Goal: Task Accomplishment & Management: Use online tool/utility

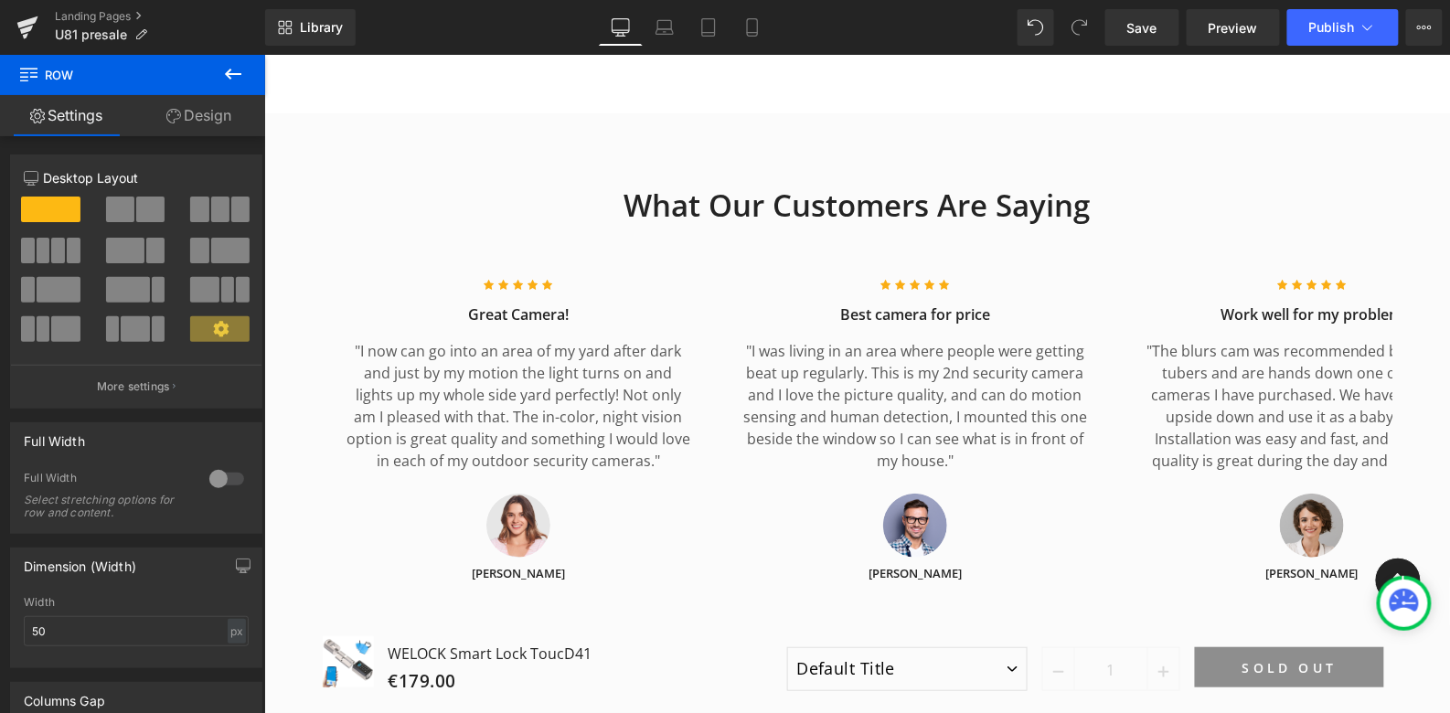
scroll to position [4503, 0]
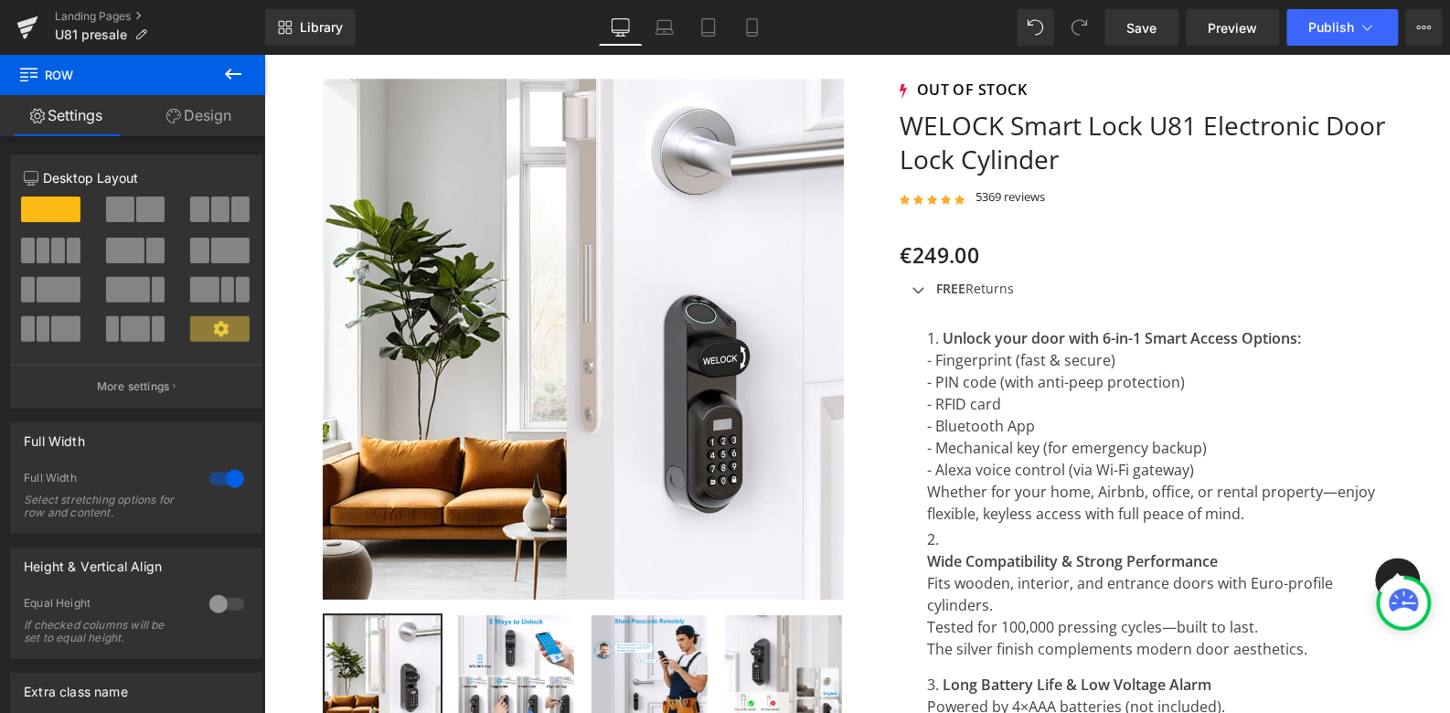
scroll to position [1456, 0]
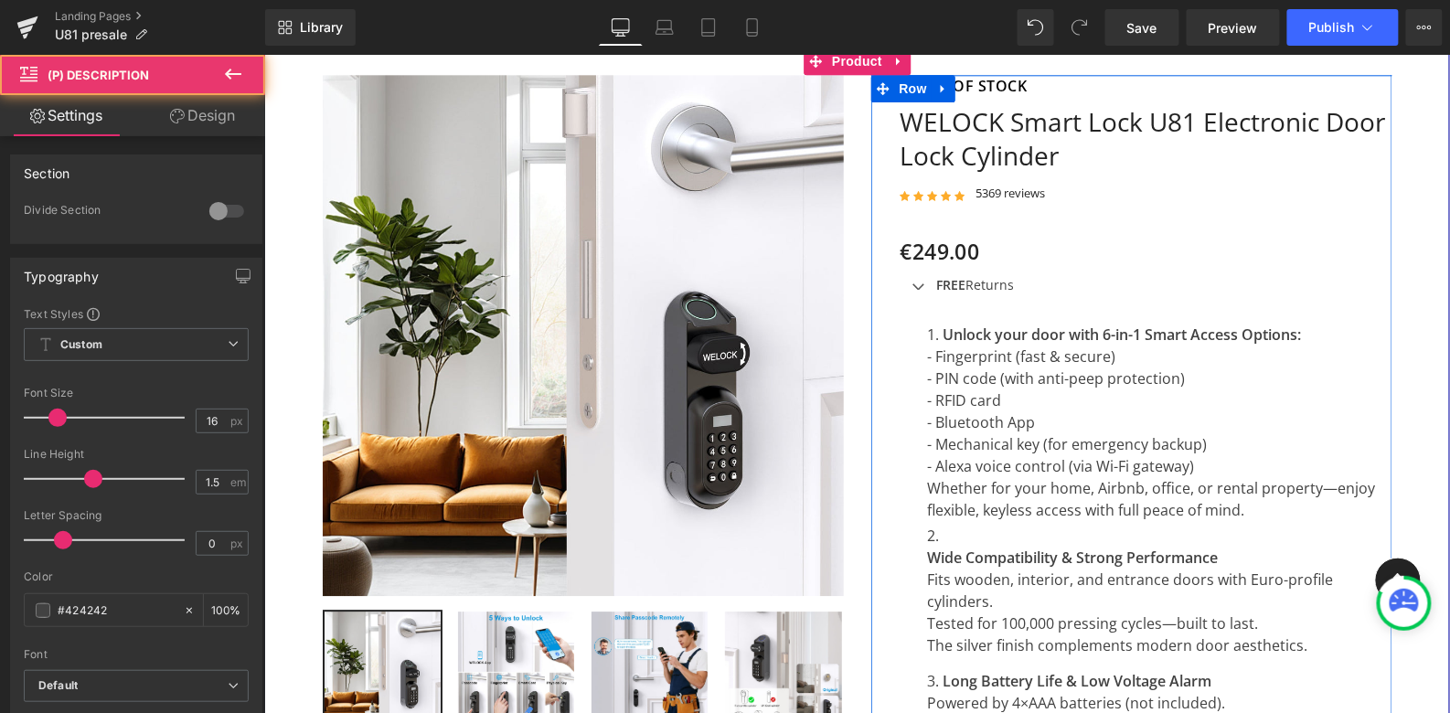
click at [1025, 442] on li "Unlock your door with 6-in-1 Smart Access Options: - Fingerprint (fast & secure…" at bounding box center [1159, 422] width 465 height 198
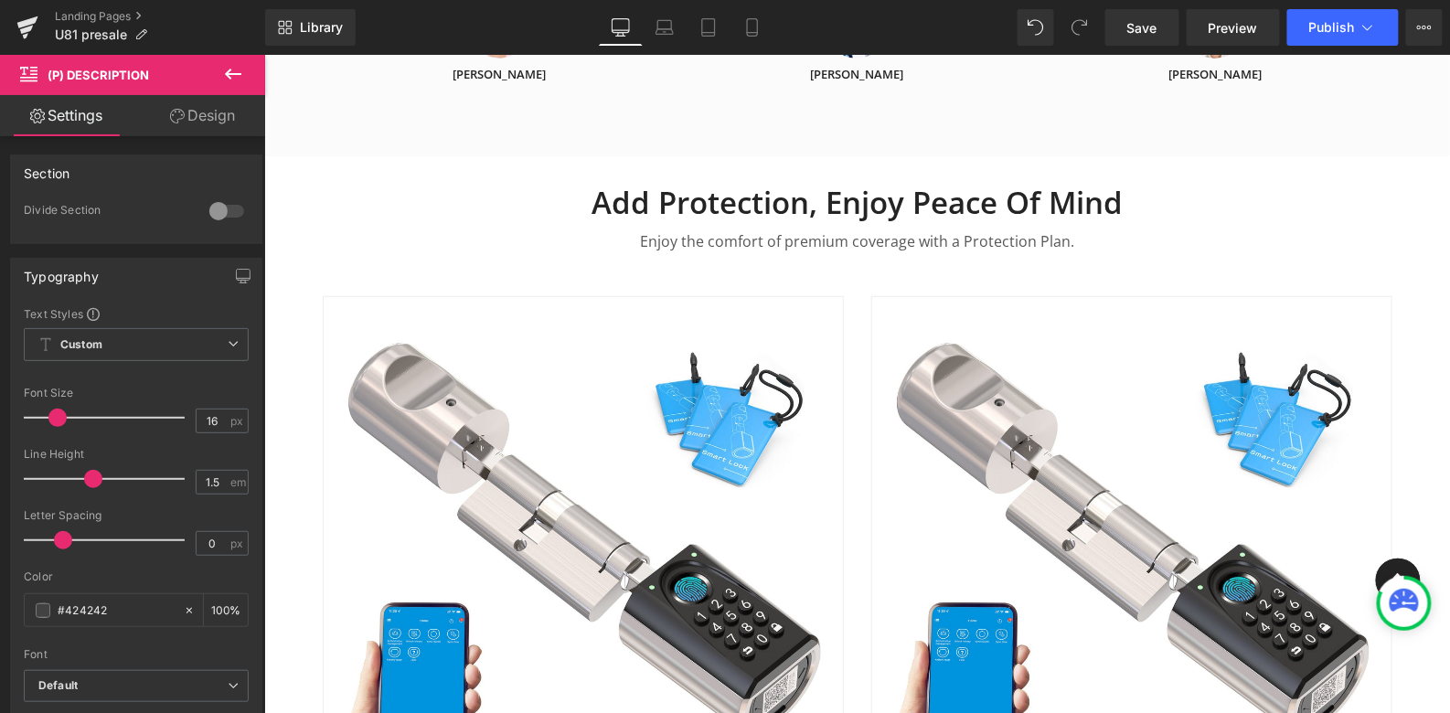
scroll to position [6667, 0]
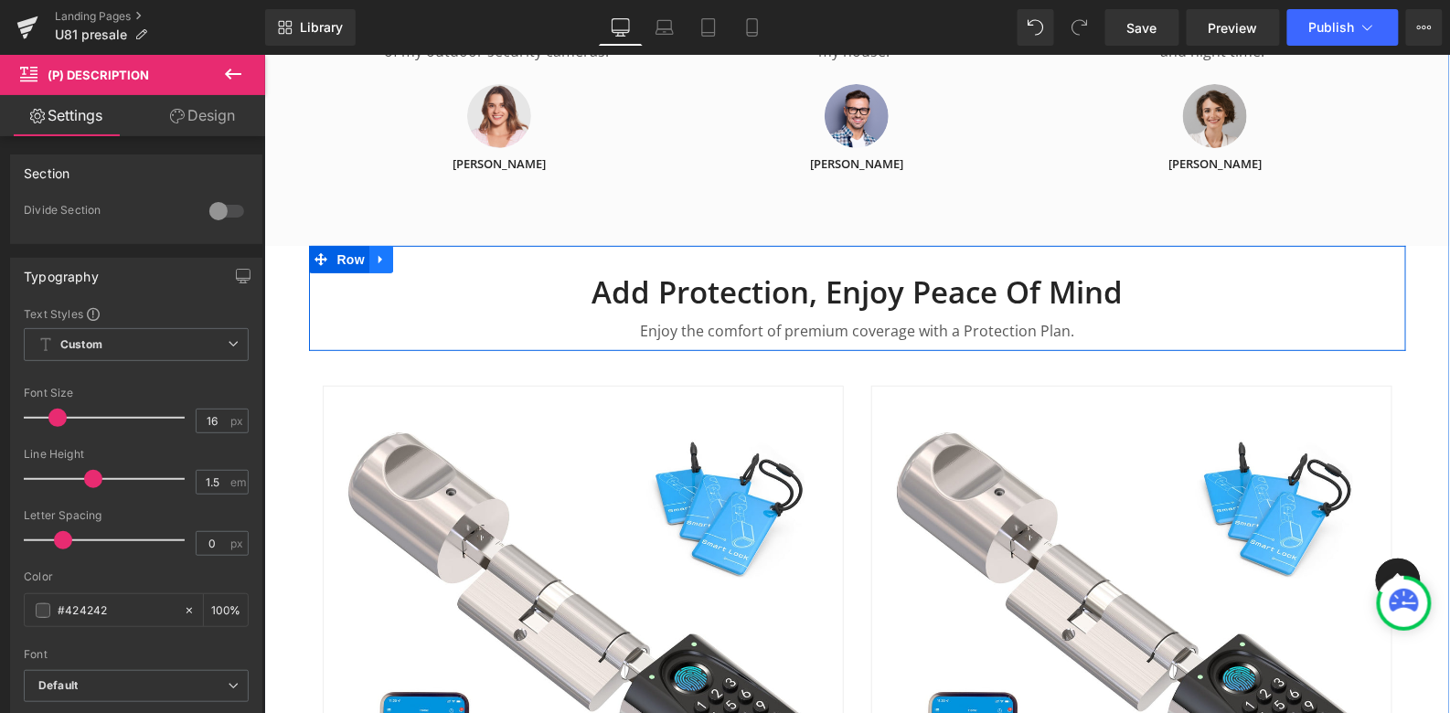
click at [380, 252] on icon at bounding box center [380, 259] width 13 height 14
click at [426, 252] on icon at bounding box center [428, 258] width 13 height 13
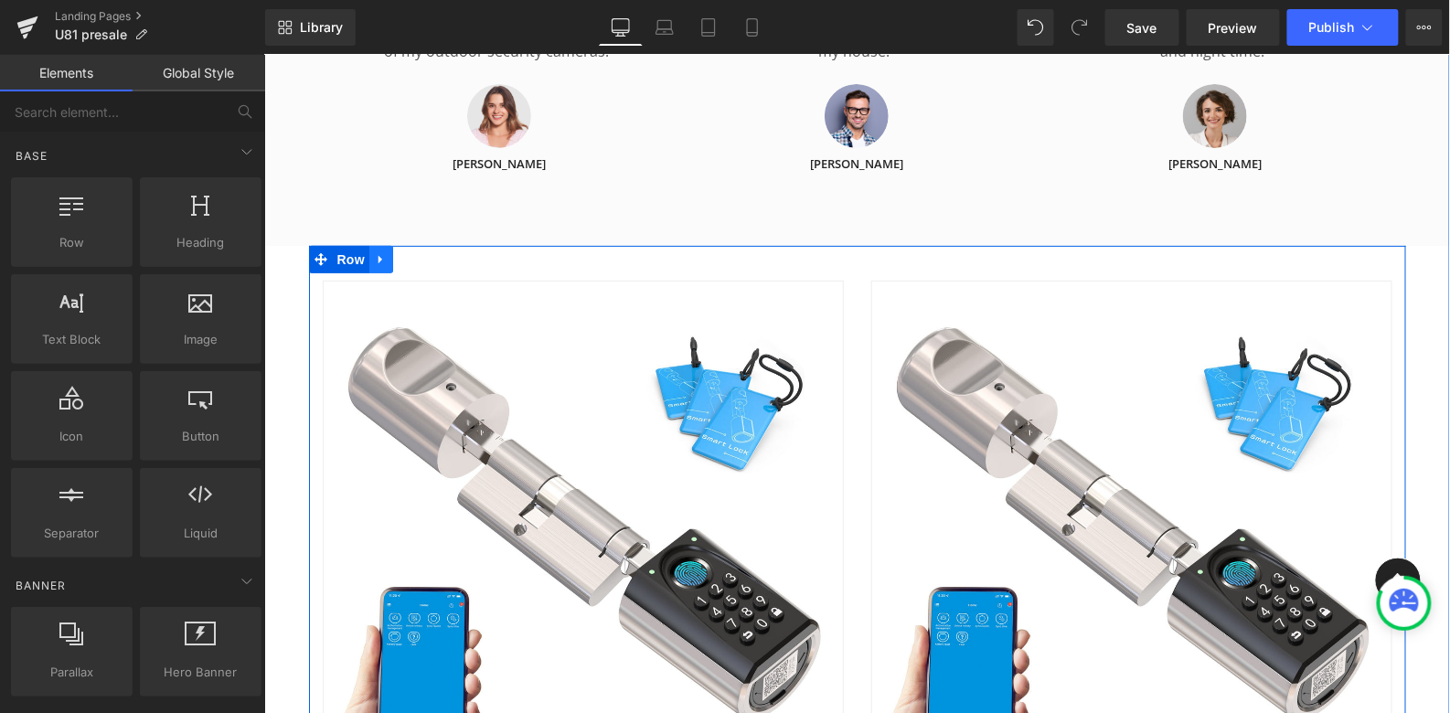
click at [385, 252] on icon at bounding box center [380, 259] width 13 height 14
click at [428, 252] on icon at bounding box center [428, 258] width 13 height 13
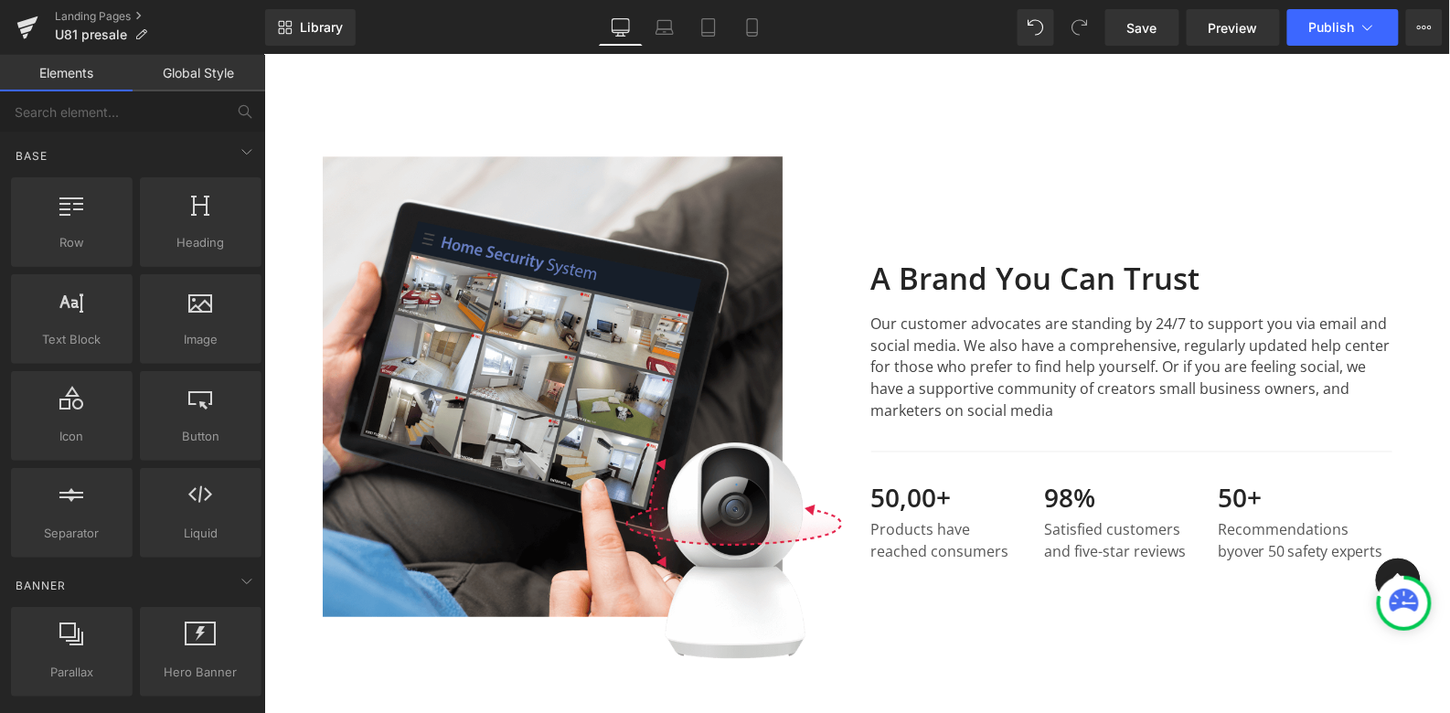
scroll to position [5119, 0]
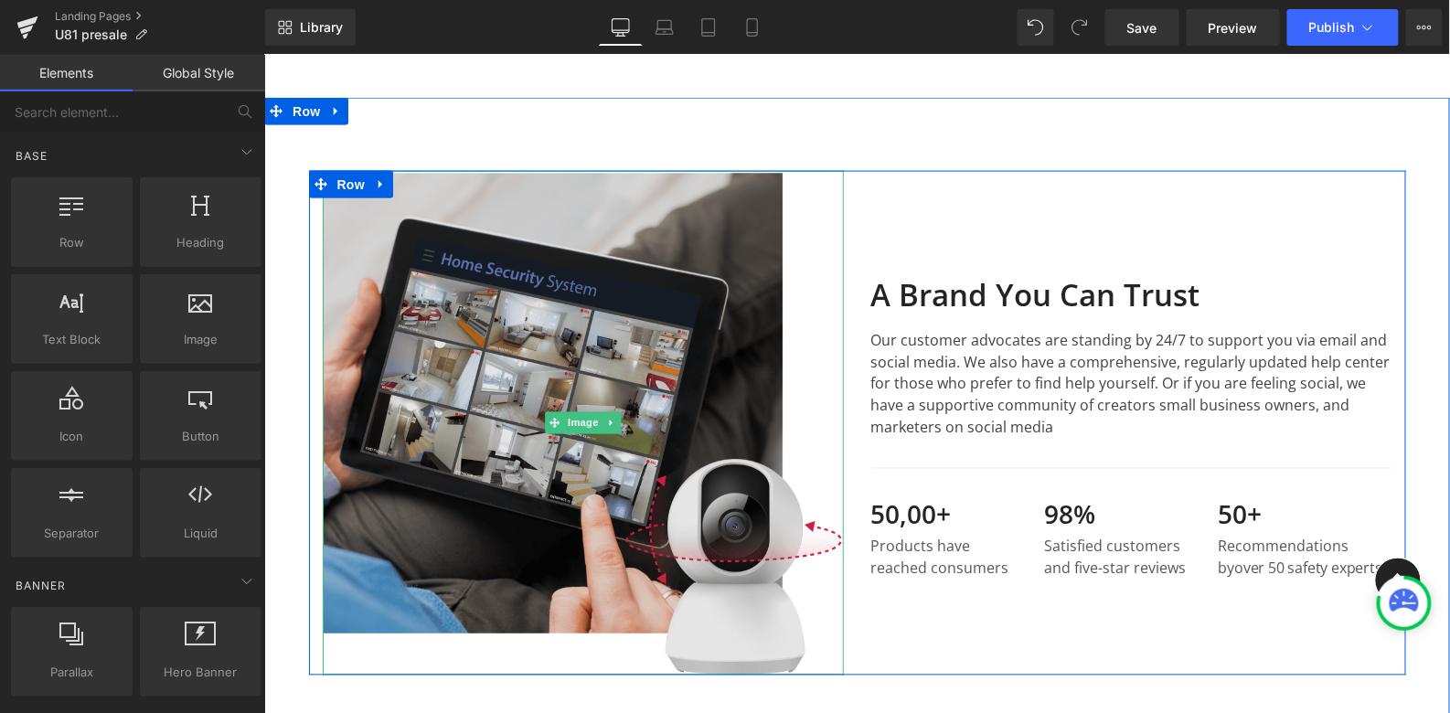
click at [490, 525] on img at bounding box center [582, 422] width 521 height 505
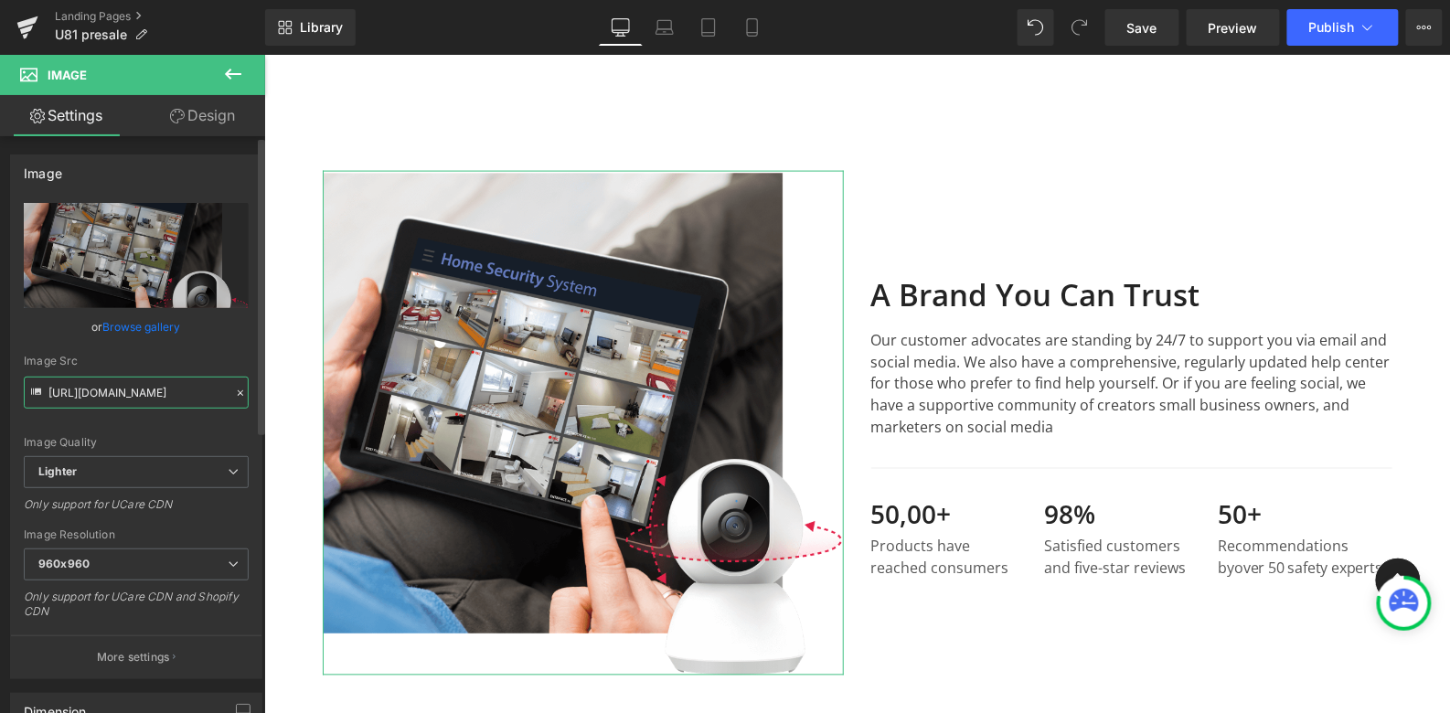
click at [182, 389] on input "https://ucarecdn.com/1b4e9737-20ba-47fa-aaac-7dc8d3f7ccd8/-/format/auto/-/previ…" at bounding box center [136, 393] width 225 height 32
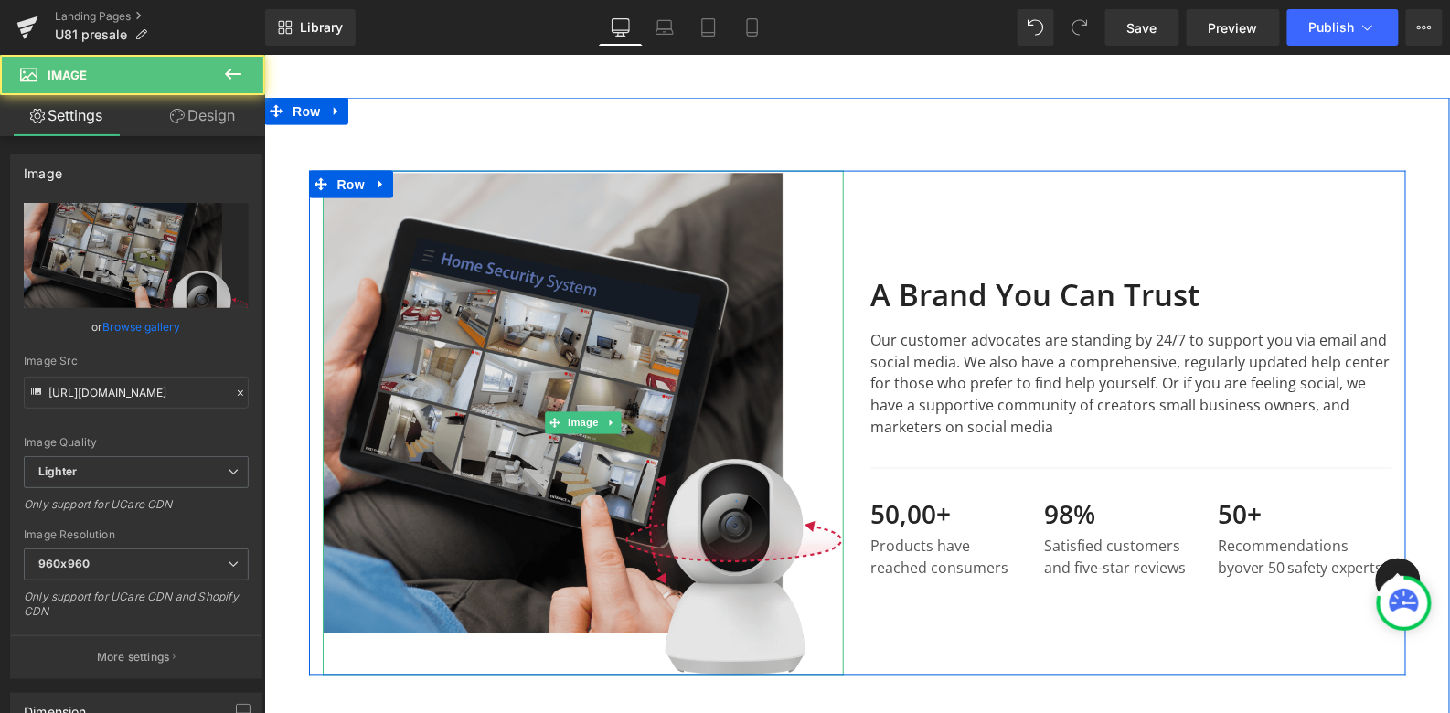
click at [580, 478] on img at bounding box center [582, 422] width 521 height 505
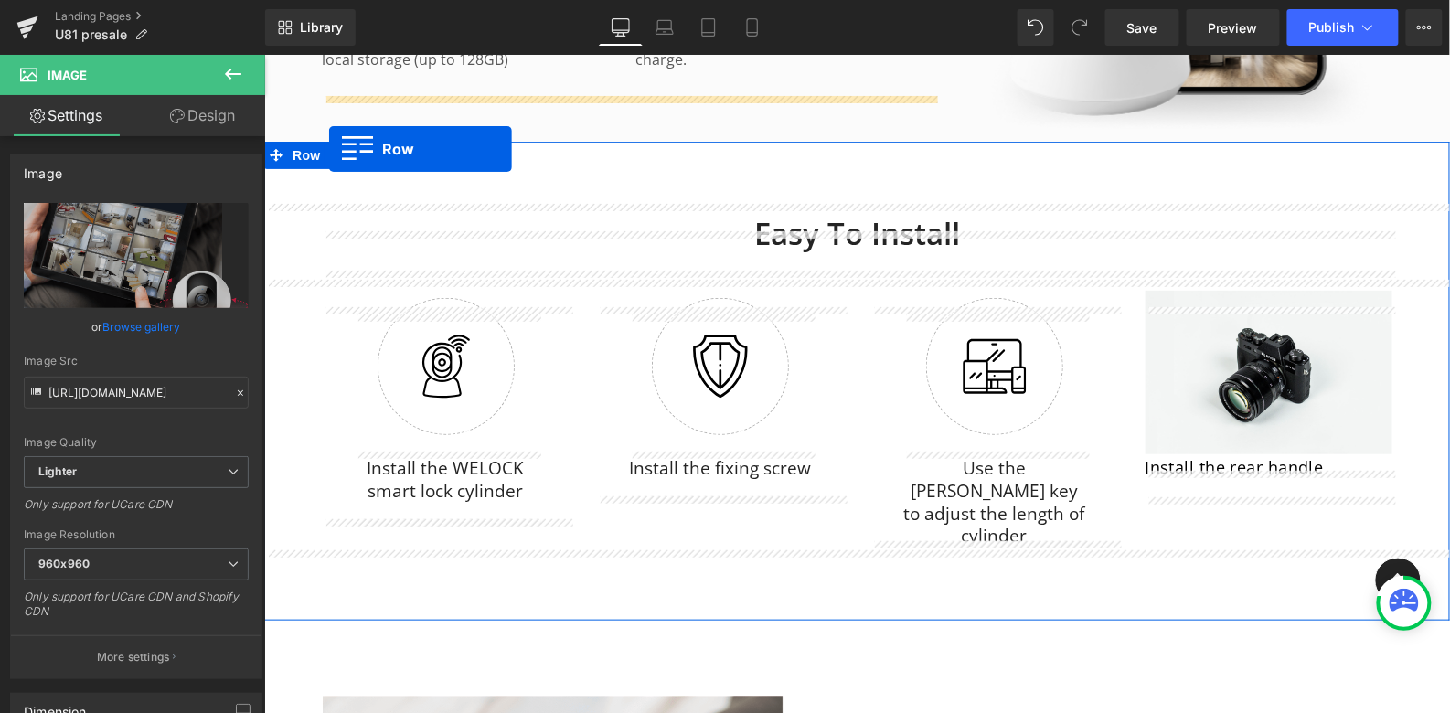
scroll to position [4560, 0]
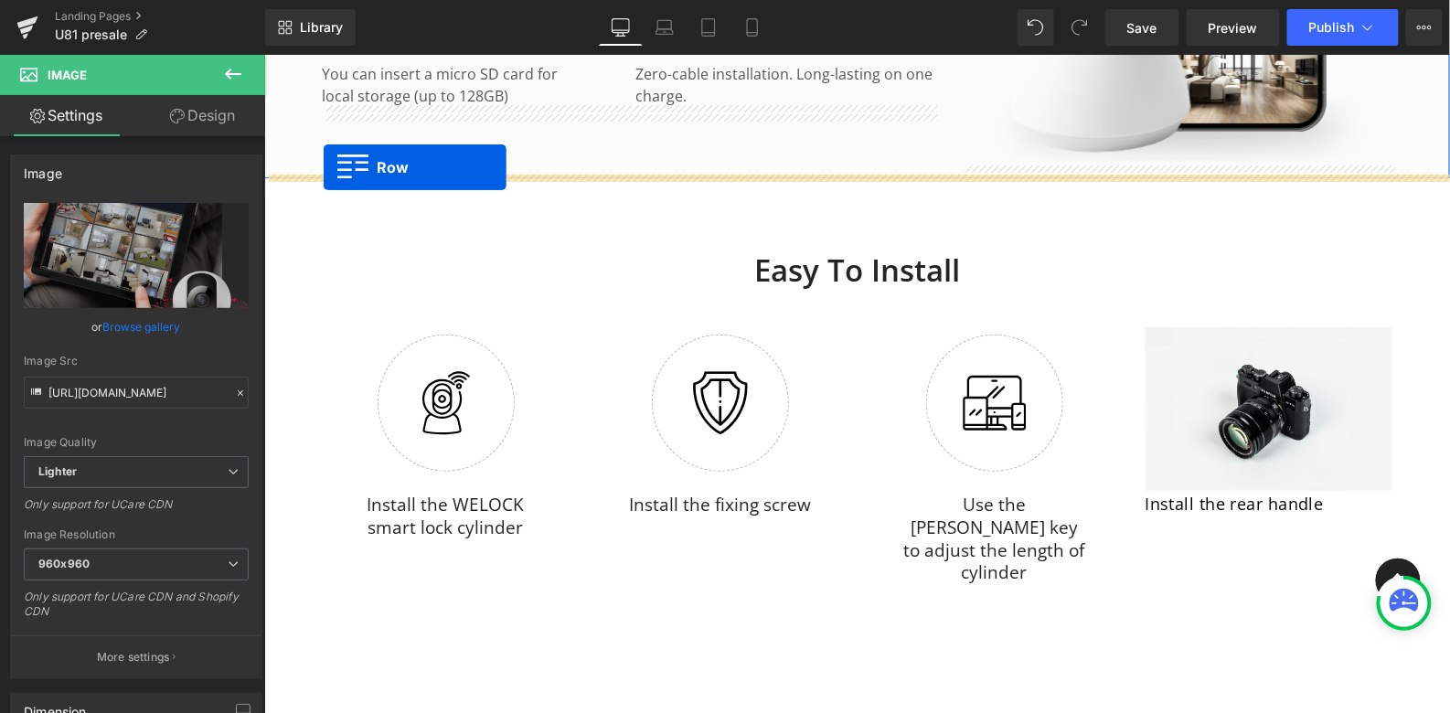
drag, startPoint x: 276, startPoint y: 565, endPoint x: 322, endPoint y: 166, distance: 401.3
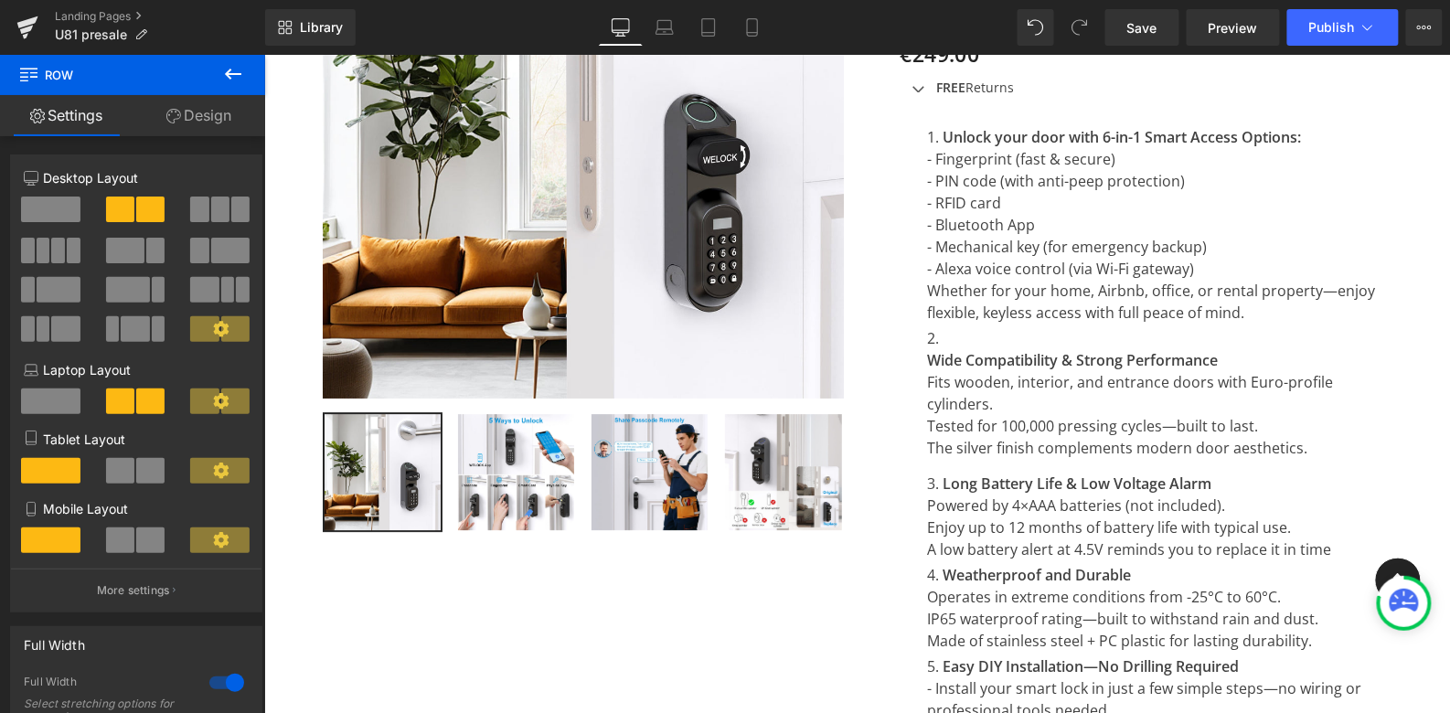
scroll to position [1655, 0]
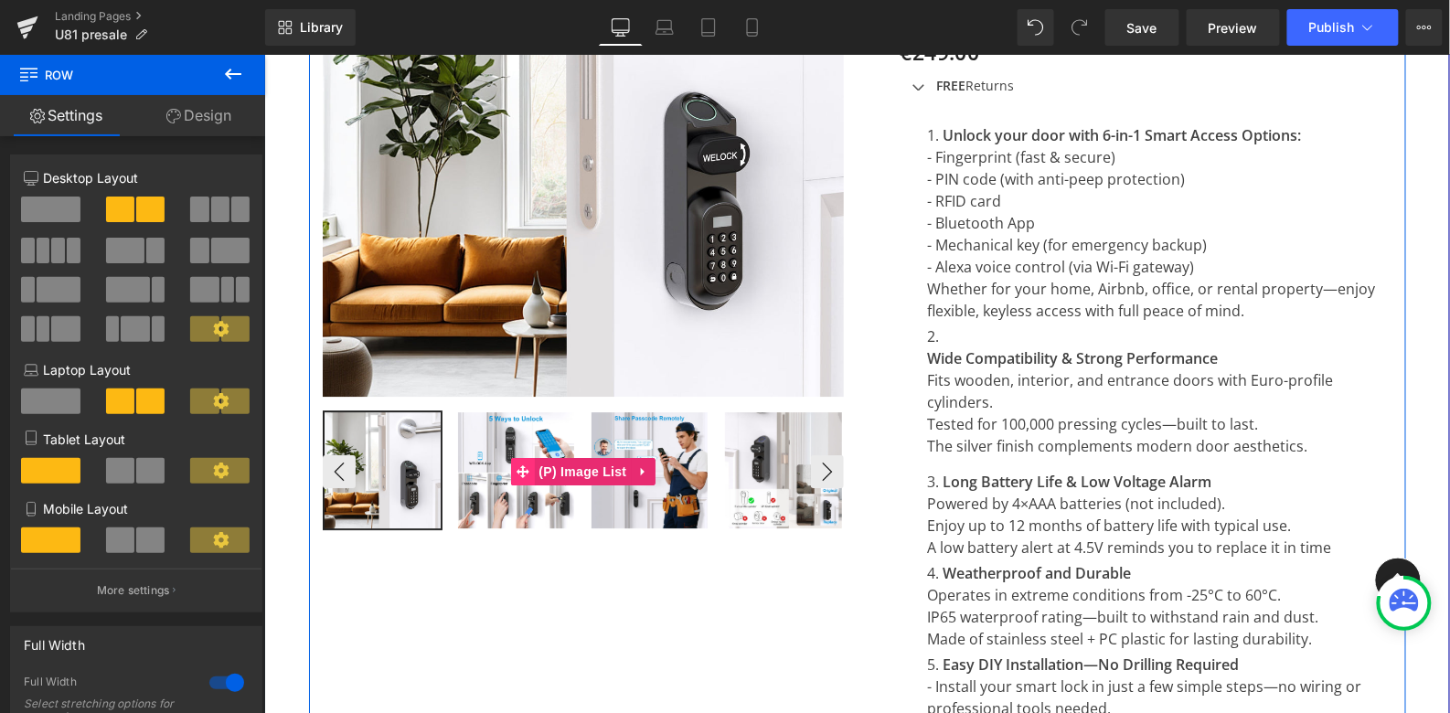
click at [512, 473] on span at bounding box center [522, 470] width 24 height 27
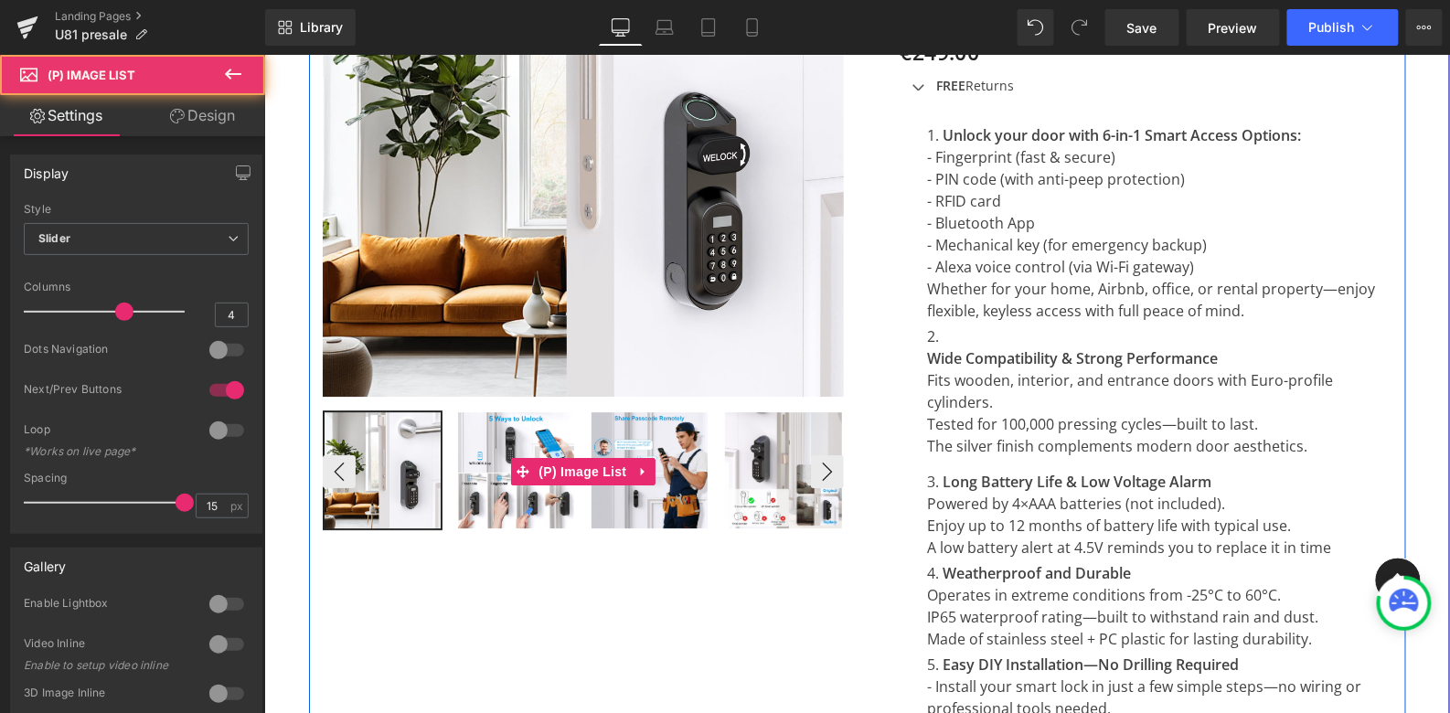
click at [474, 458] on img at bounding box center [515, 470] width 116 height 116
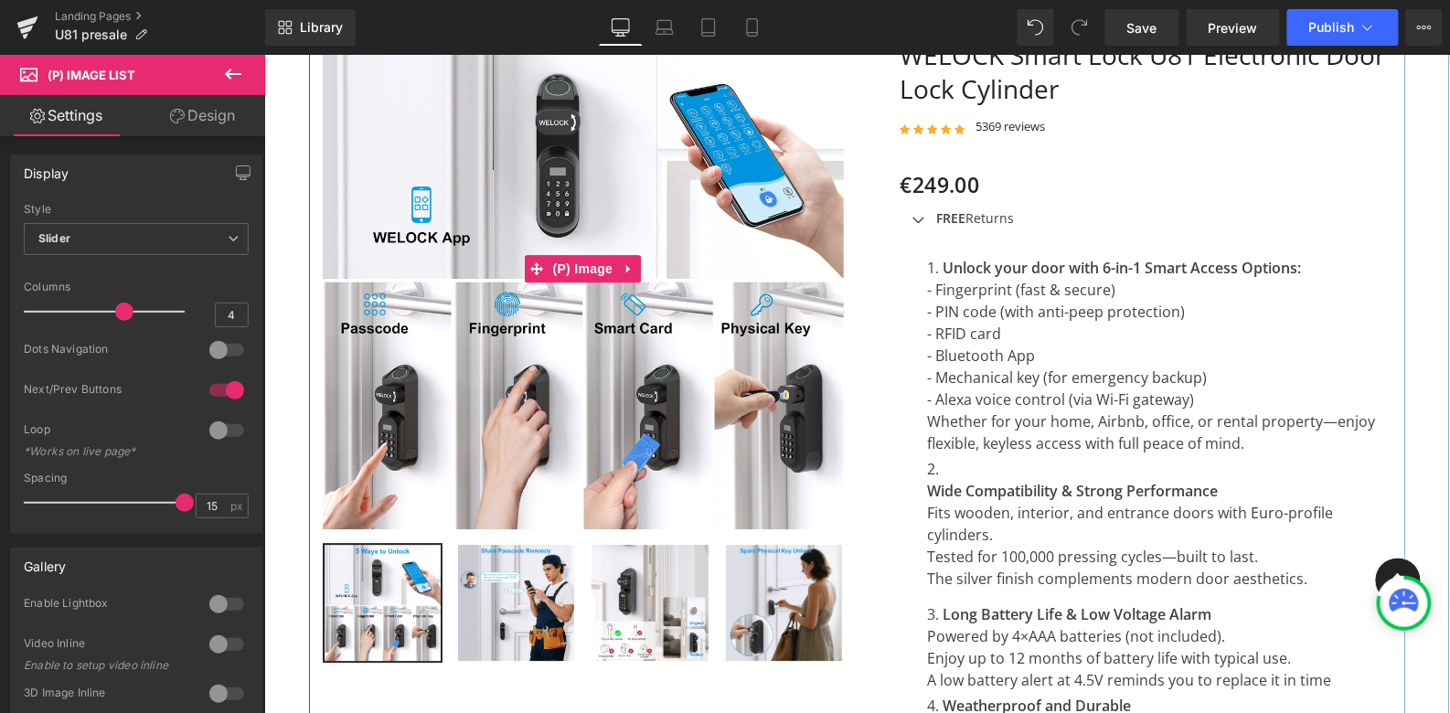
scroll to position [1520, 0]
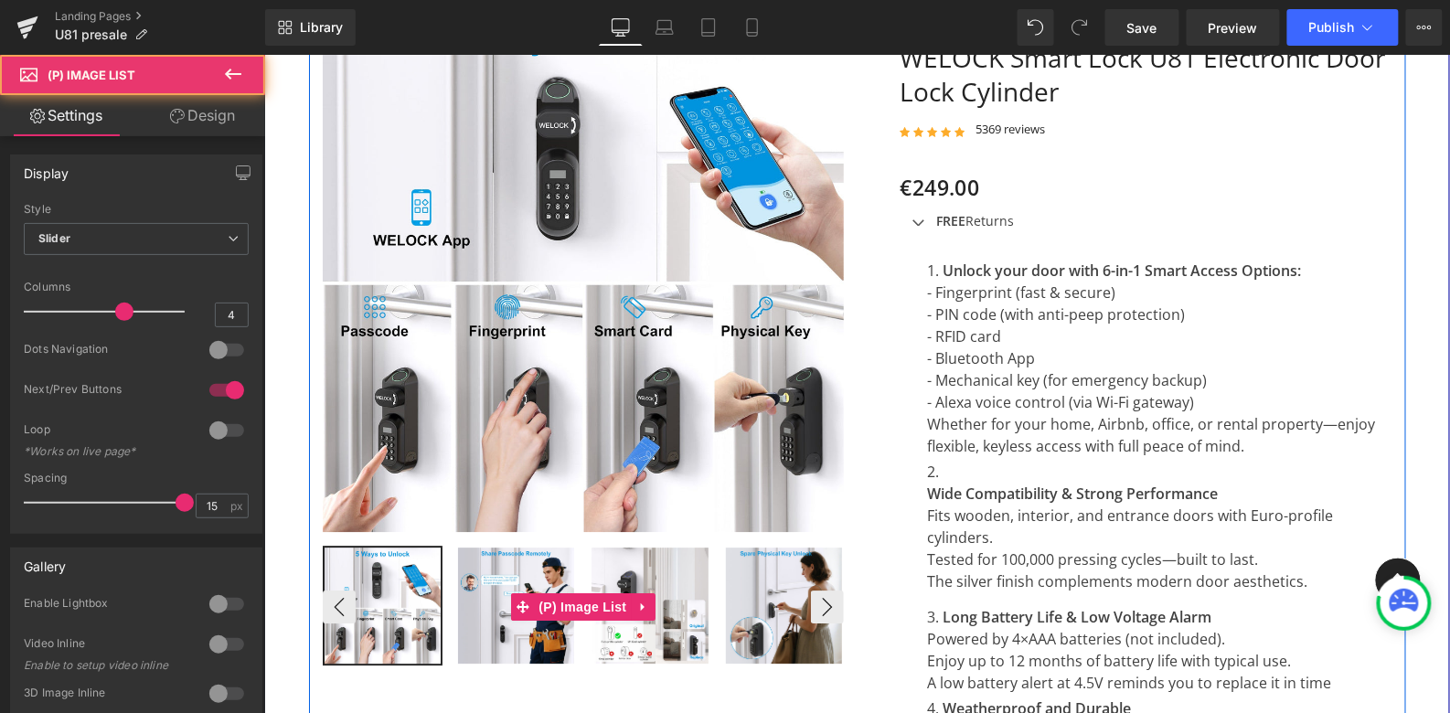
click at [504, 572] on img at bounding box center [515, 605] width 116 height 116
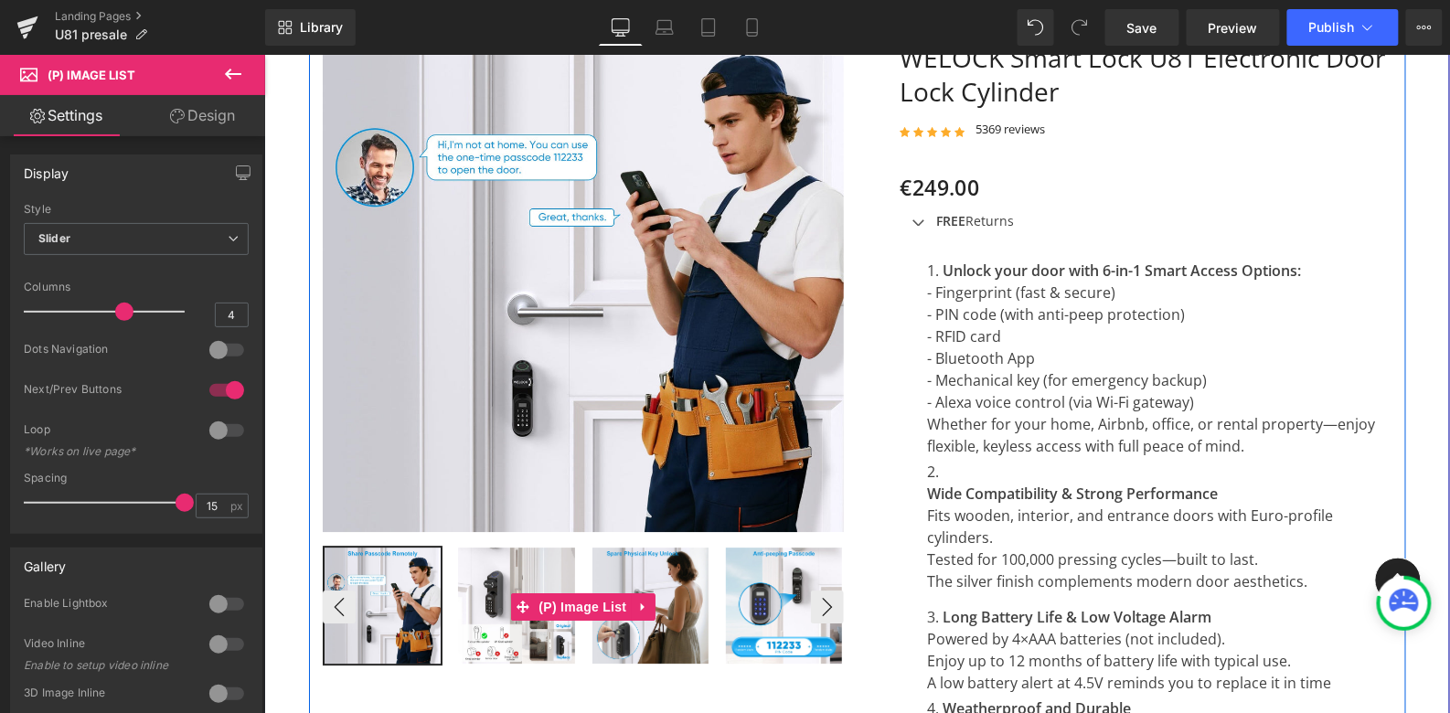
click at [494, 561] on img at bounding box center [515, 605] width 116 height 116
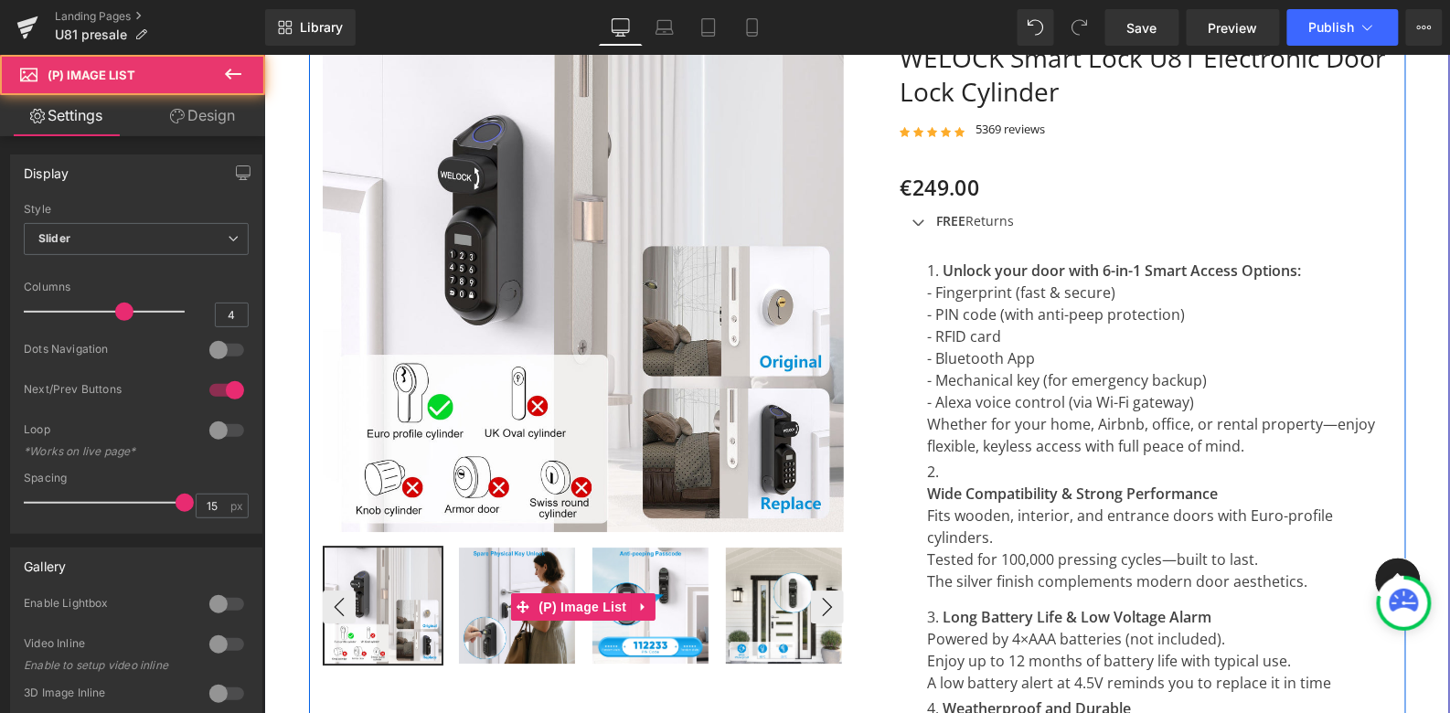
click at [539, 563] on img at bounding box center [516, 605] width 116 height 116
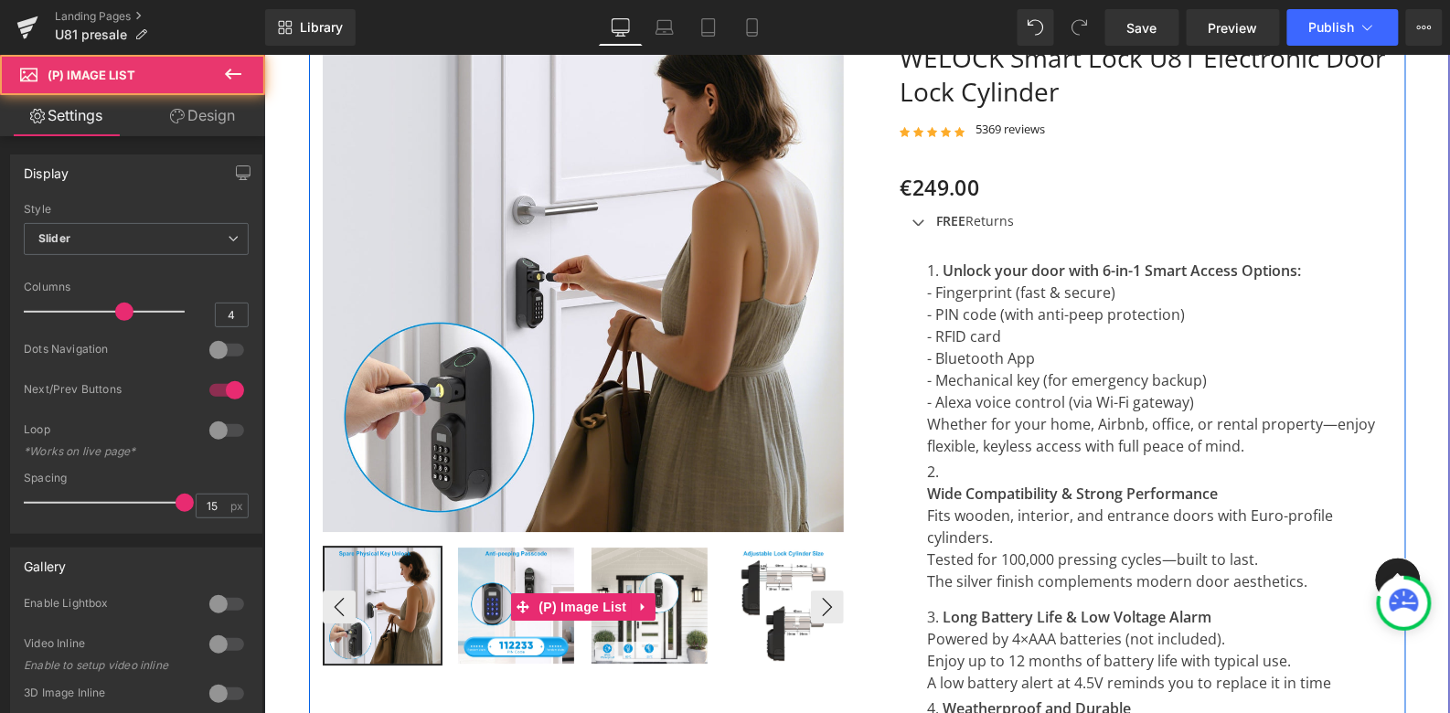
click at [532, 567] on img at bounding box center [515, 605] width 116 height 116
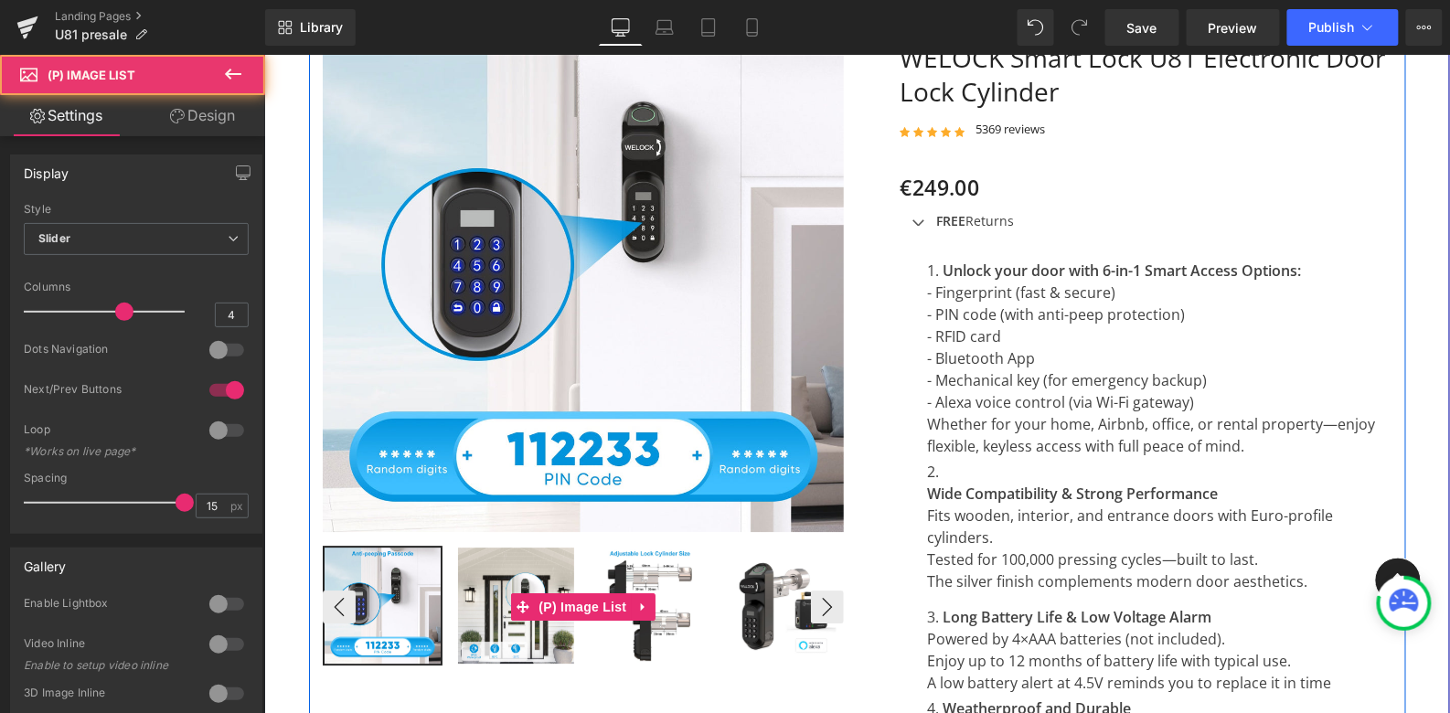
click at [540, 563] on img at bounding box center [515, 605] width 116 height 116
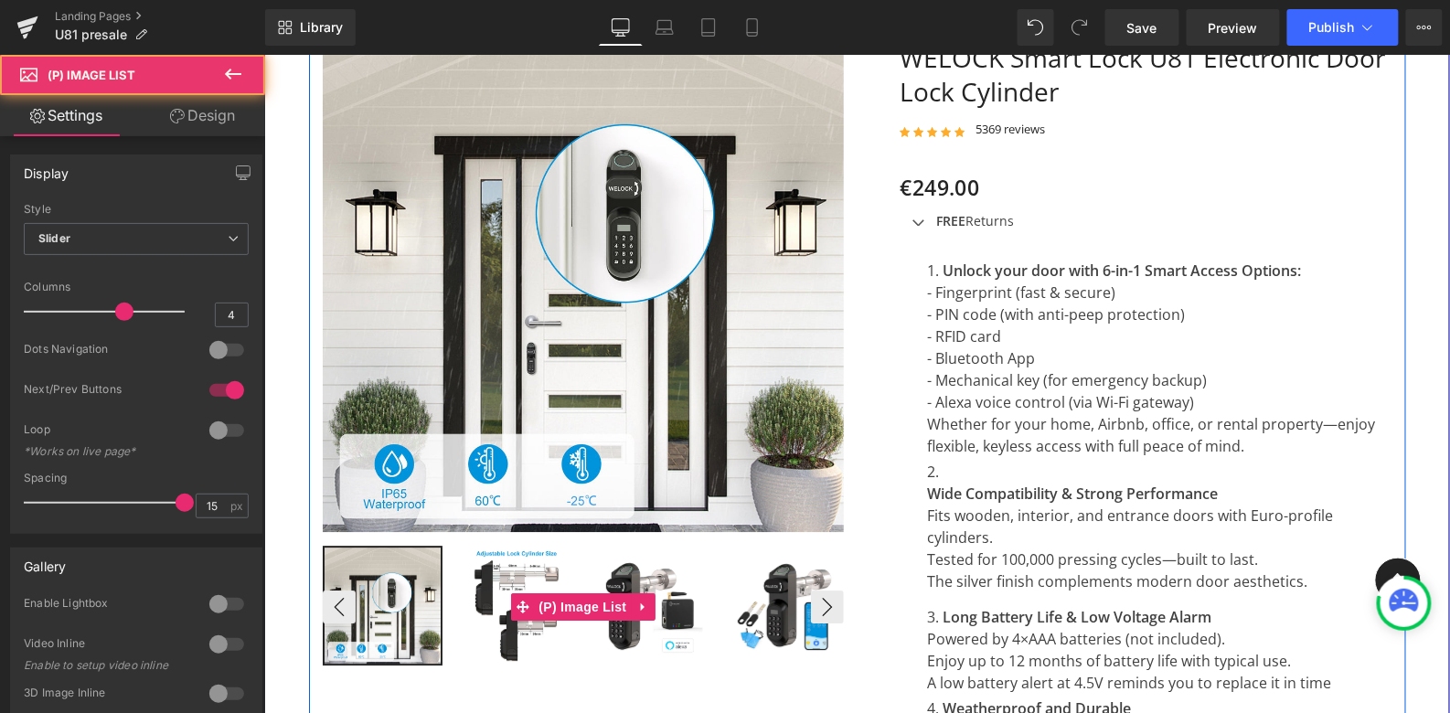
click at [560, 562] on img at bounding box center [515, 605] width 116 height 116
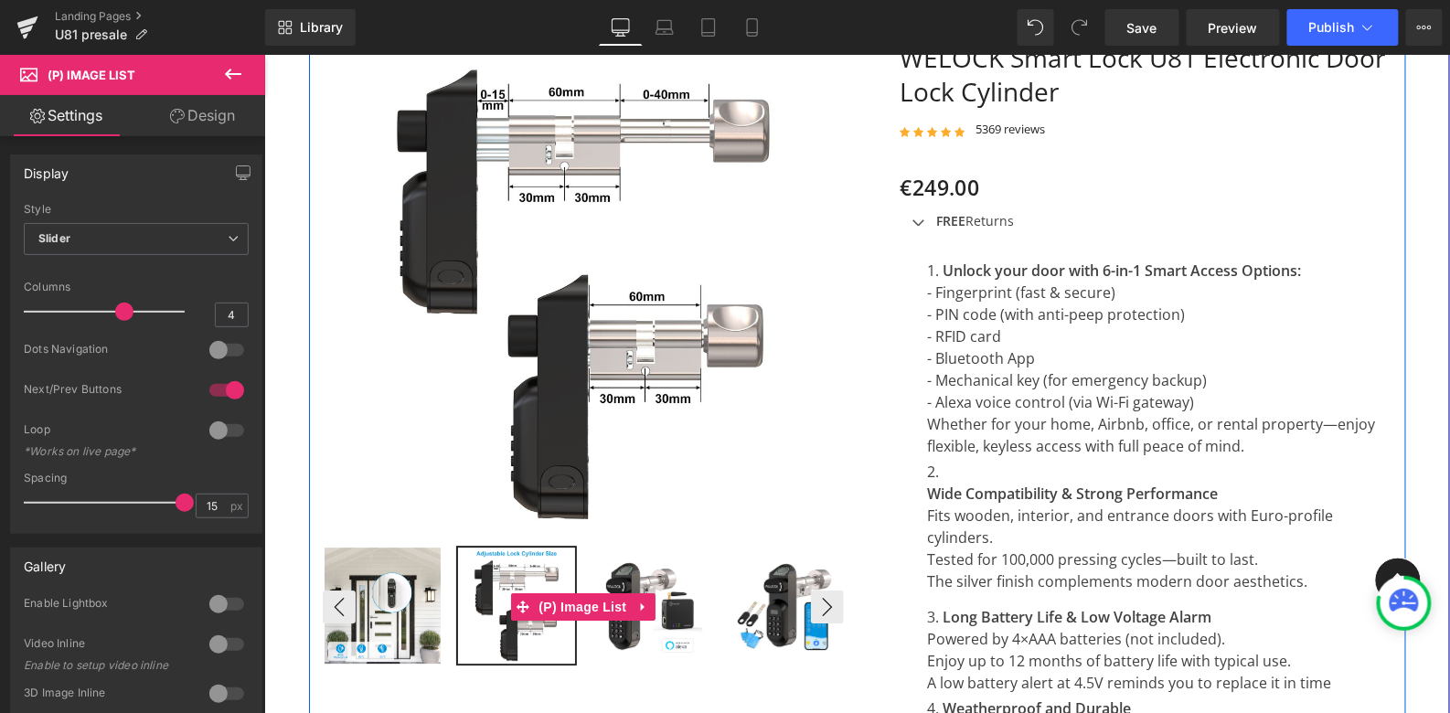
click at [630, 559] on img at bounding box center [650, 605] width 116 height 116
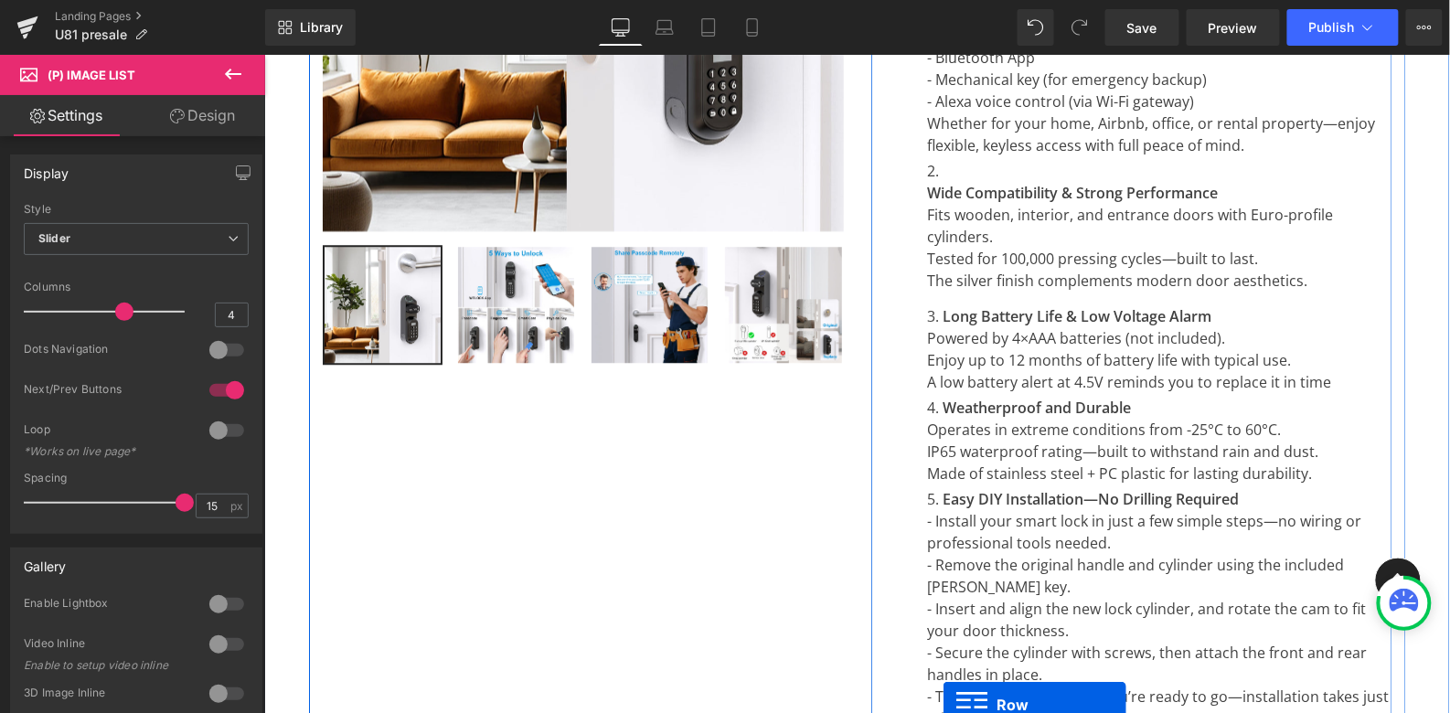
scroll to position [1599, 0]
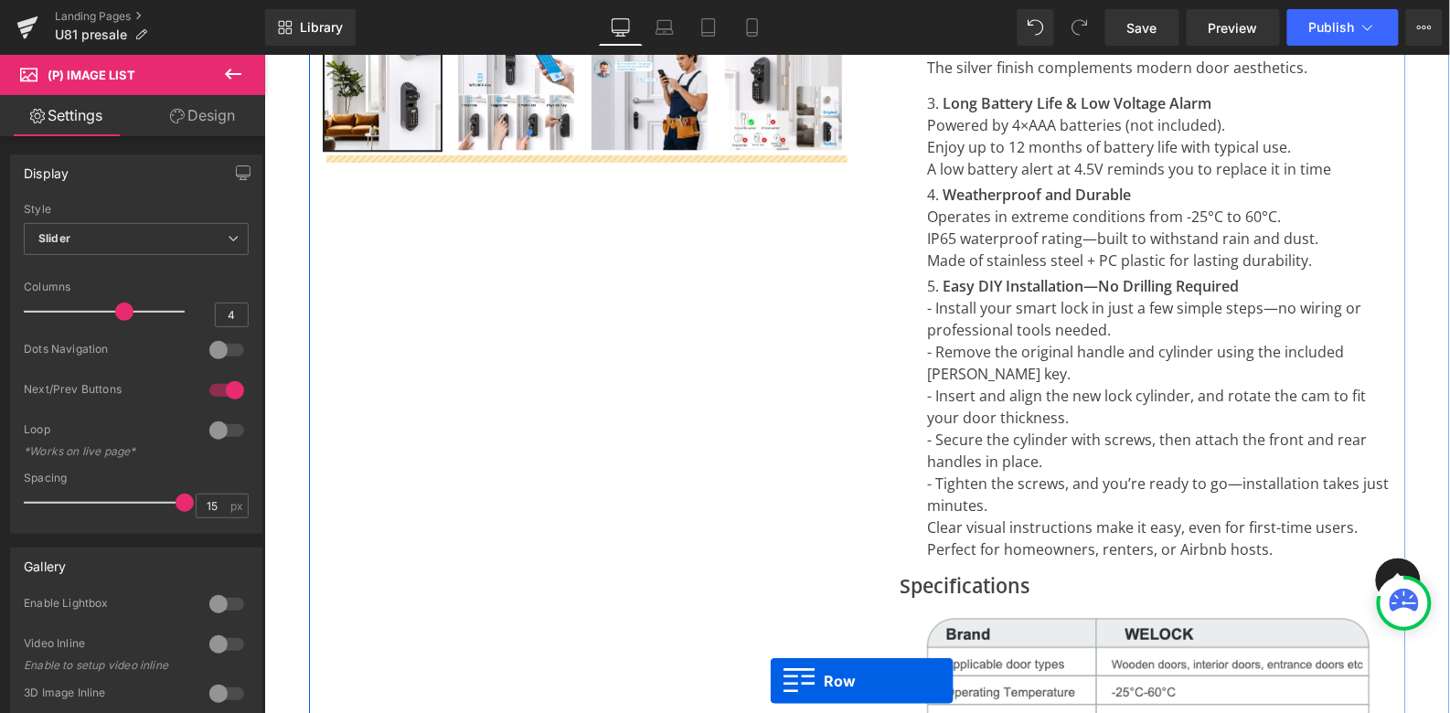
drag, startPoint x: 273, startPoint y: 233, endPoint x: 785, endPoint y: 697, distance: 690.8
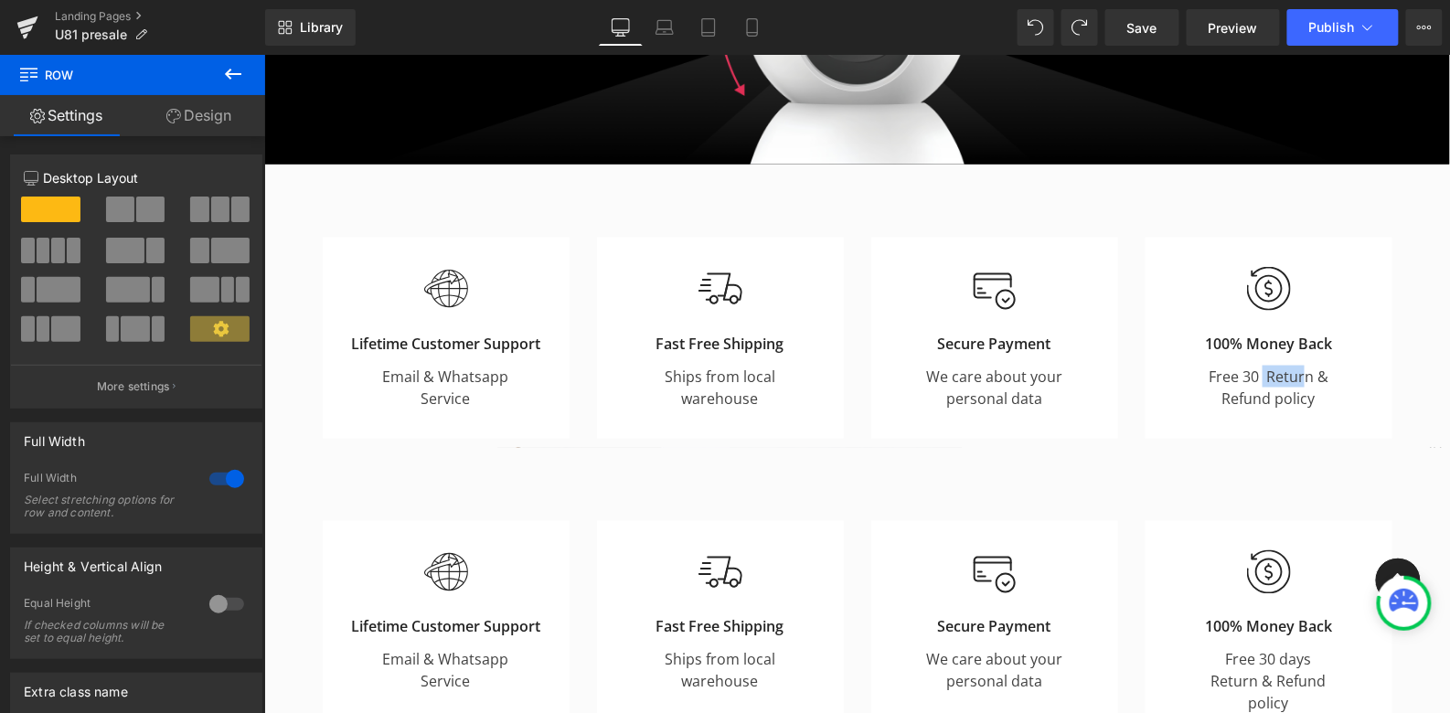
scroll to position [730, 0]
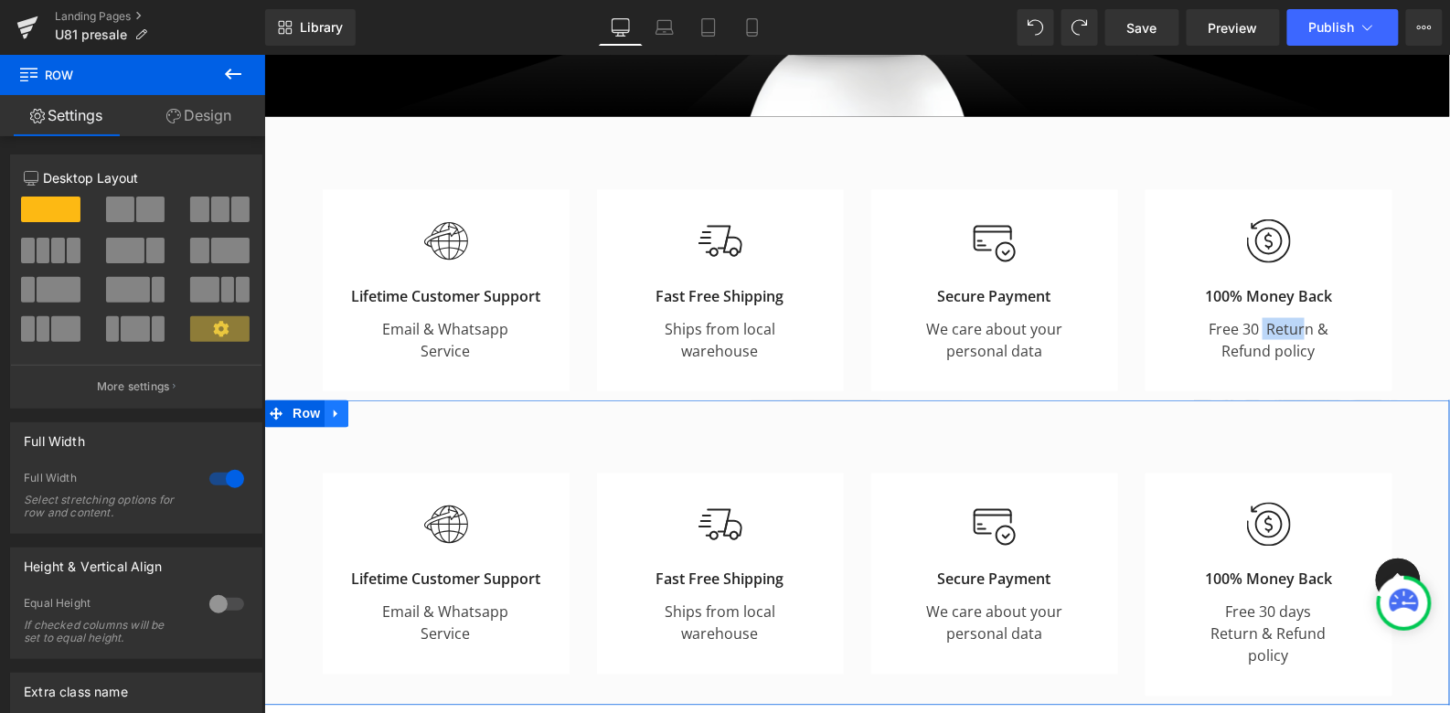
click at [342, 408] on icon at bounding box center [335, 413] width 13 height 14
click at [389, 412] on icon at bounding box center [383, 413] width 13 height 13
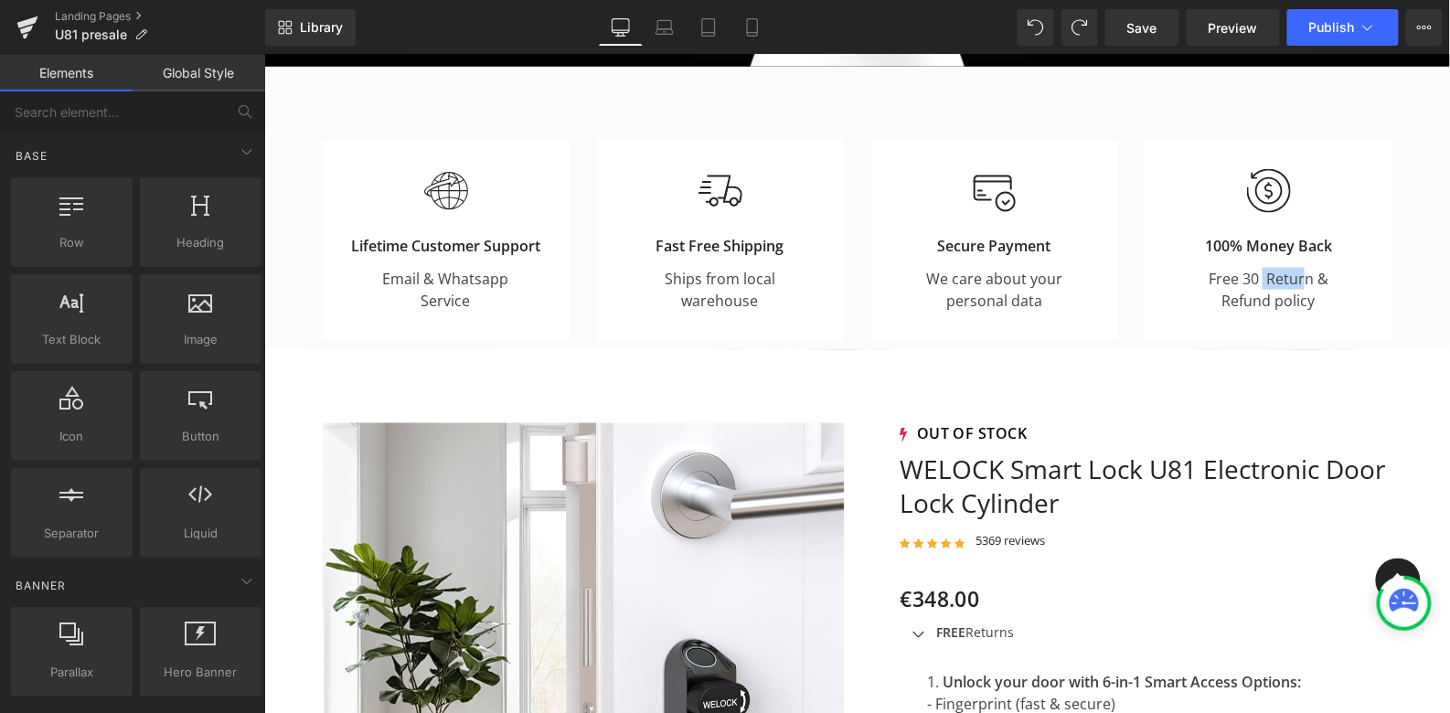
scroll to position [781, 0]
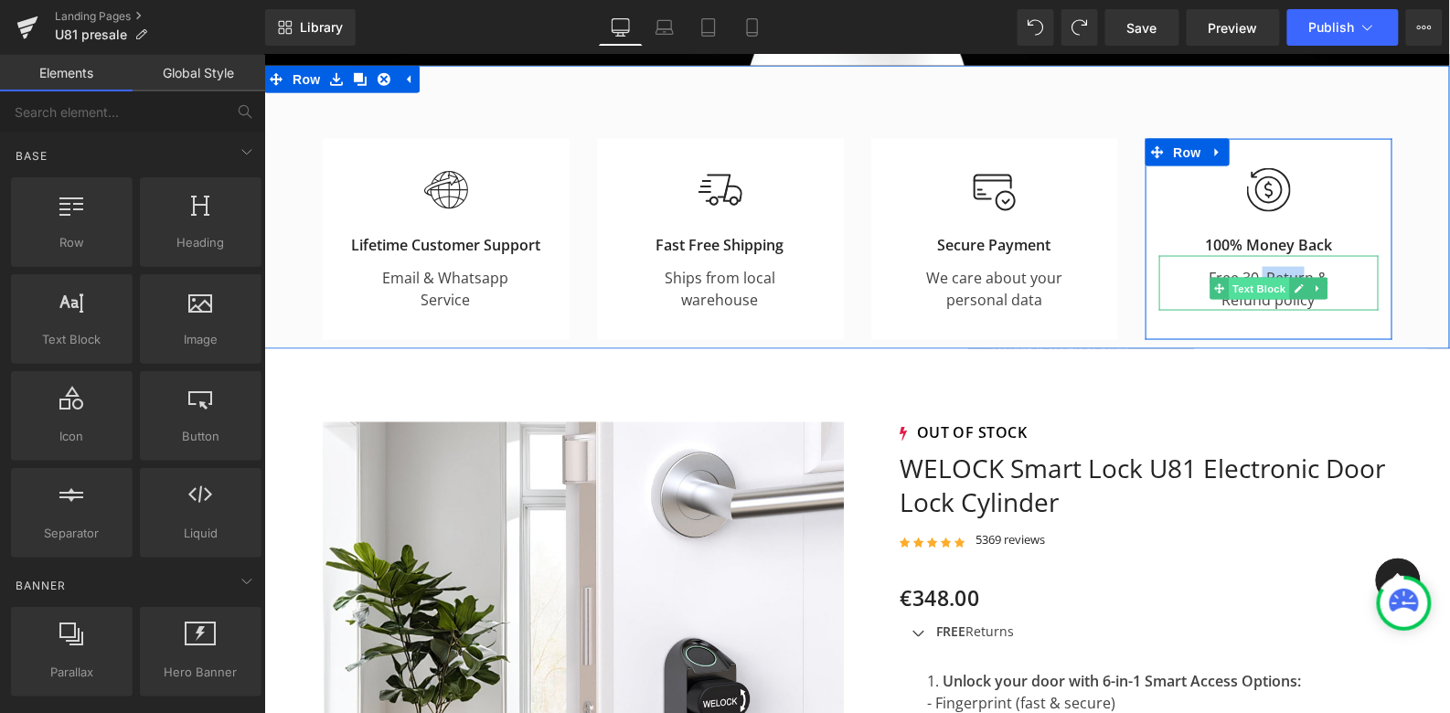
click at [1275, 277] on span "Text Block" at bounding box center [1258, 288] width 60 height 22
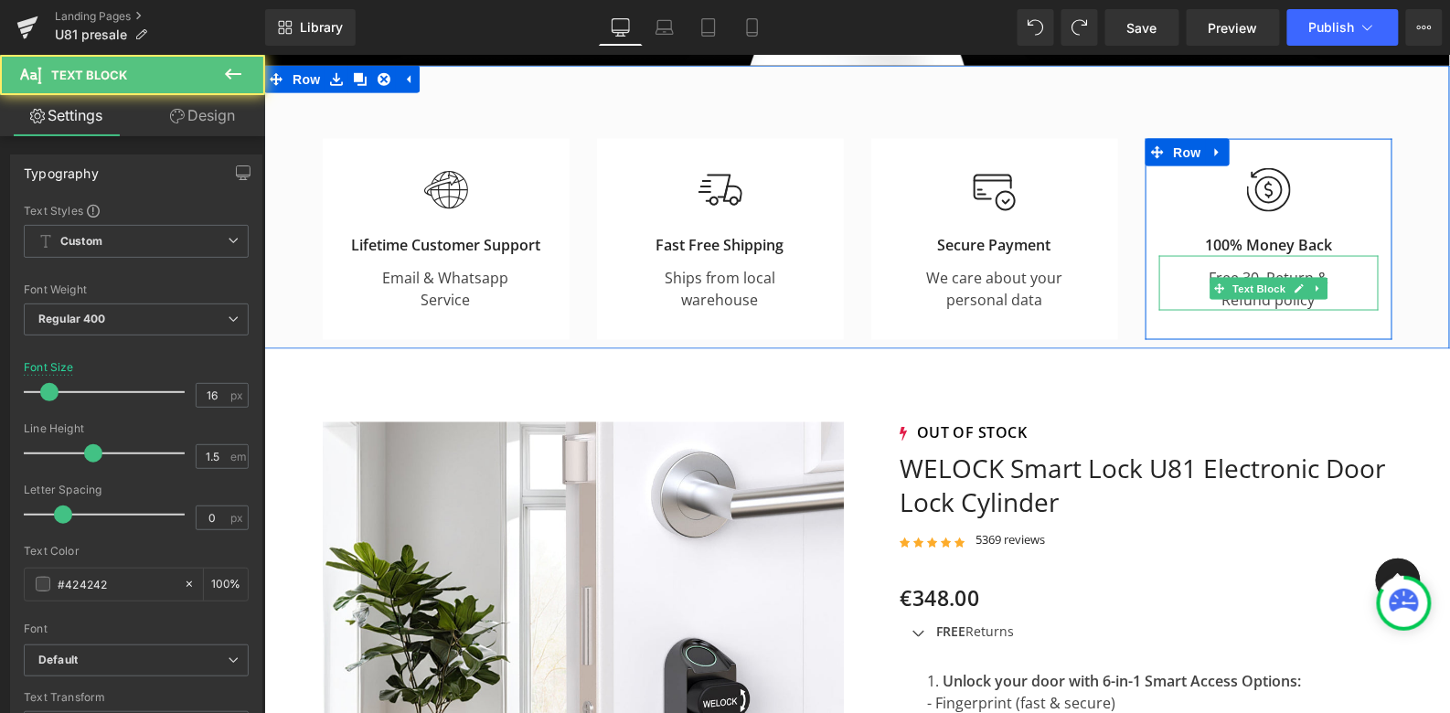
click at [1172, 284] on div "Free 30 Return & Refund policy" at bounding box center [1268, 282] width 219 height 55
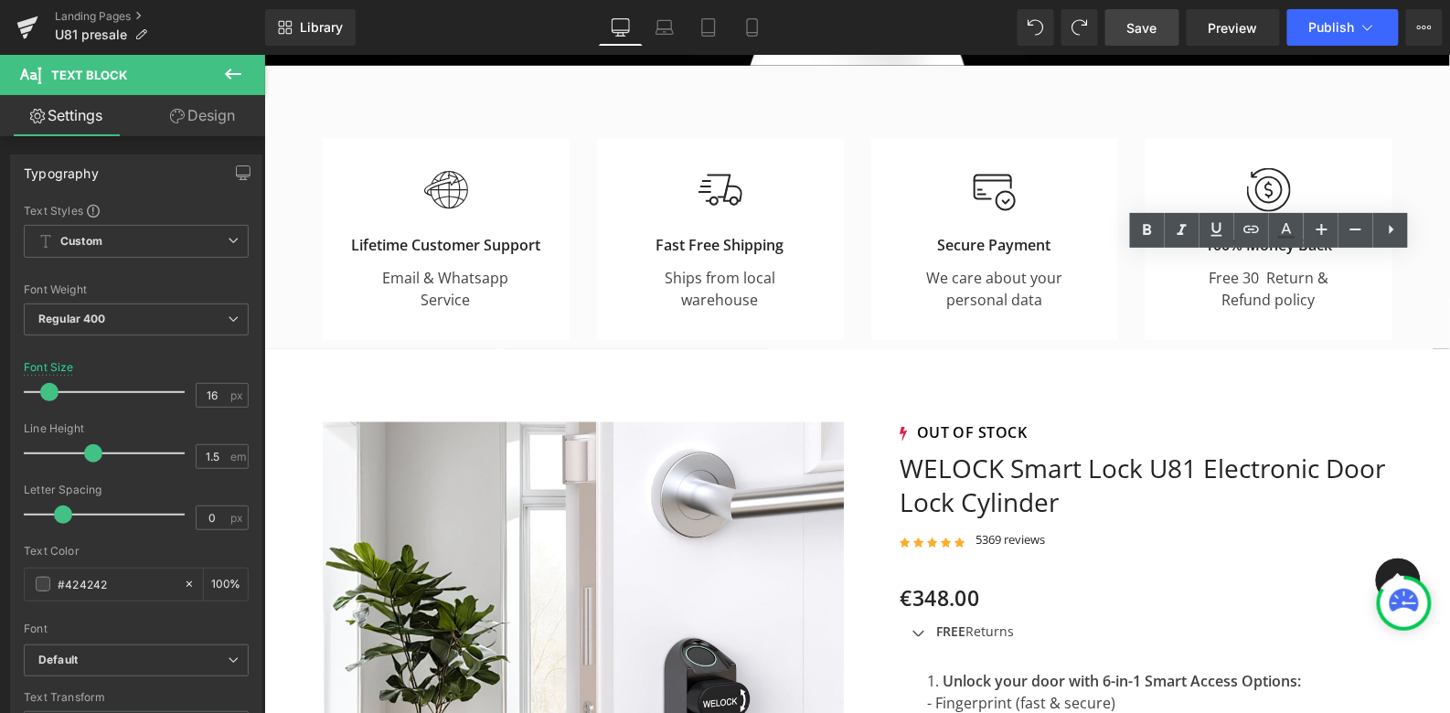
click at [1143, 29] on span "Save" at bounding box center [1143, 27] width 30 height 19
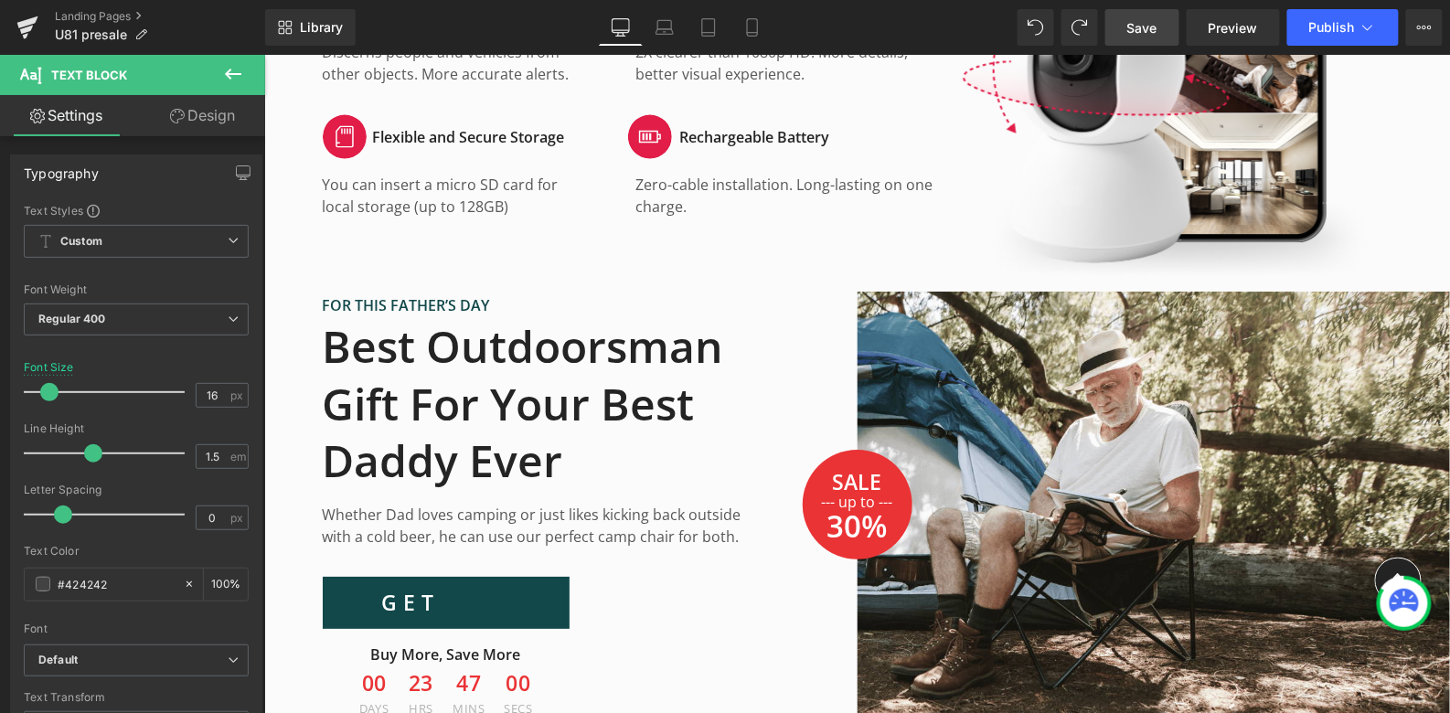
scroll to position [4126, 0]
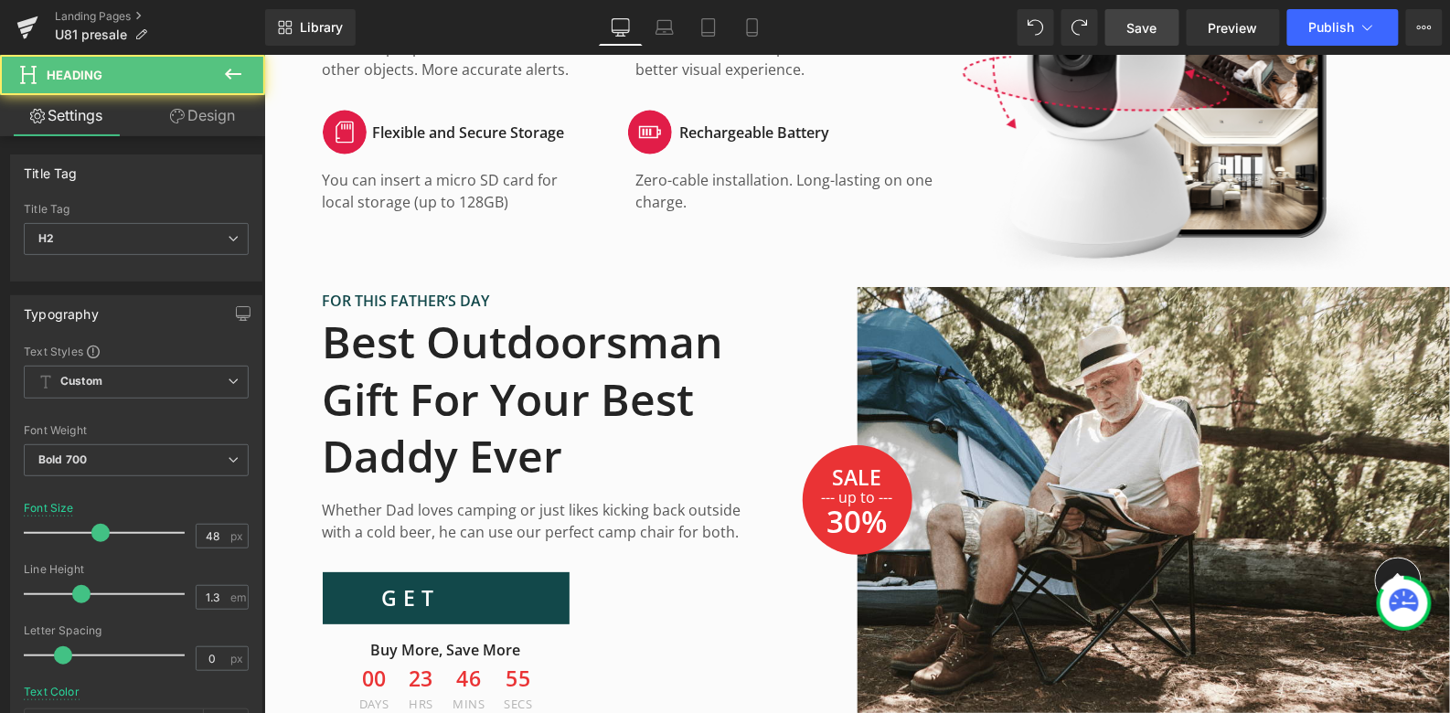
click at [516, 433] on h2 "Best Outdoorsman Gift For Your Best Daddy Ever" at bounding box center [537, 398] width 430 height 171
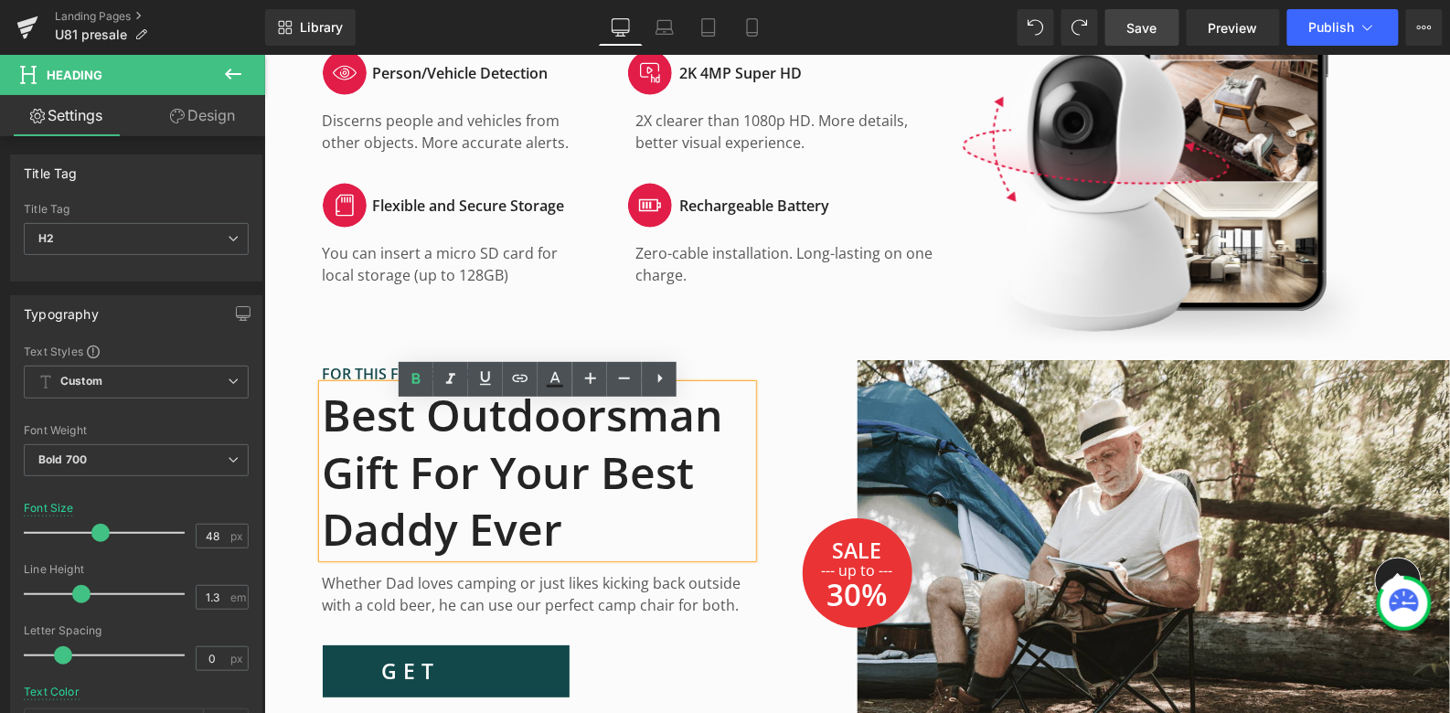
scroll to position [4001, 0]
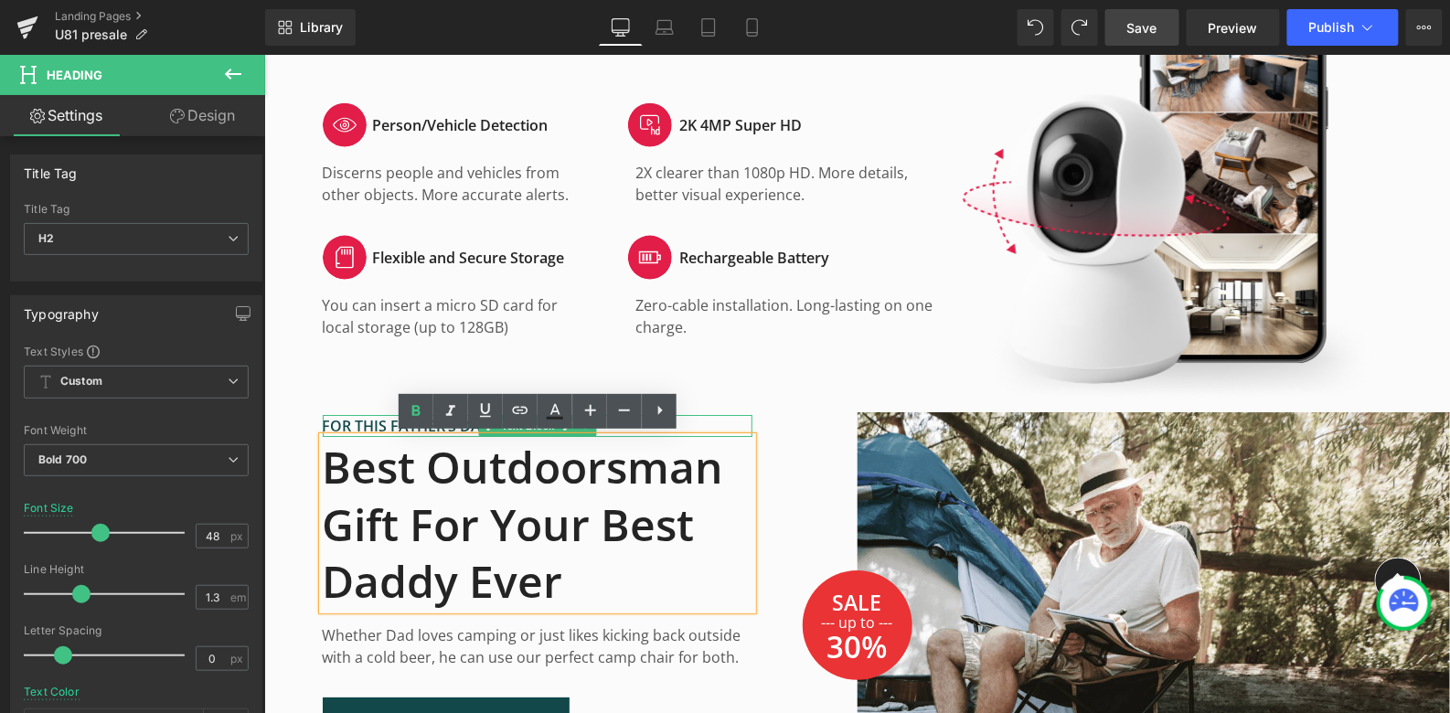
click at [363, 424] on p "FOR THIS FATHER’S DAY" at bounding box center [537, 425] width 430 height 22
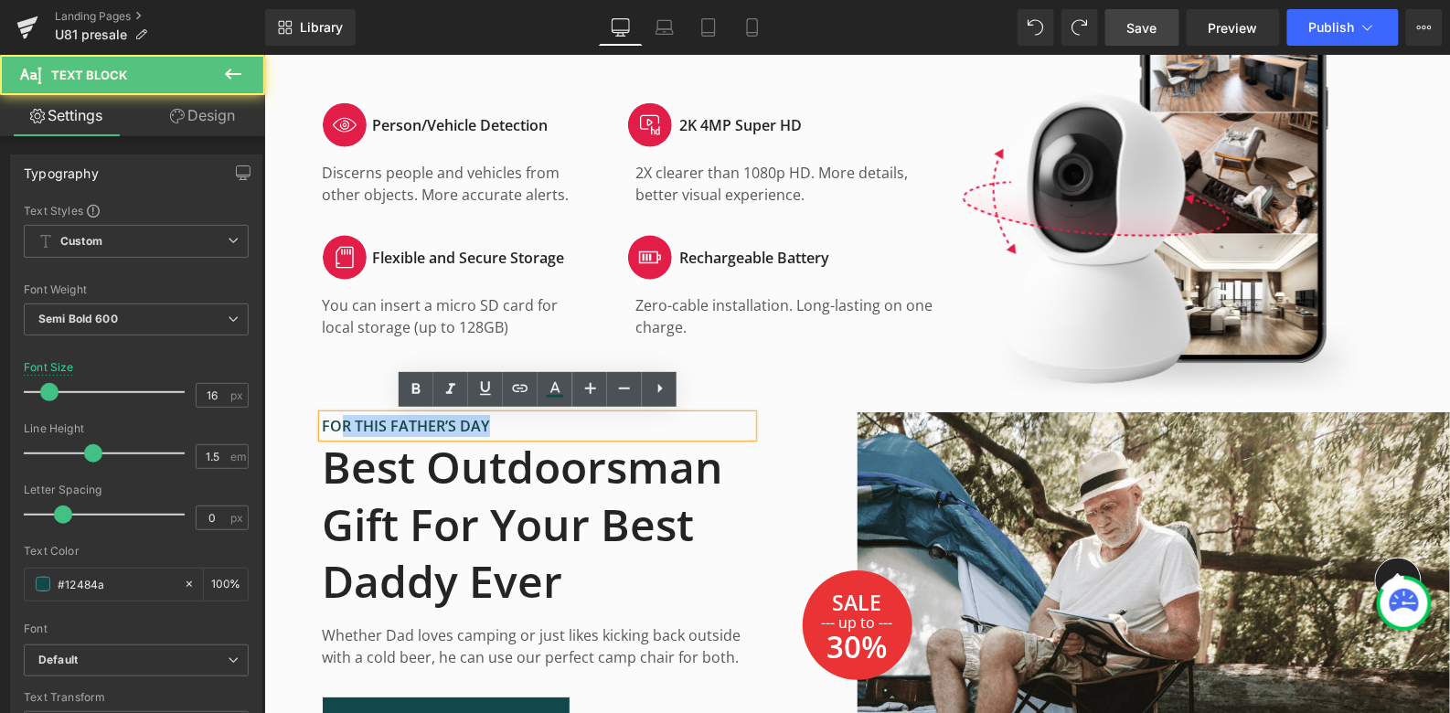
drag, startPoint x: 494, startPoint y: 425, endPoint x: 332, endPoint y: 417, distance: 162.1
click at [329, 416] on div "Image SALE Text Block --- up to --- Text Block 30% Text Block Row Row FOR THIS …" at bounding box center [856, 624] width 1186 height 435
click at [349, 423] on p "FOR THIS FATHER’S DAY" at bounding box center [537, 425] width 430 height 22
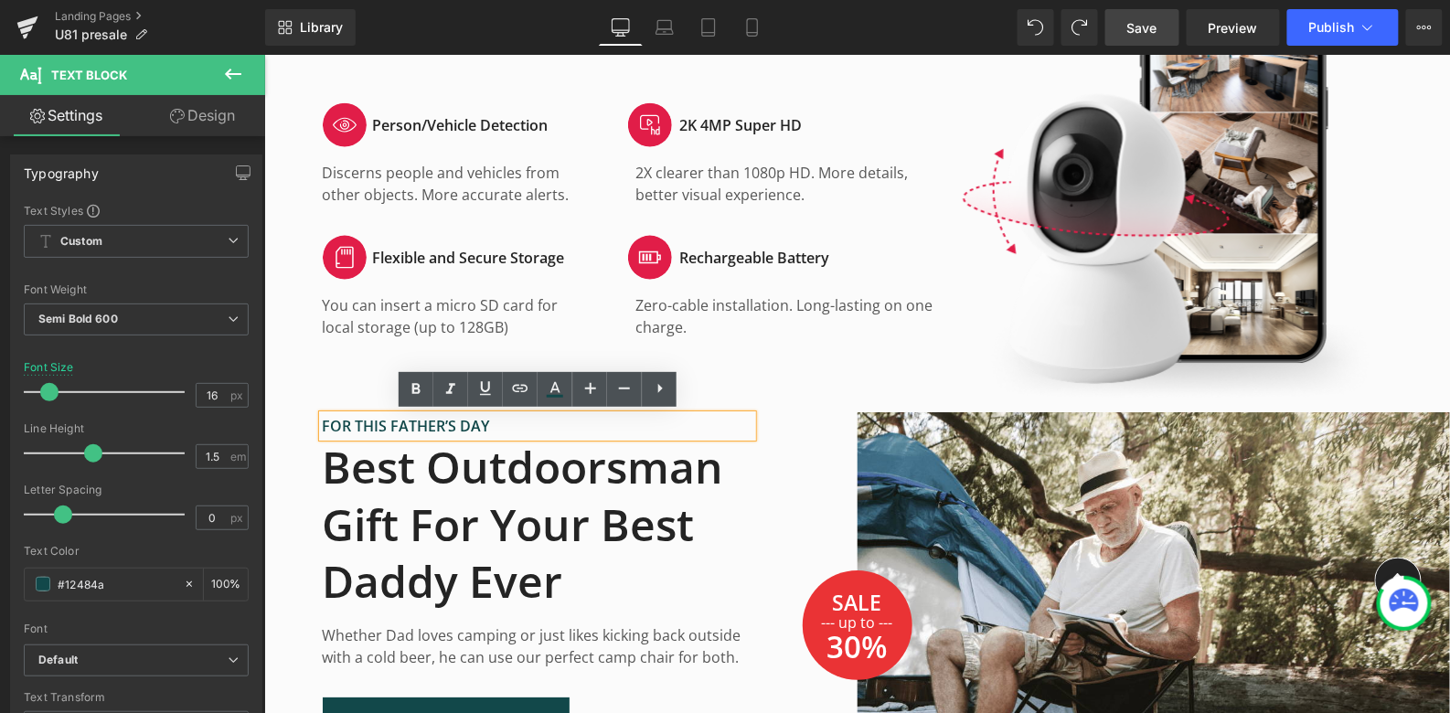
click at [325, 423] on icon at bounding box center [330, 420] width 10 height 11
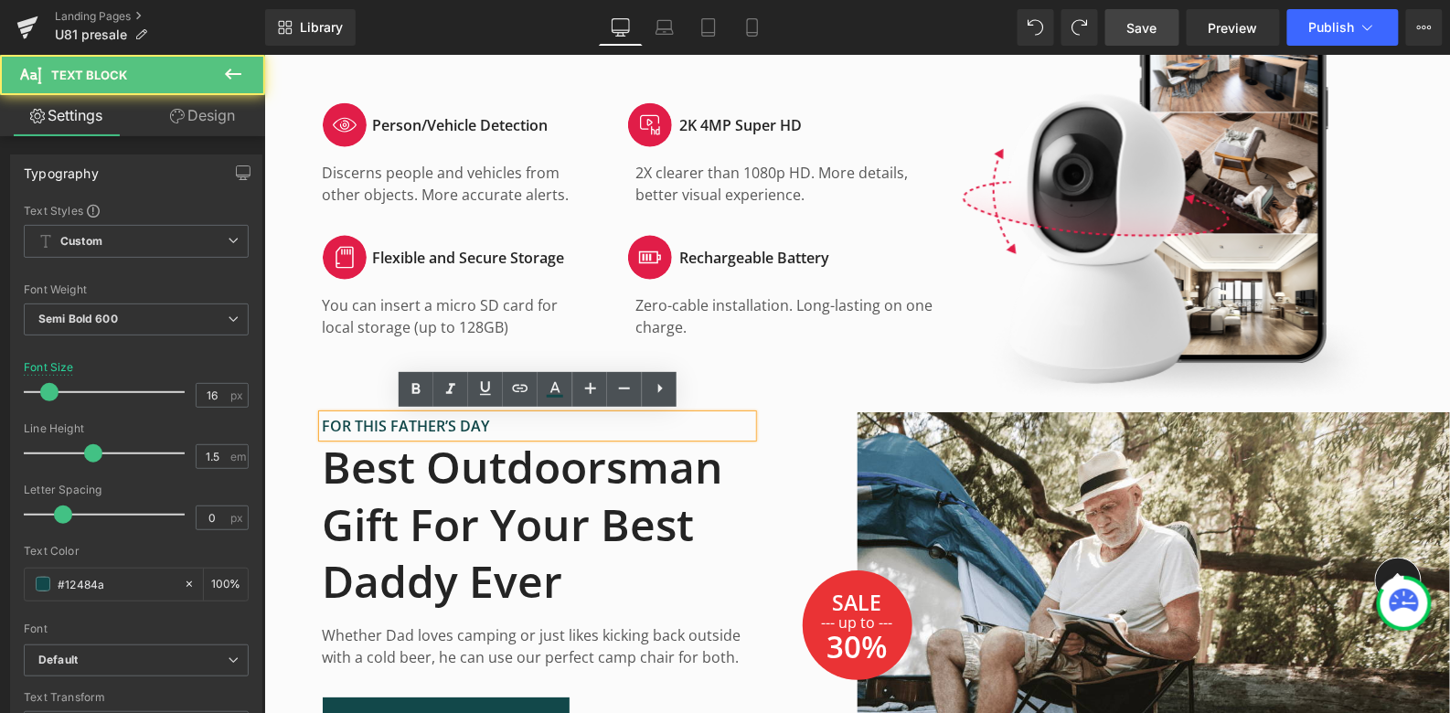
click at [385, 434] on p "FOR THIS FATHER’S DAY" at bounding box center [537, 425] width 430 height 22
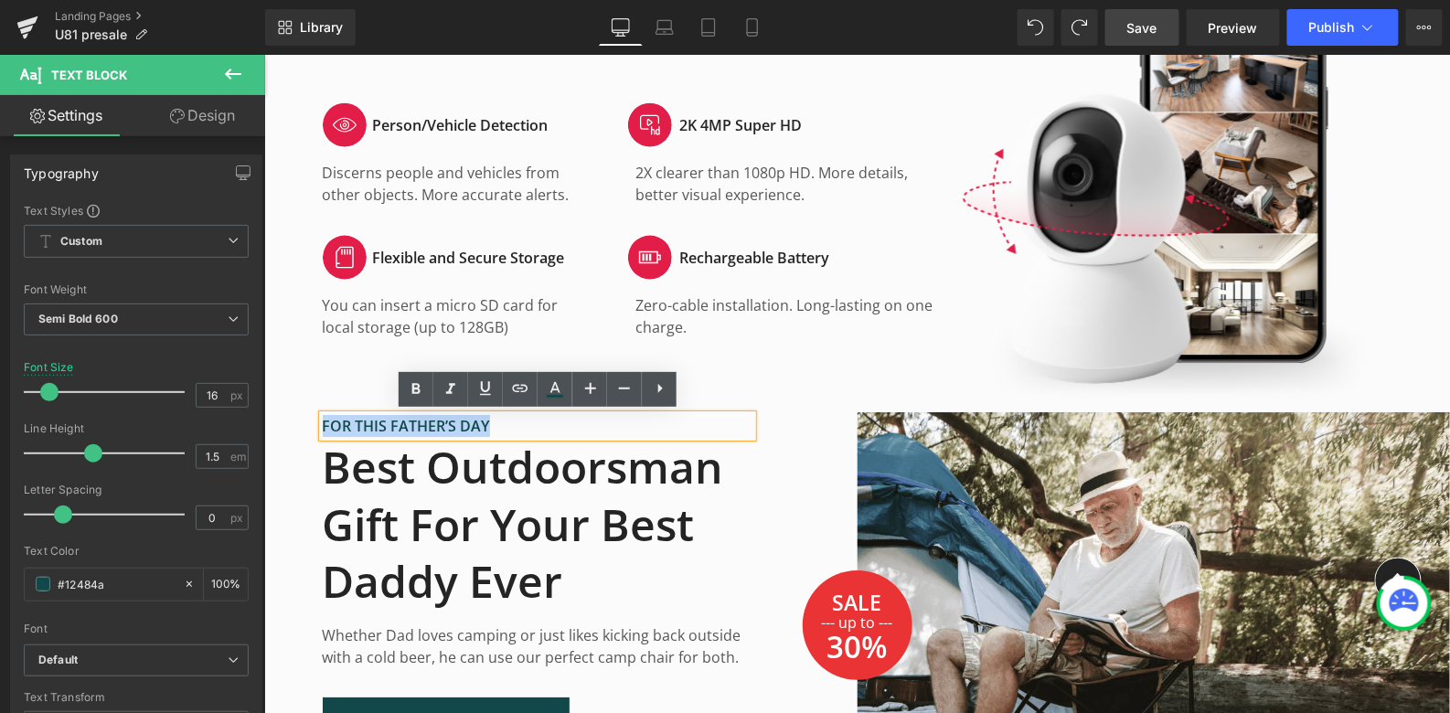
drag, startPoint x: 492, startPoint y: 422, endPoint x: 311, endPoint y: 421, distance: 181.1
click at [311, 421] on div "Image SALE Text Block --- up to --- Text Block 30% Text Block Row Row FOR THIS …" at bounding box center [856, 624] width 1186 height 435
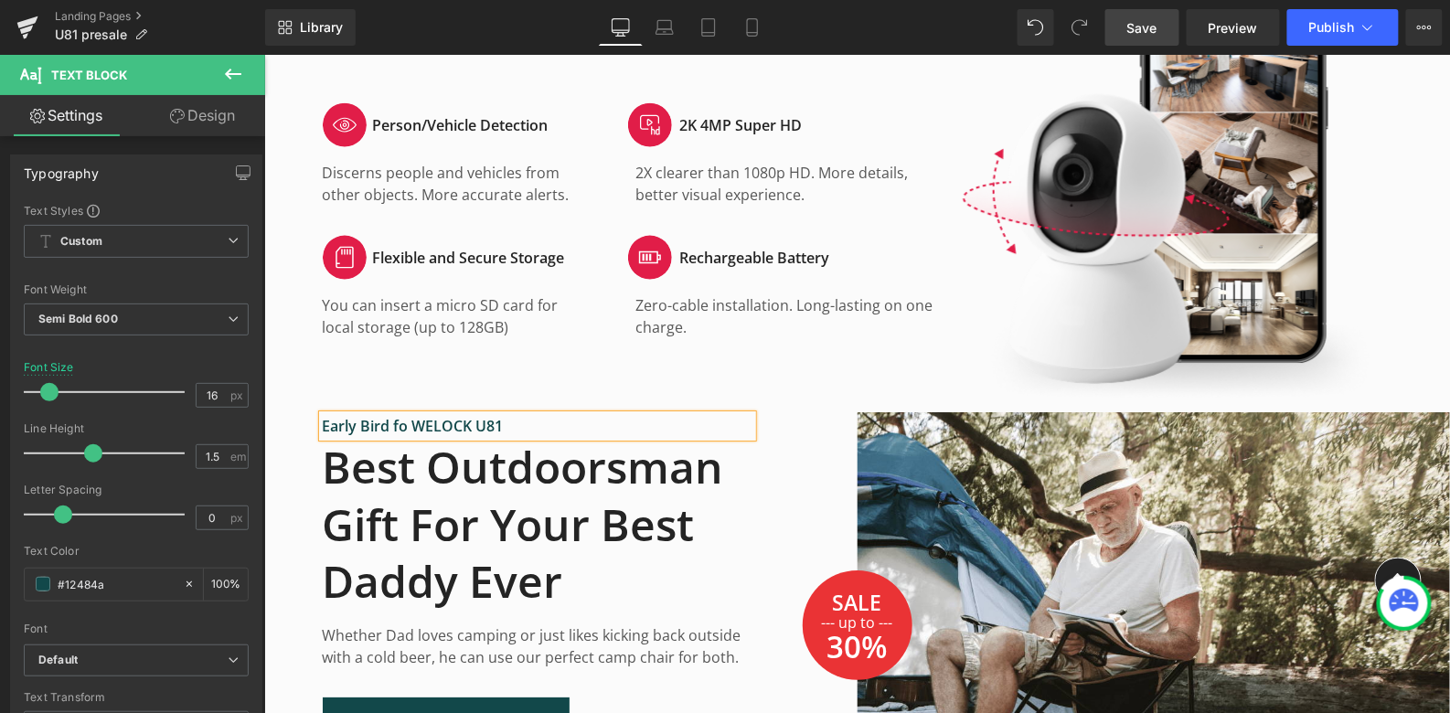
click at [515, 645] on p "Whether Dad loves camping or just likes kicking back outside with a cold beer, …" at bounding box center [537, 646] width 430 height 44
click at [563, 676] on div "Whether Dad loves camping or just likes kicking back outside with a cold beer, …" at bounding box center [537, 653] width 430 height 88
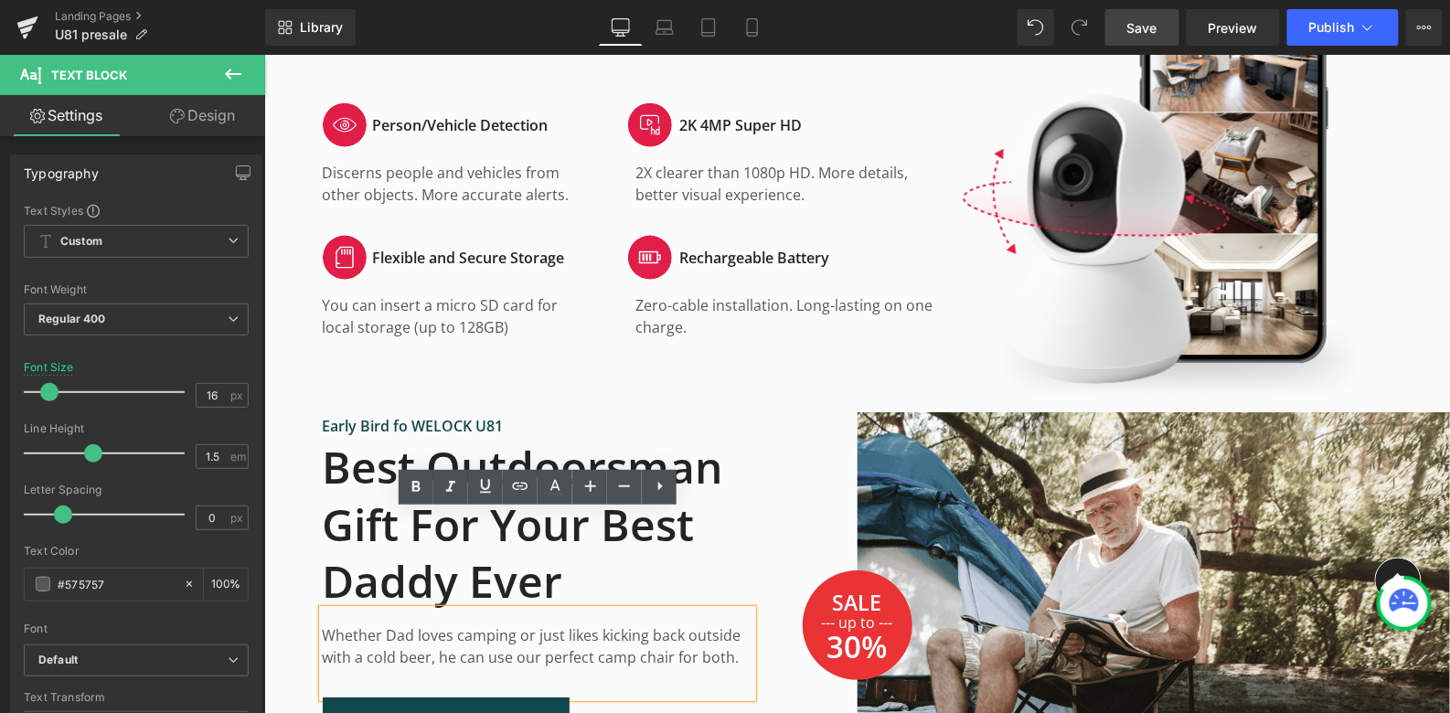
scroll to position [4099, 0]
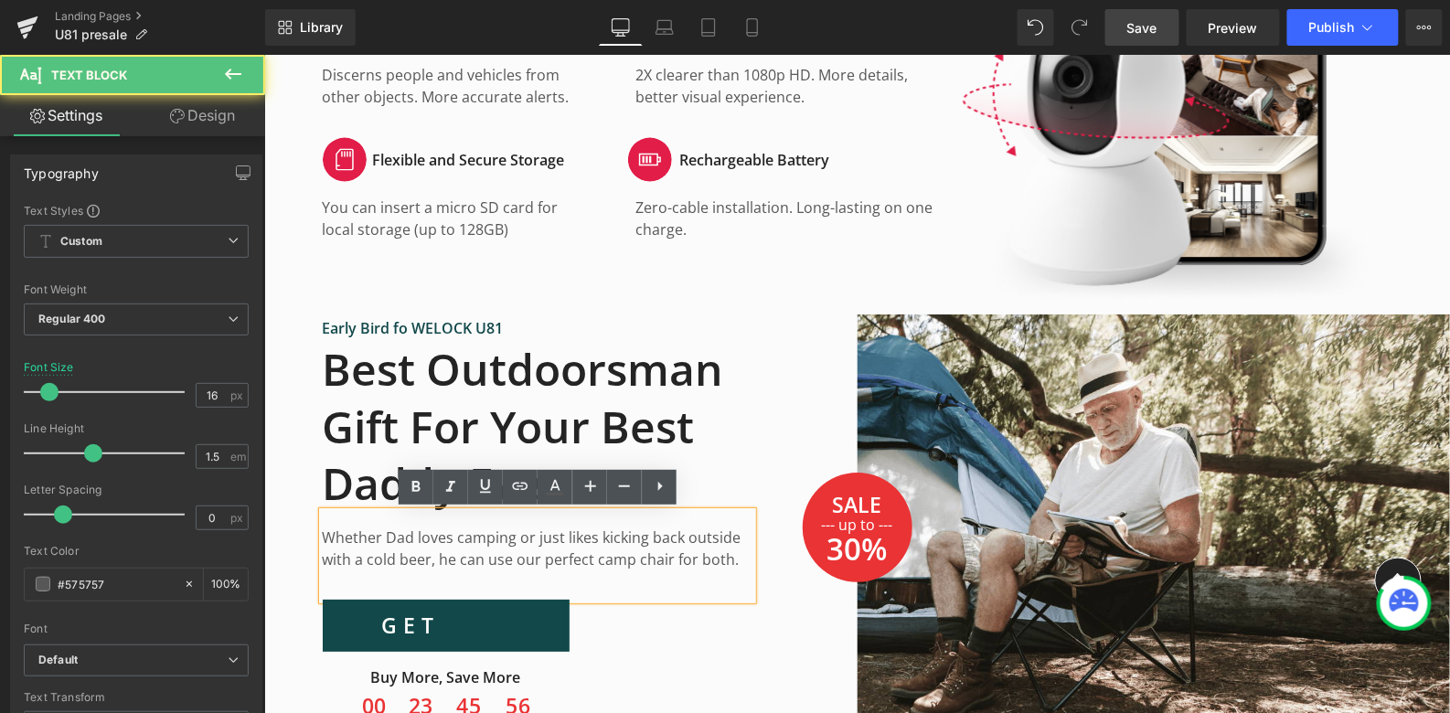
drag, startPoint x: 732, startPoint y: 560, endPoint x: 301, endPoint y: 538, distance: 431.3
click at [301, 538] on div "Early Bird fo WELOCK U81 Text Block Best Outdoorsman Gift For Your Best Daddy E…" at bounding box center [560, 526] width 594 height 435
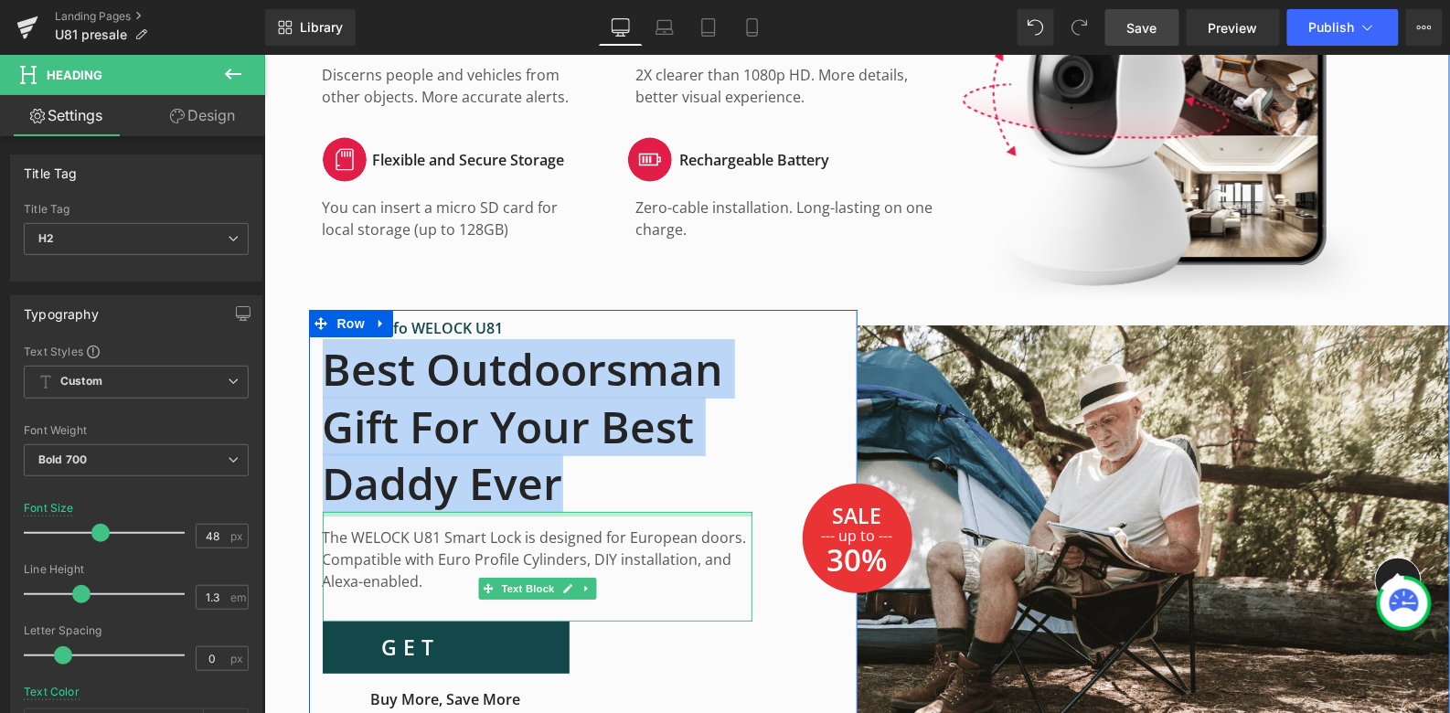
drag, startPoint x: 339, startPoint y: 369, endPoint x: 581, endPoint y: 509, distance: 279.5
click at [582, 510] on div "Early Bird fo WELOCK U81 Text Block Best Outdoorsman Gift For Your Best Daddy E…" at bounding box center [536, 541] width 457 height 450
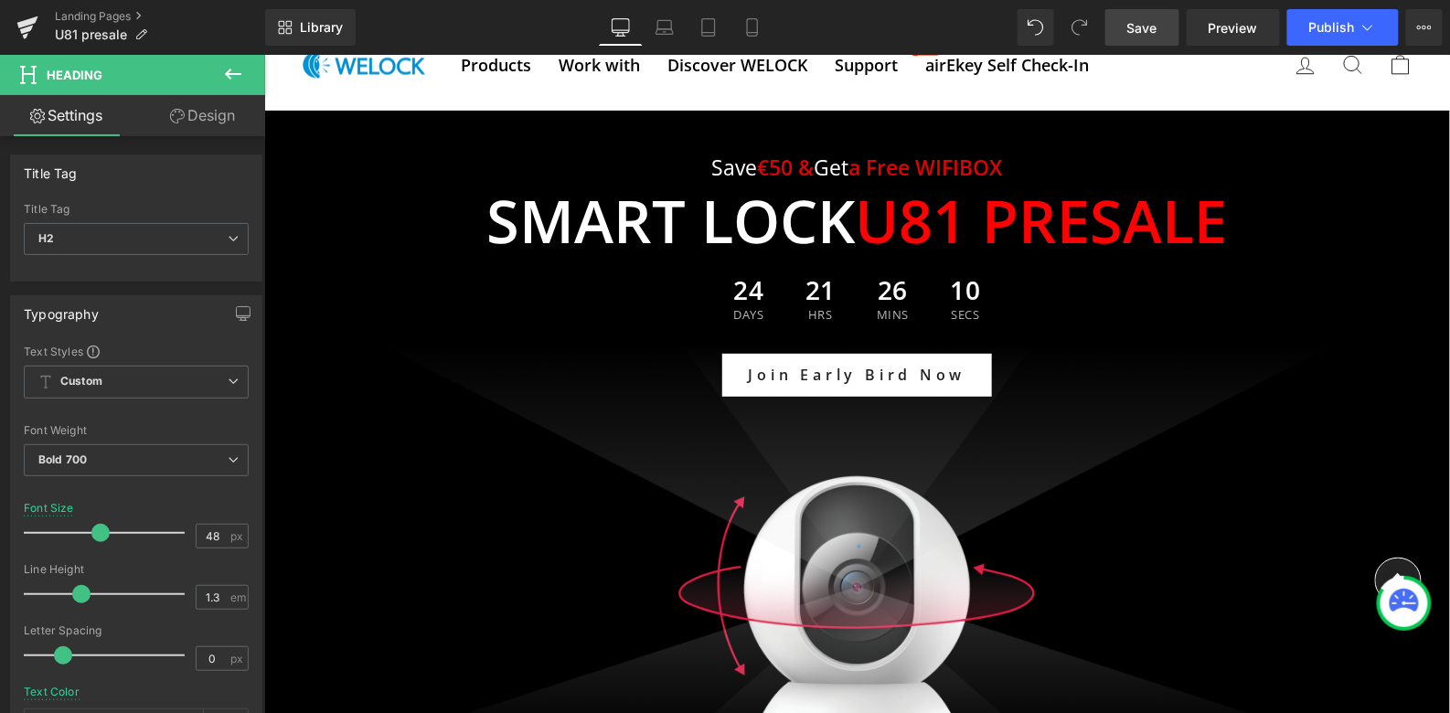
scroll to position [104, 0]
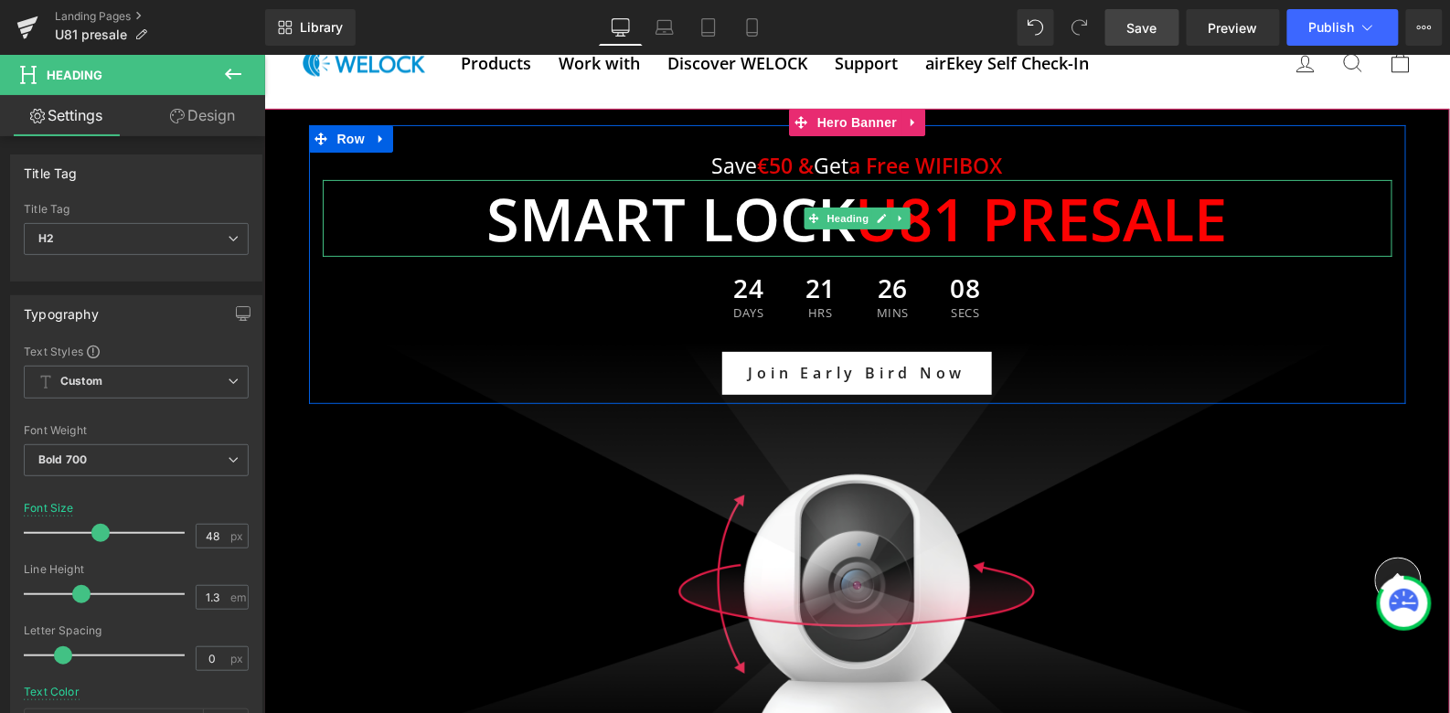
click at [774, 209] on span "art lock U81 presale" at bounding box center [900, 217] width 653 height 80
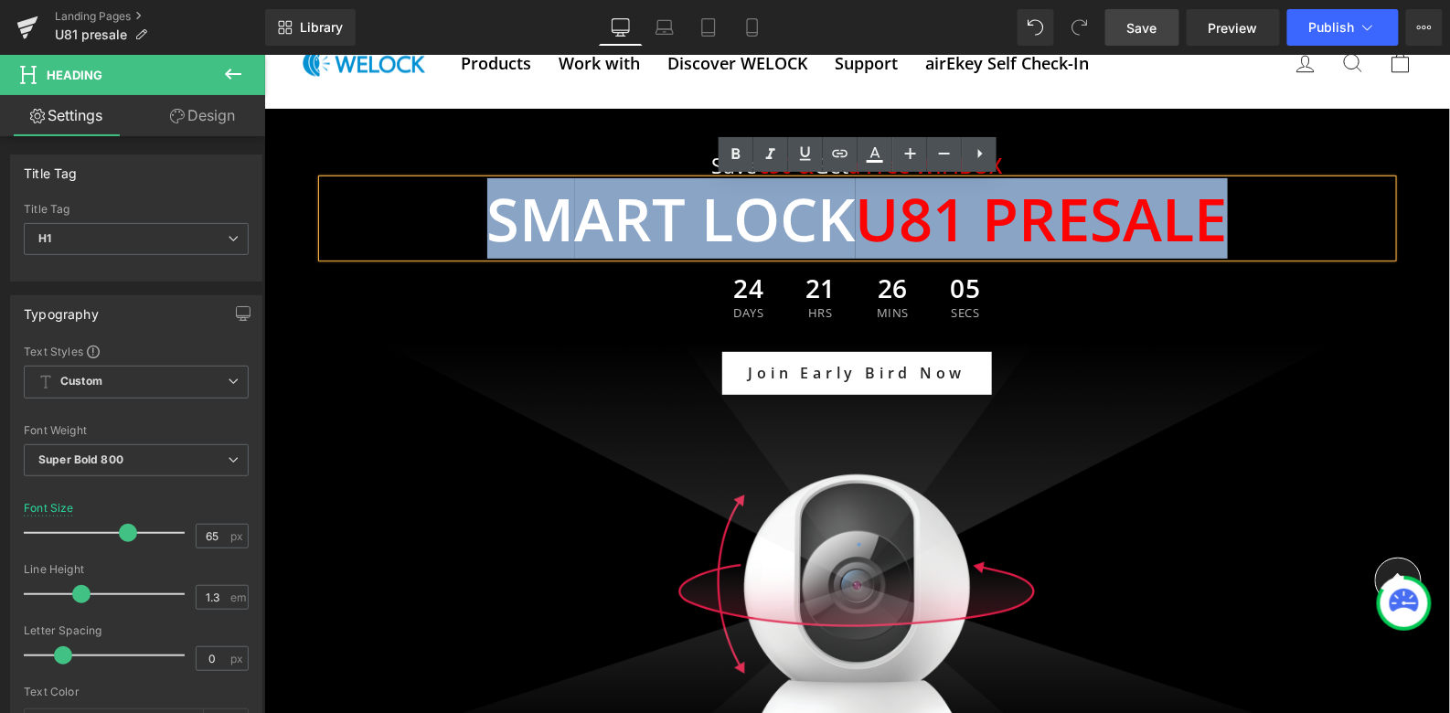
drag, startPoint x: 474, startPoint y: 210, endPoint x: 1260, endPoint y: 225, distance: 786.6
click at [1260, 225] on h1 "Sm art lock U81 presale" at bounding box center [857, 218] width 1070 height 78
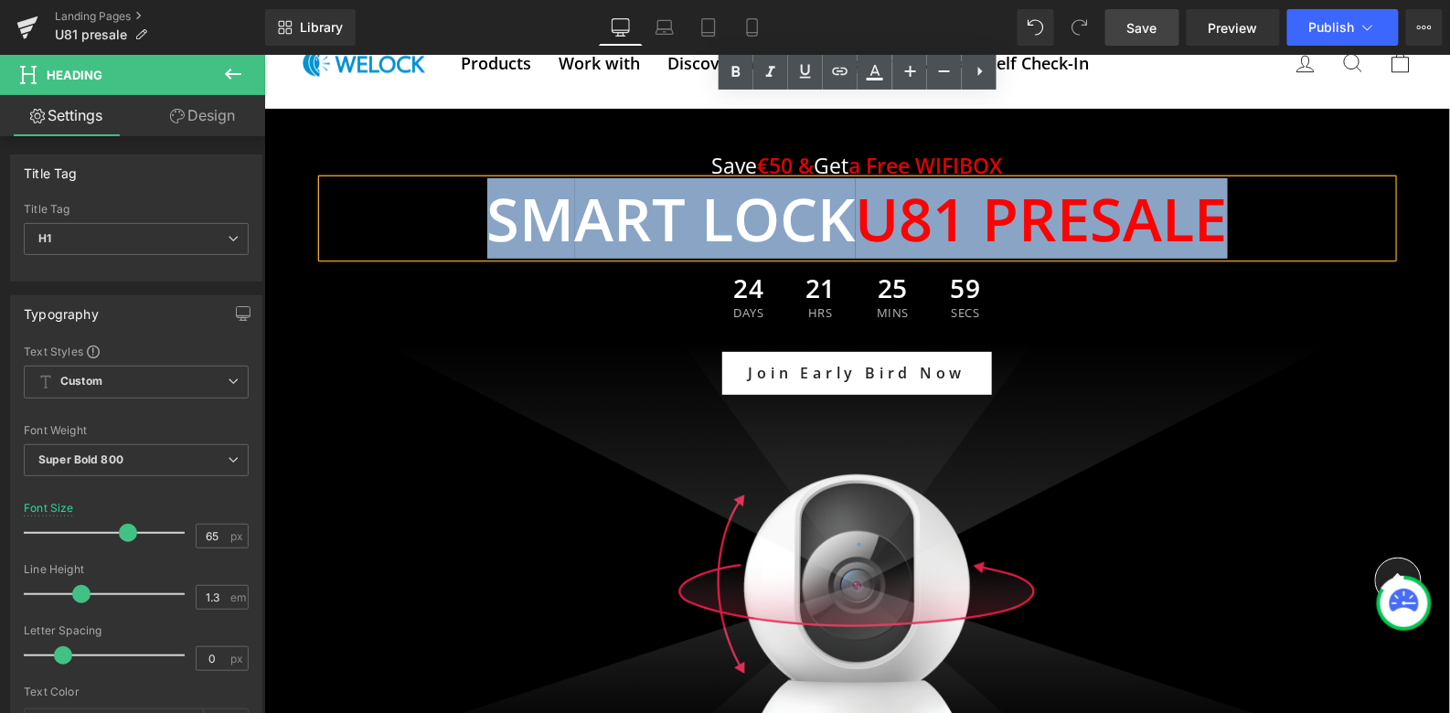
scroll to position [759, 0]
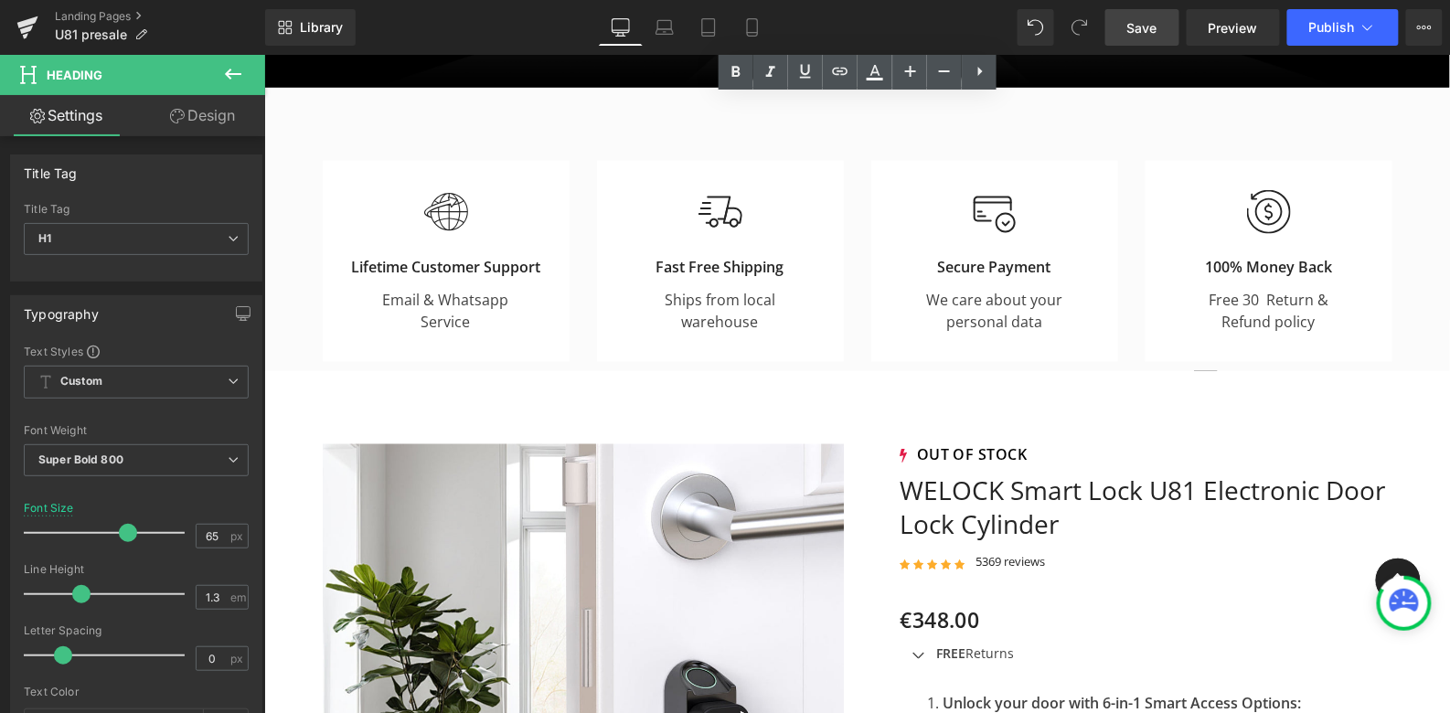
click at [792, 285] on div "Image Lifetime Customer Support Heading Email & Whatsapp Service Text Block Row…" at bounding box center [856, 229] width 1186 height 284
click at [780, 344] on div "Image Fast Free Shipping Heading Ships from local warehouse Text Block Row" at bounding box center [719, 260] width 247 height 201
click at [263, 54] on div at bounding box center [263, 54] width 0 height 0
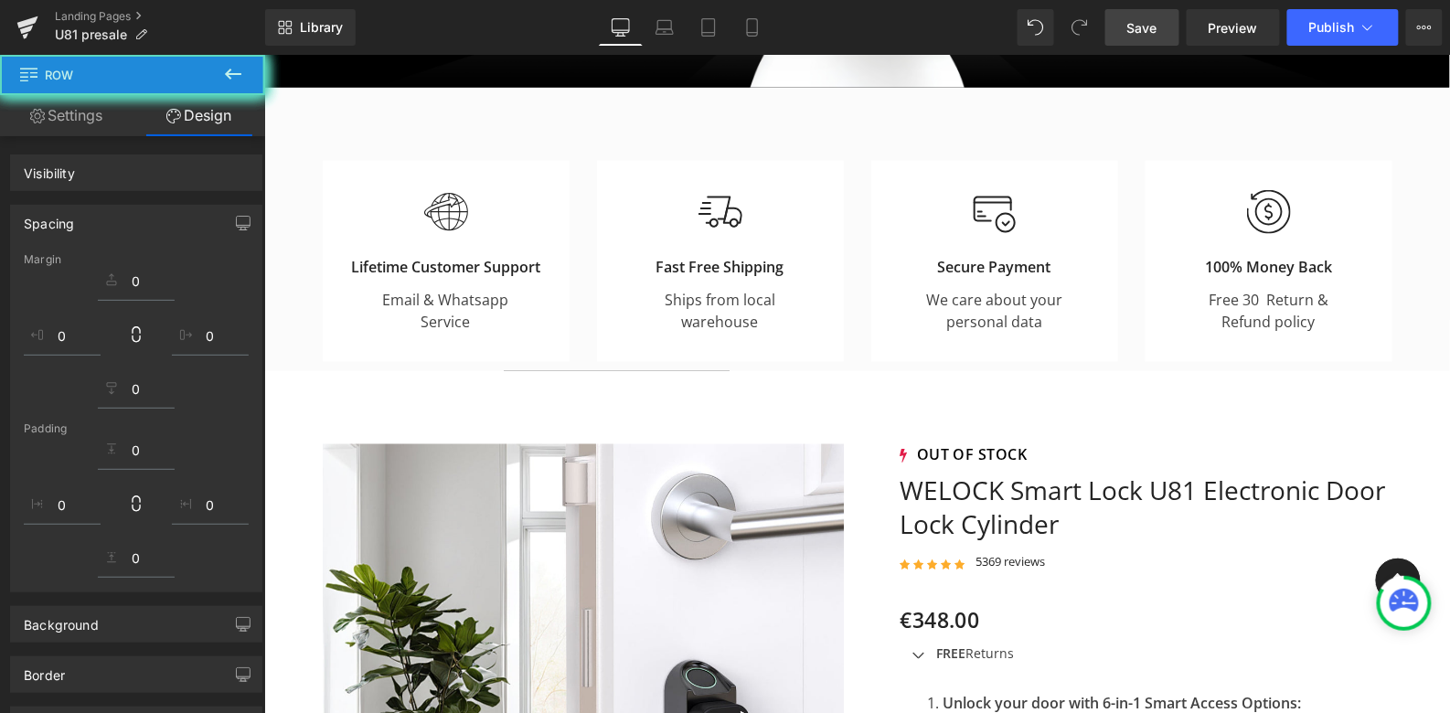
scroll to position [597, 0]
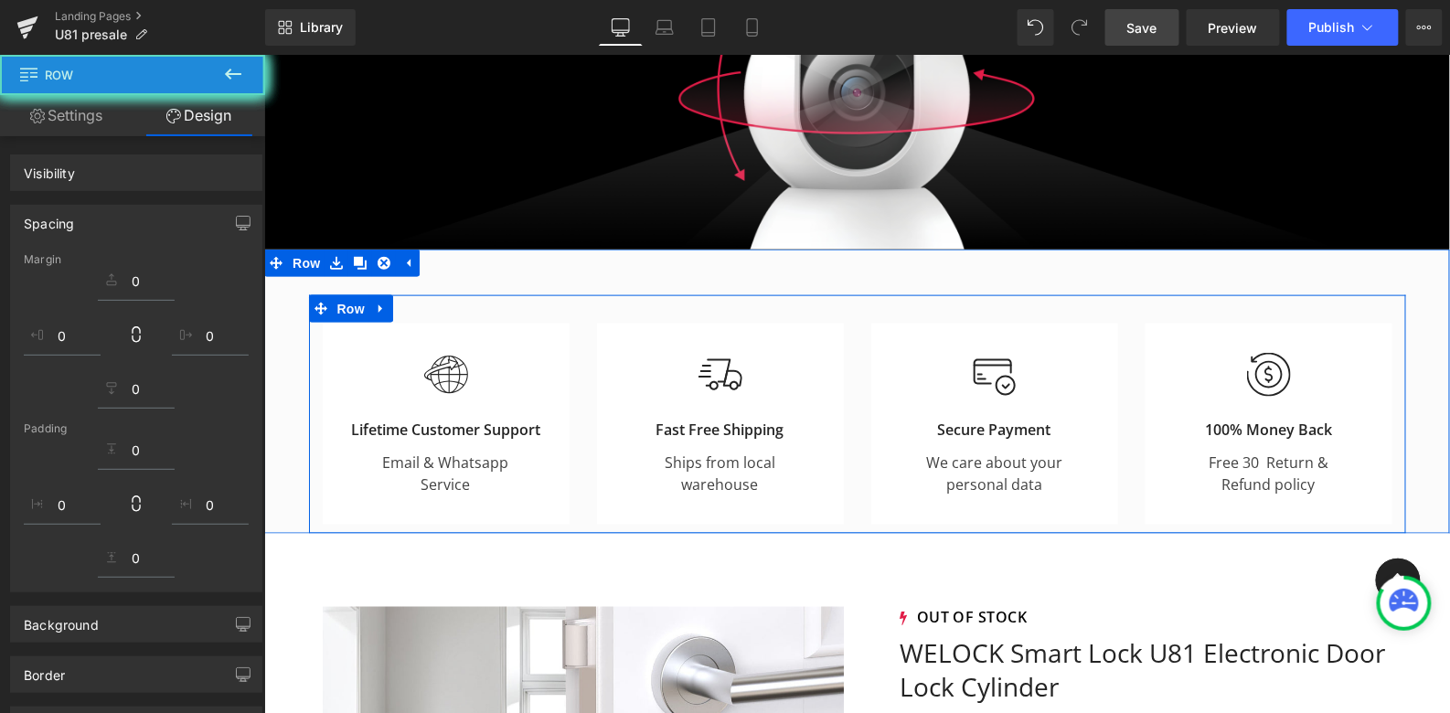
click at [700, 373] on div "Image" at bounding box center [719, 374] width 219 height 44
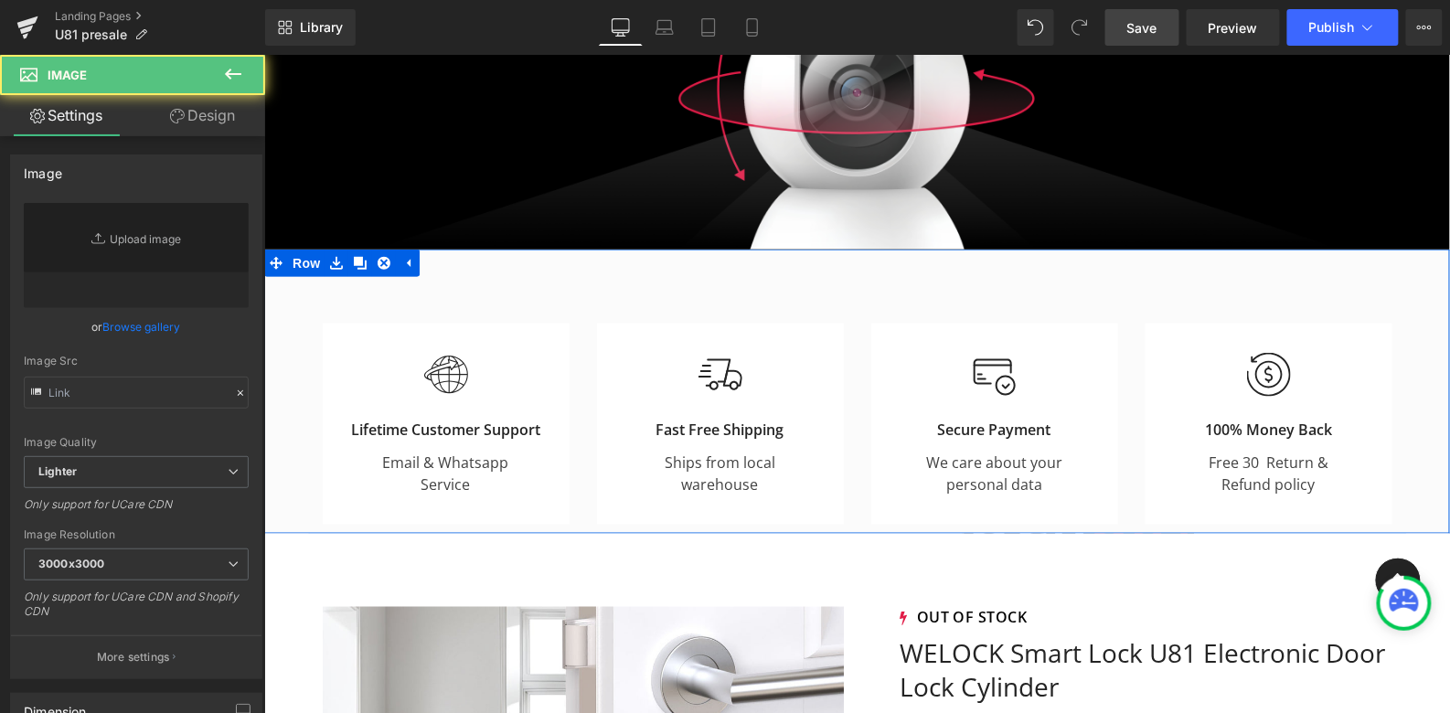
type input "https://ucarecdn.com/16bda879-6ec0-48ae-92ae-20863571d6c4/Shipping.svg"
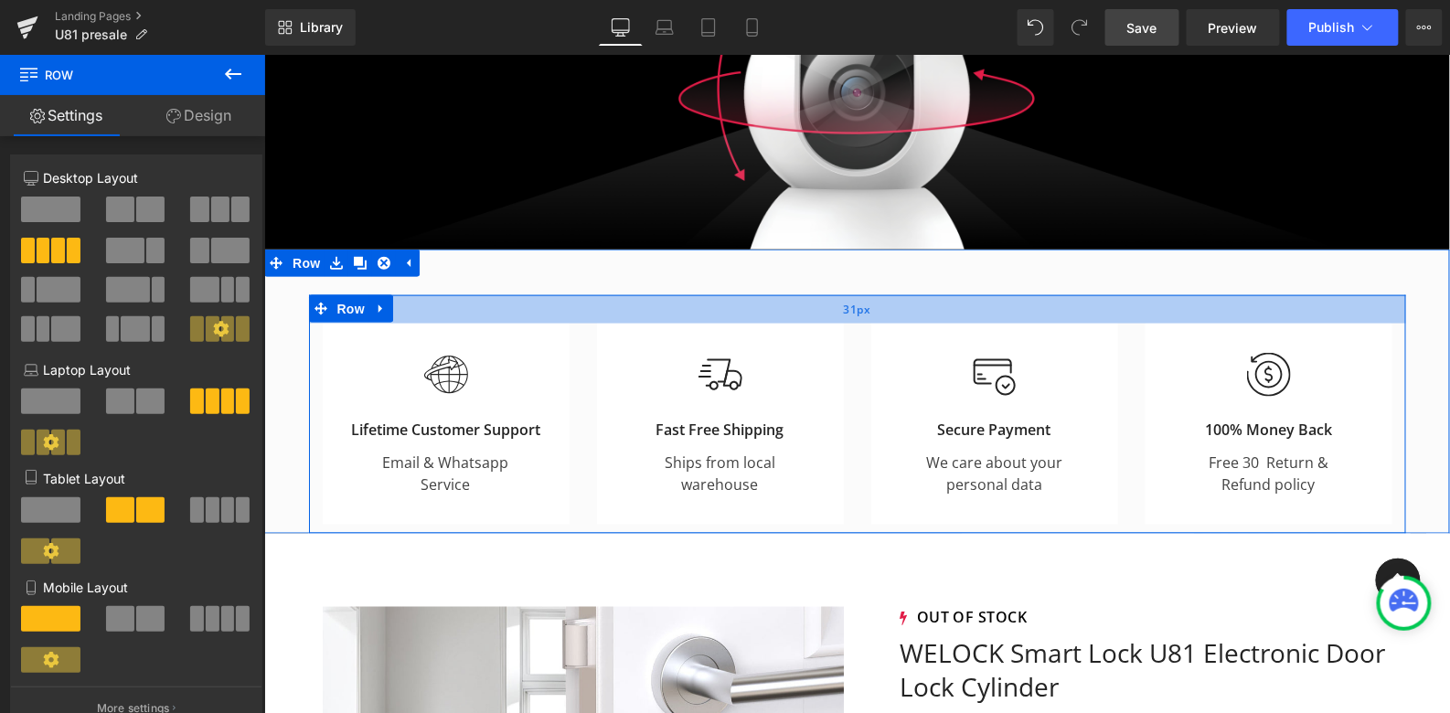
click at [756, 316] on div "31px" at bounding box center [856, 308] width 1097 height 28
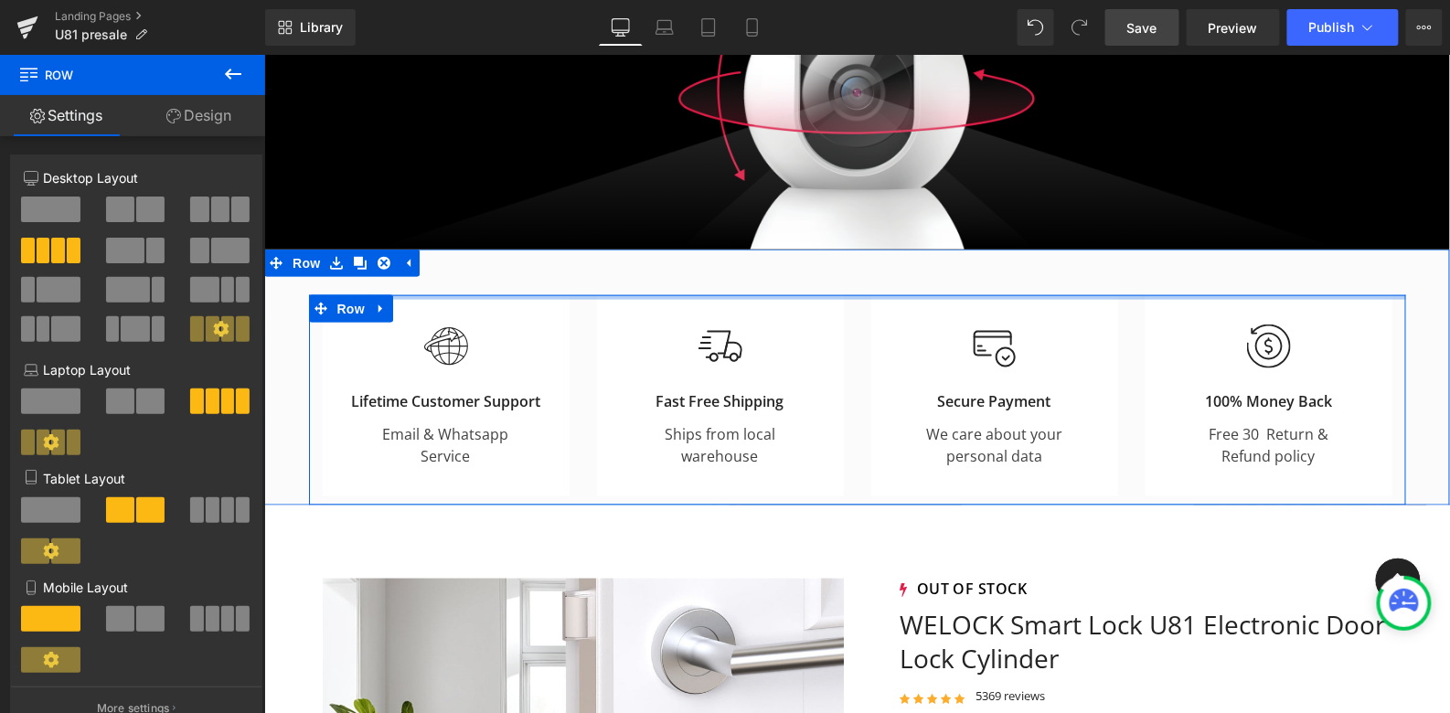
drag, startPoint x: 787, startPoint y: 315, endPoint x: 787, endPoint y: 266, distance: 48.5
click at [787, 266] on div "Image Lifetime Customer Support Heading Email & Whatsapp Service Text Block Row…" at bounding box center [856, 377] width 1186 height 256
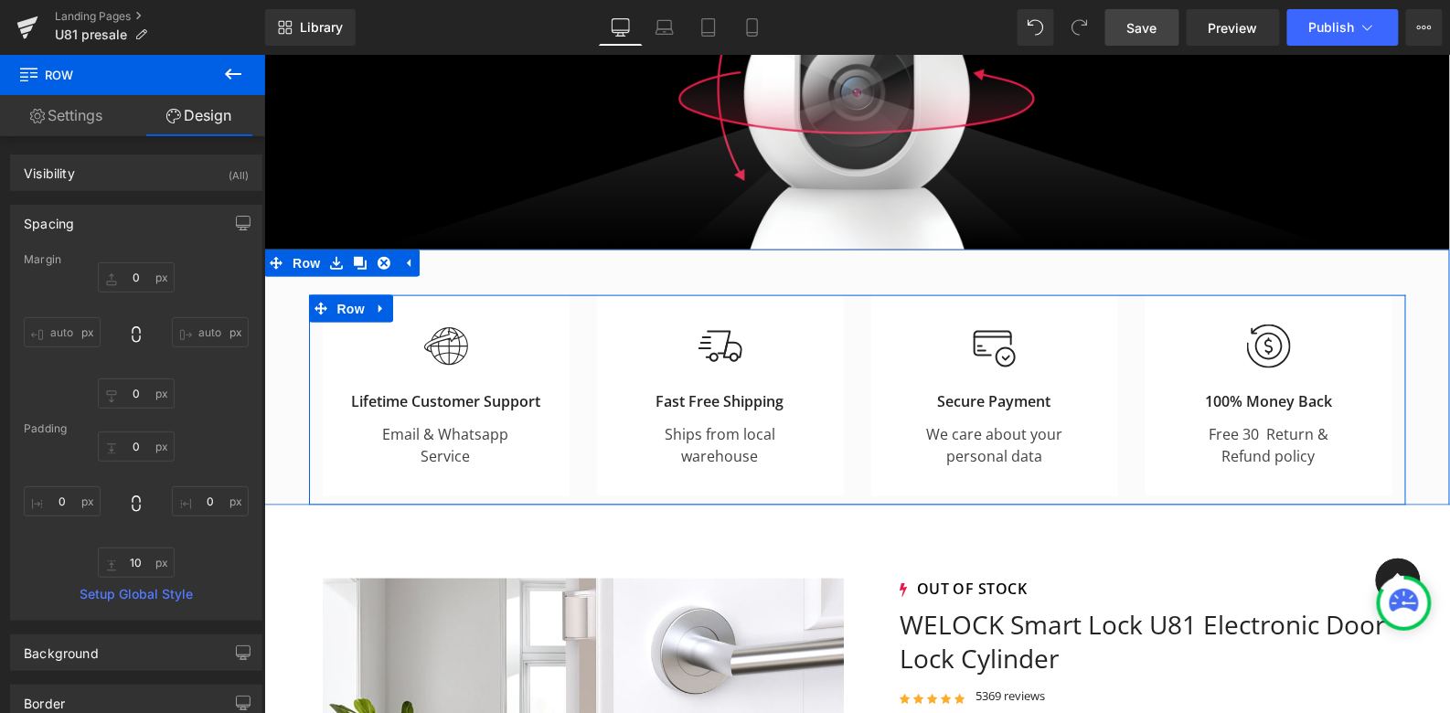
click at [775, 263] on div "Image Lifetime Customer Support Heading Email & Whatsapp Service Text Block Row…" at bounding box center [856, 377] width 1186 height 256
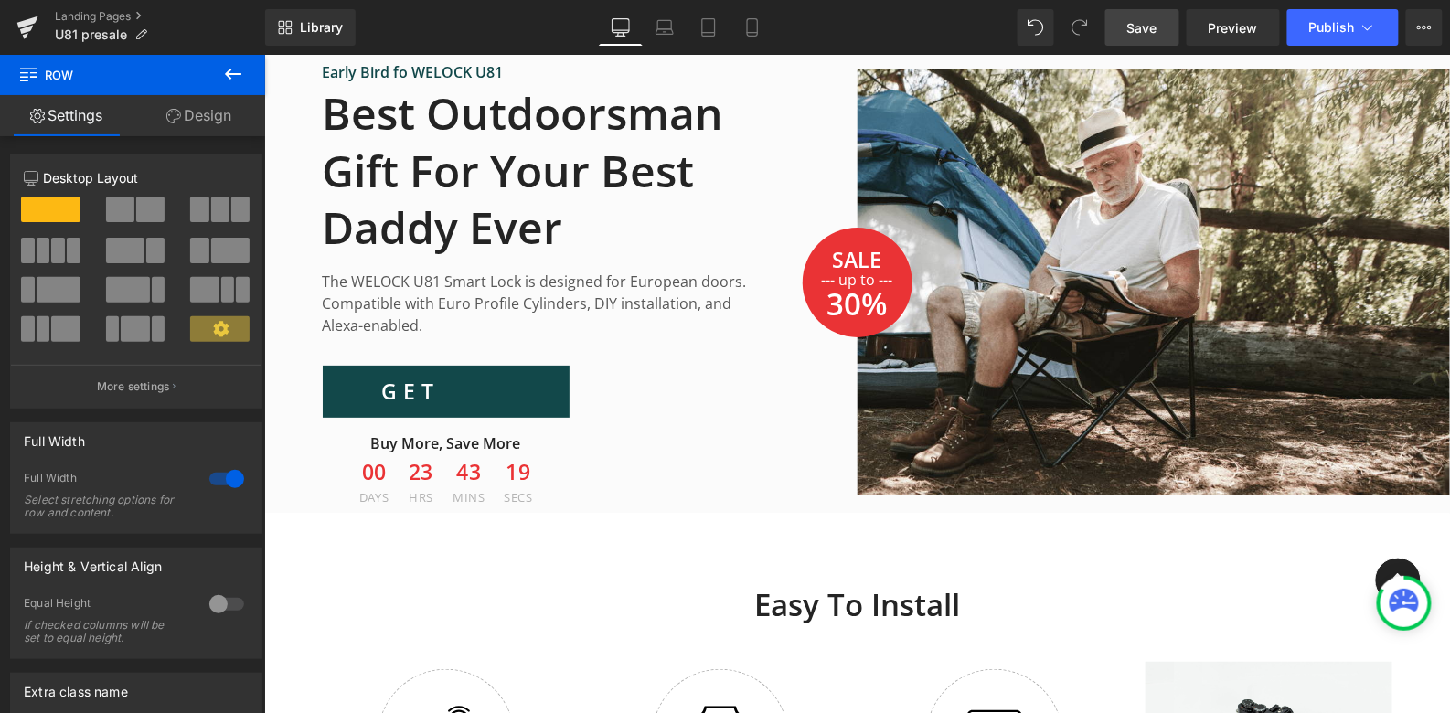
scroll to position [4172, 0]
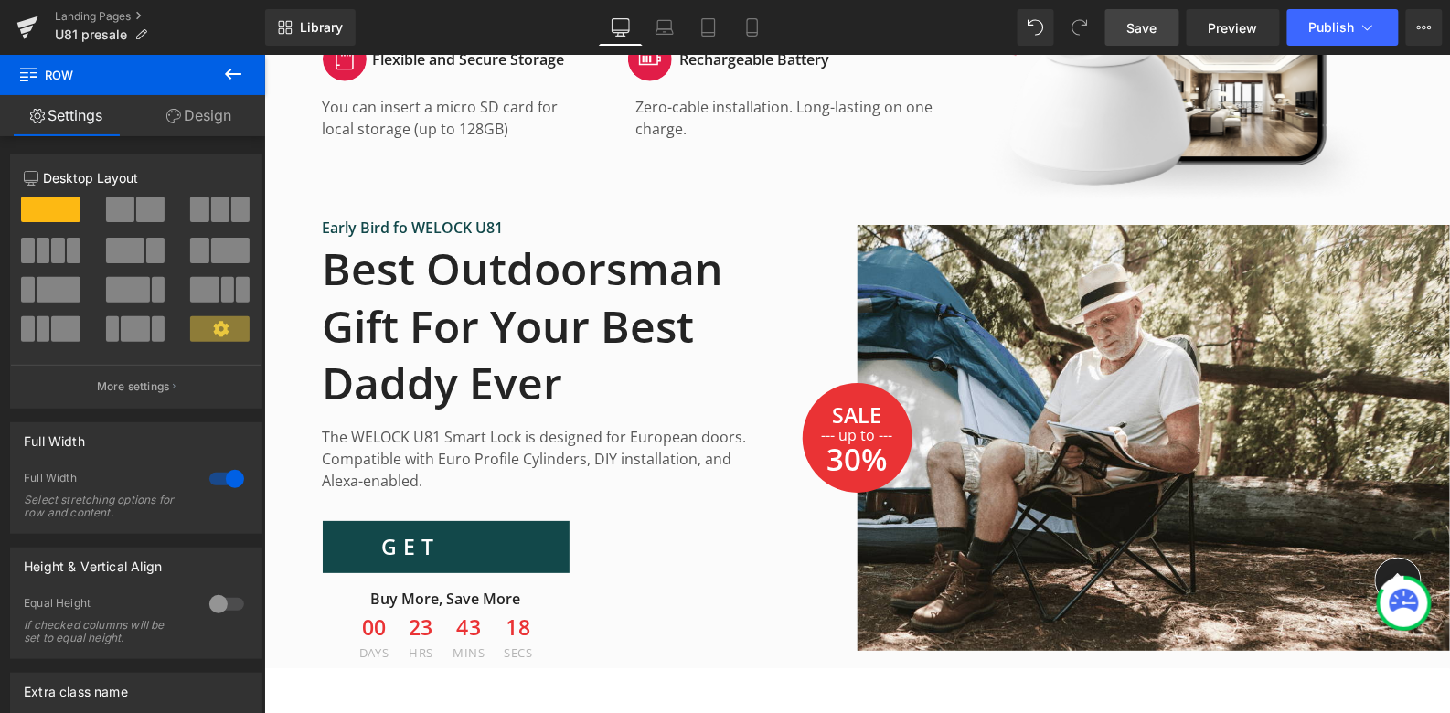
click at [561, 324] on div "Best Outdoorsman Gift For Your Best Daddy Ever Heading" at bounding box center [537, 324] width 430 height 173
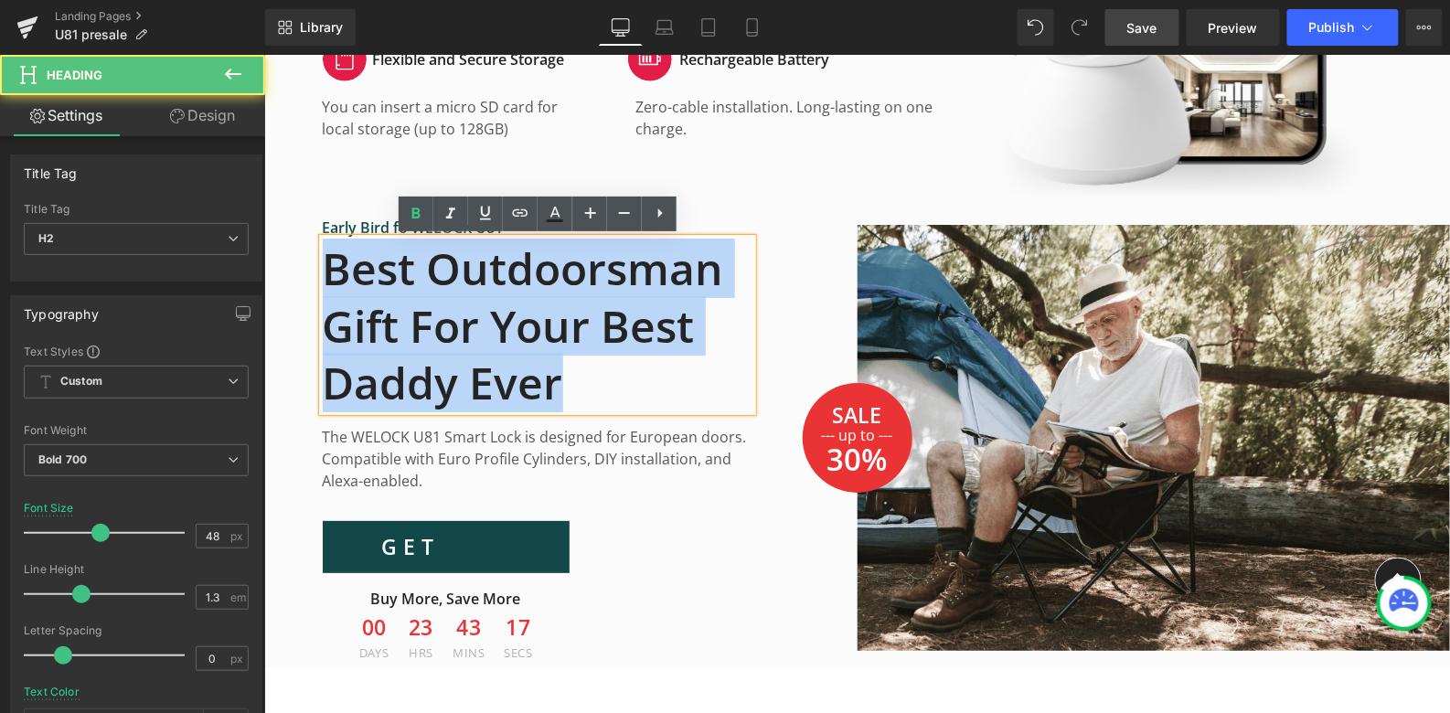
drag, startPoint x: 568, startPoint y: 388, endPoint x: 311, endPoint y: 250, distance: 291.7
click at [309, 248] on div "Early Bird fo WELOCK U81 Text Block Best Outdoorsman Gift For Your Best Daddy E…" at bounding box center [536, 441] width 457 height 450
paste div
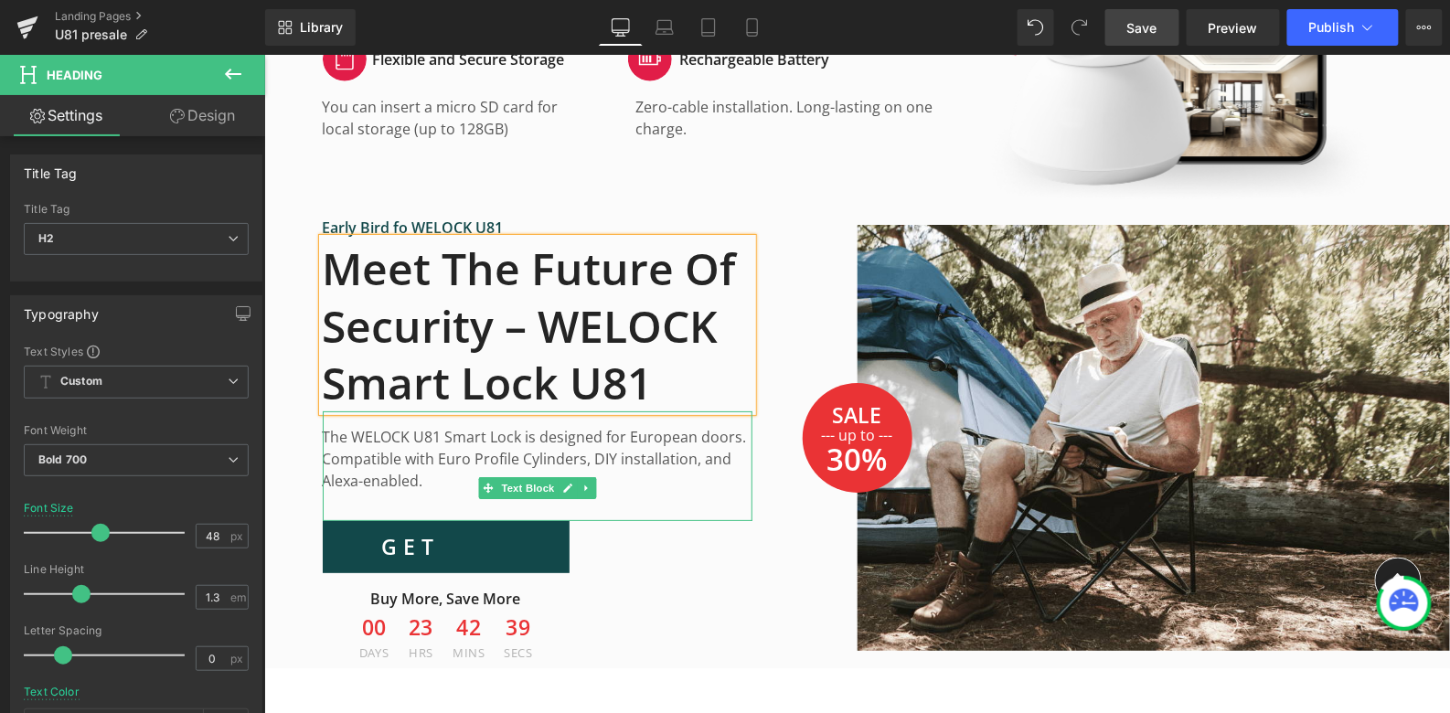
drag, startPoint x: 423, startPoint y: 482, endPoint x: 326, endPoint y: 433, distance: 109.2
click at [322, 441] on div "The WELOCK U81 Smart Lock is designed for European doors. Compatible with Euro …" at bounding box center [537, 466] width 430 height 110
click at [360, 436] on p "The WELOCK U81 Smart Lock is designed for European doors. Compatible with Euro …" at bounding box center [537, 458] width 430 height 66
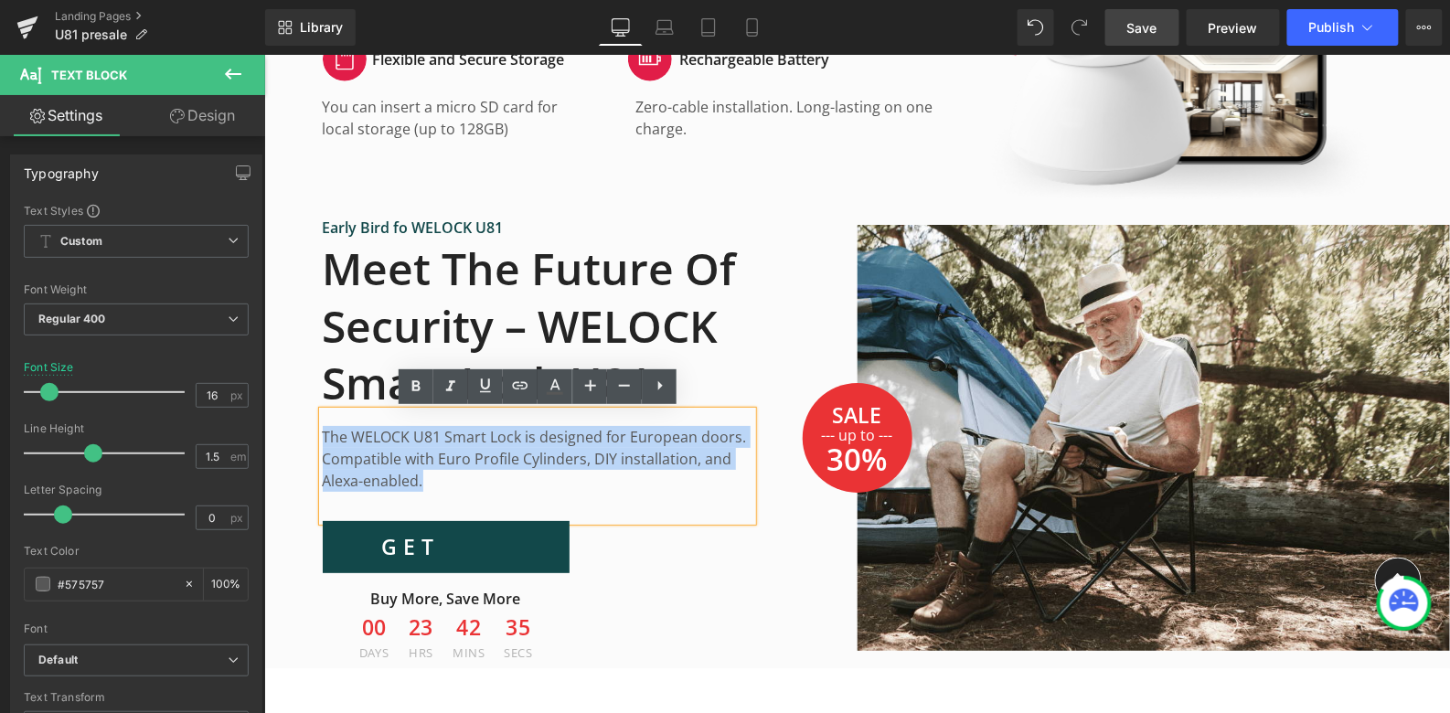
drag, startPoint x: 326, startPoint y: 433, endPoint x: 453, endPoint y: 488, distance: 138.0
click at [454, 489] on p "The WELOCK U81 Smart Lock is designed for European doors. Compatible with Euro …" at bounding box center [537, 458] width 430 height 66
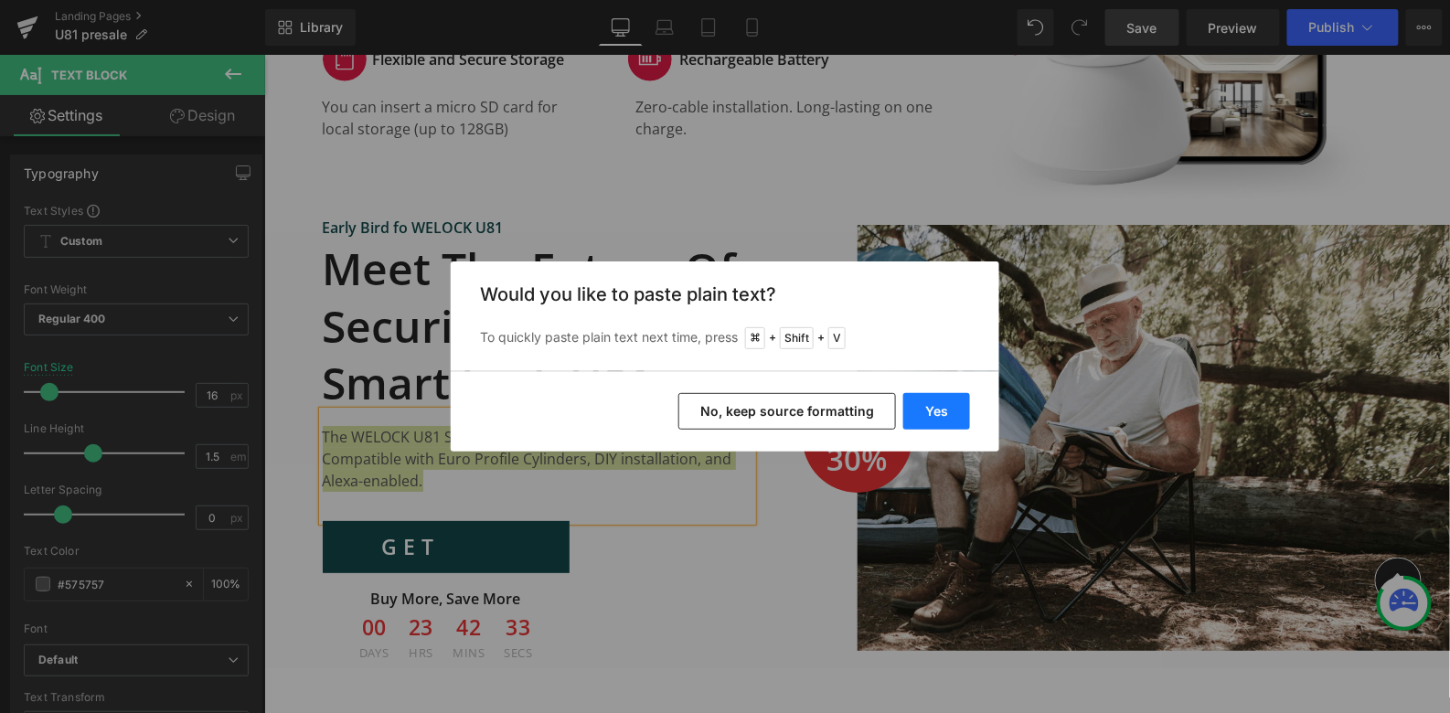
click at [940, 411] on button "Yes" at bounding box center [937, 411] width 67 height 37
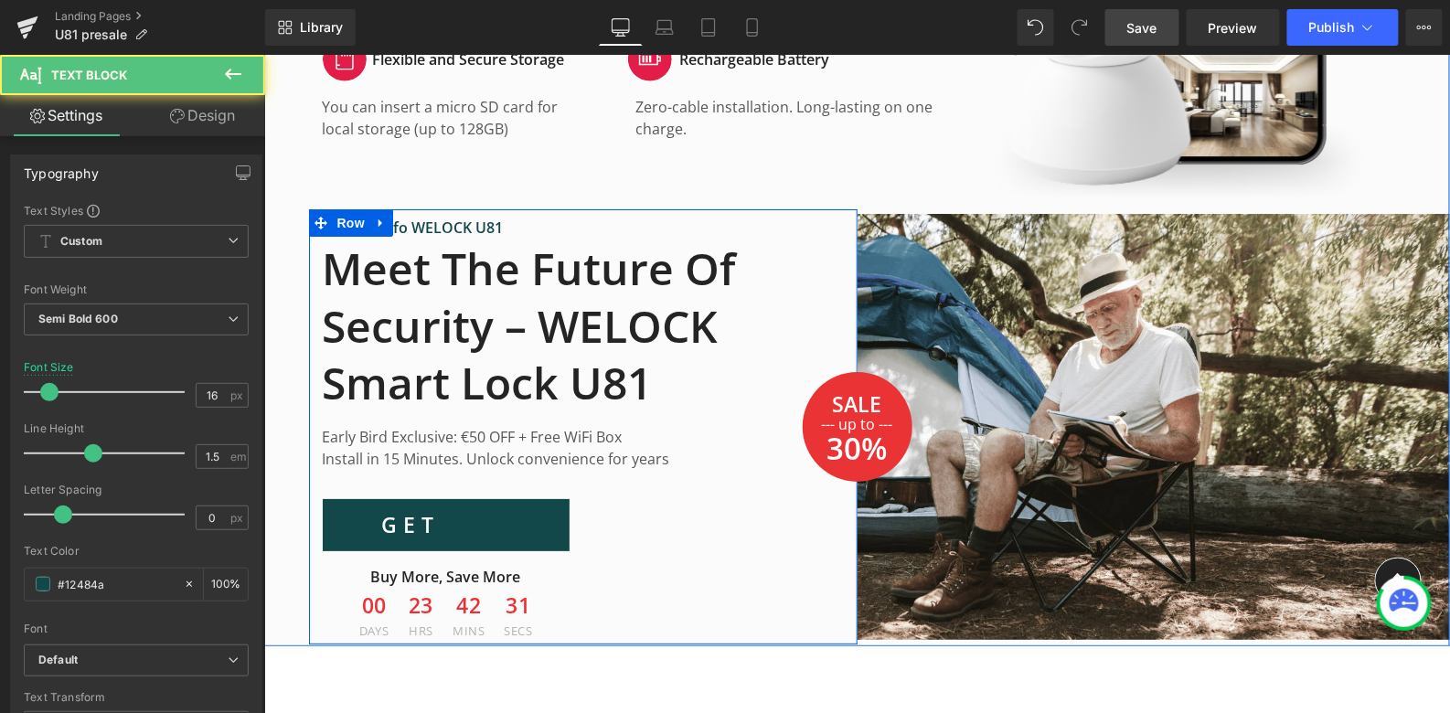
click at [423, 220] on p "Early Bird fo WELOCK U81" at bounding box center [537, 227] width 430 height 22
click at [508, 227] on p "Early Bird fo WELOCK U81" at bounding box center [537, 227] width 430 height 22
click at [459, 226] on p "Early Bird fo WELOCK U81" at bounding box center [537, 227] width 430 height 22
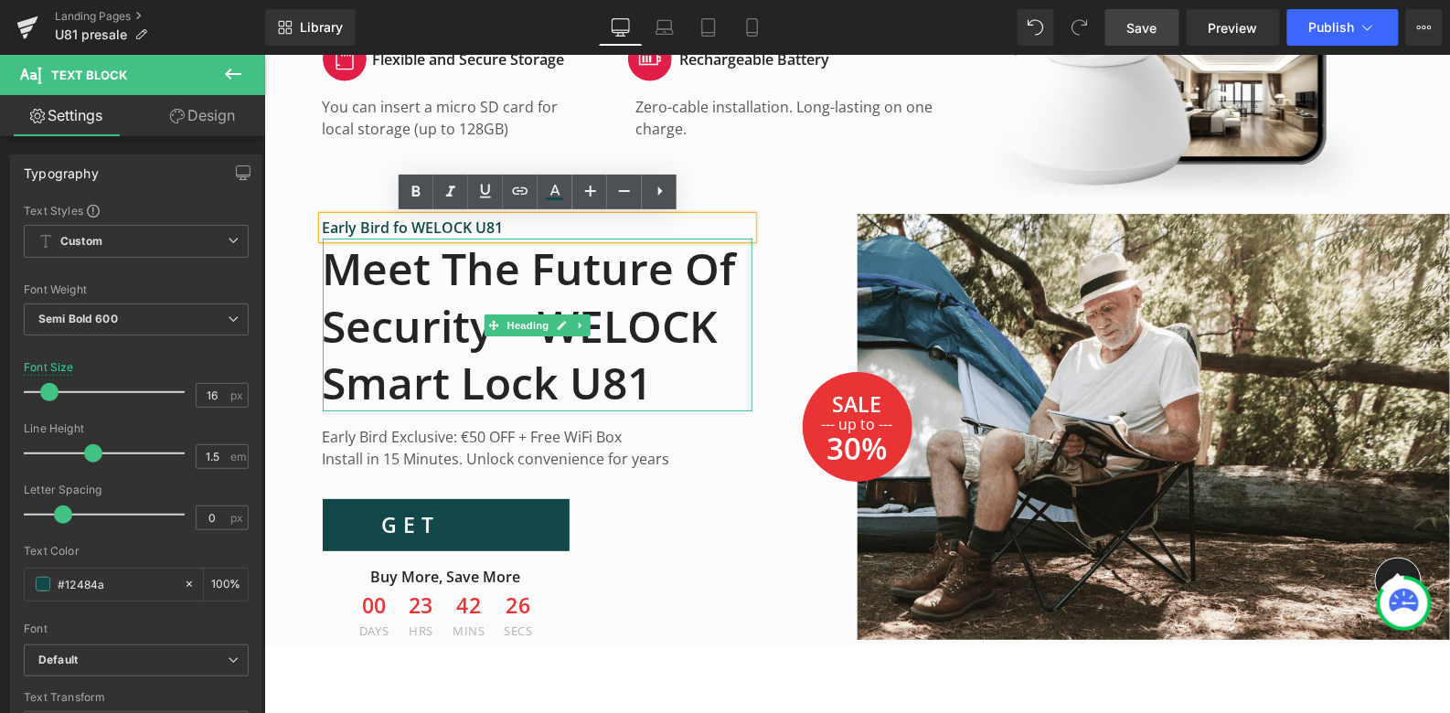
scroll to position [4164, 0]
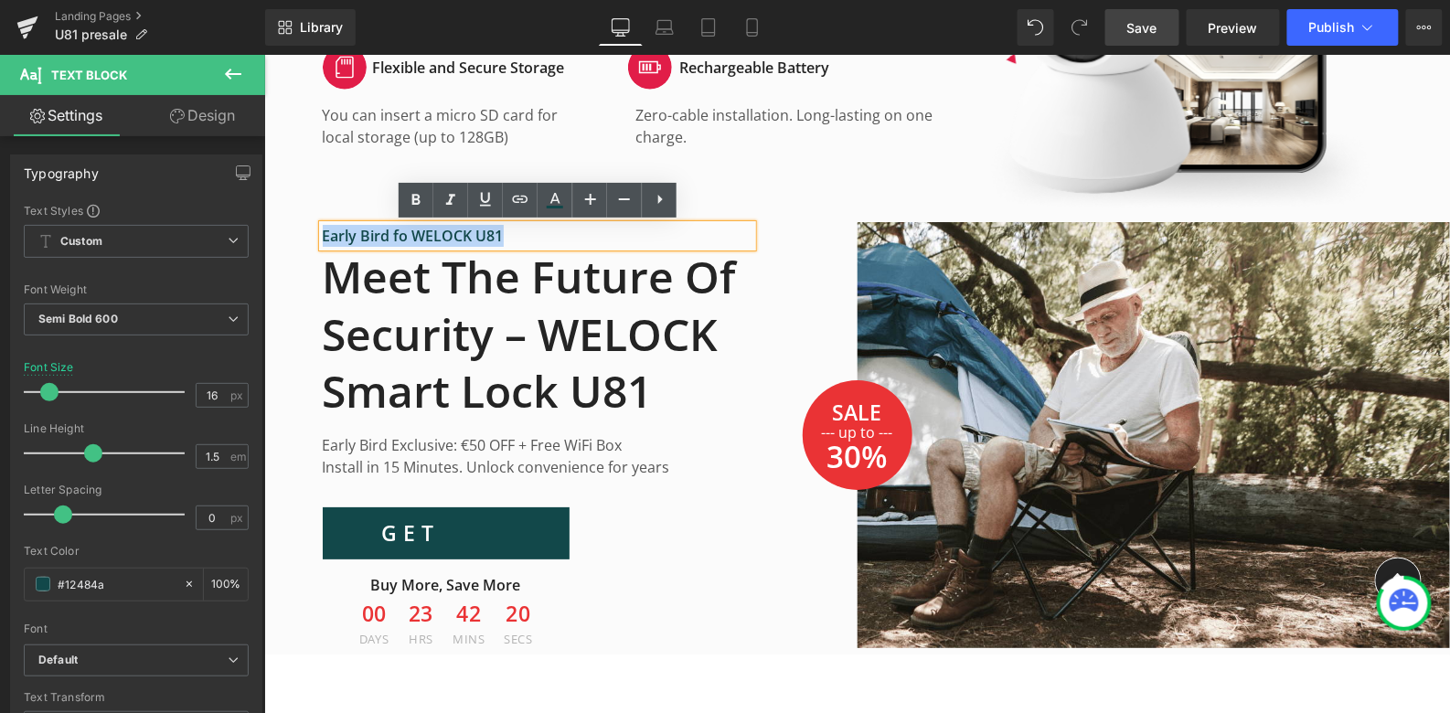
drag, startPoint x: 503, startPoint y: 233, endPoint x: 395, endPoint y: 239, distance: 108.1
click at [395, 239] on div "Image SALE Text Block --- up to --- Text Block 30% Text Block Row Row Early Bir…" at bounding box center [856, 434] width 1186 height 435
click at [416, 238] on p "Early Bird fo WELOCK U81" at bounding box center [537, 235] width 430 height 22
drag, startPoint x: 501, startPoint y: 235, endPoint x: 402, endPoint y: 234, distance: 98.8
click at [402, 234] on div "Image SALE Text Block --- up to --- Text Block 30% Text Block Row Row Early Bir…" at bounding box center [856, 434] width 1186 height 435
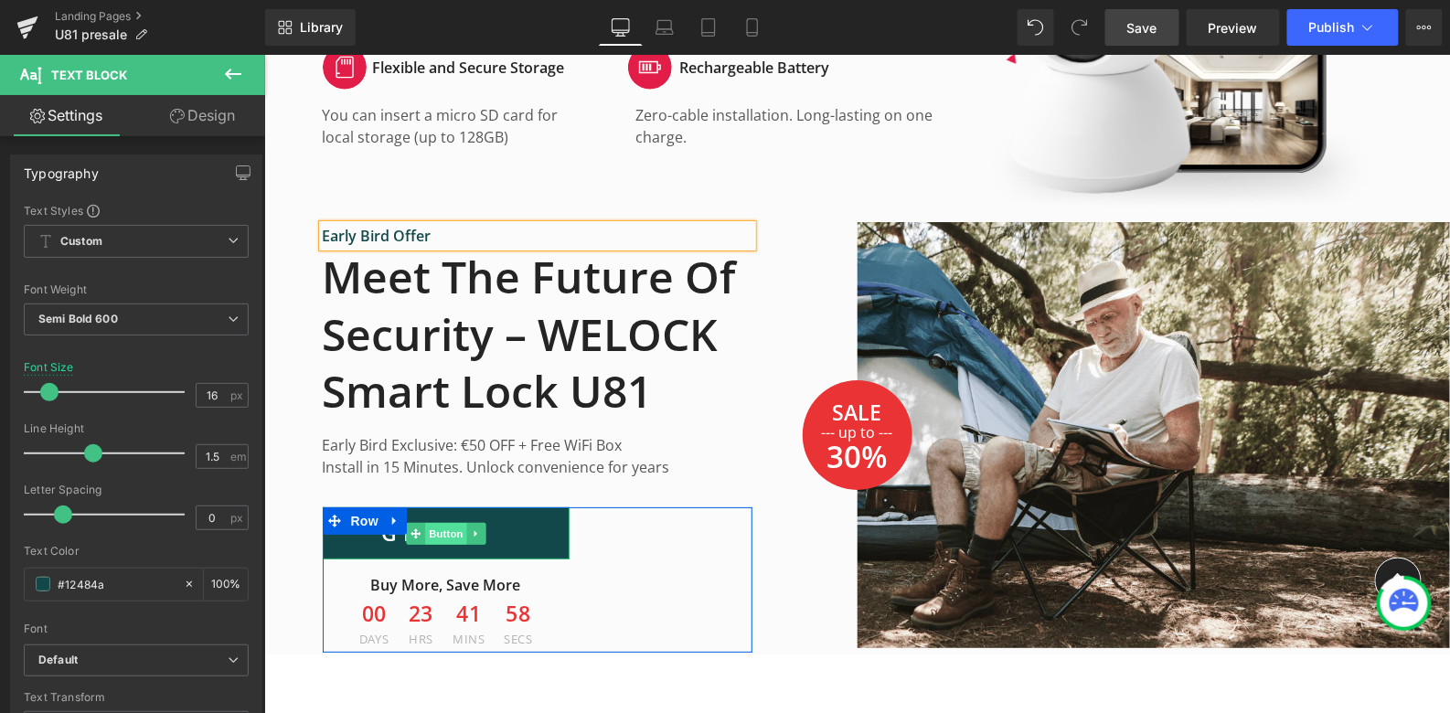
click at [443, 529] on span "Button" at bounding box center [445, 533] width 42 height 22
click at [517, 532] on link "GET" at bounding box center [445, 533] width 247 height 52
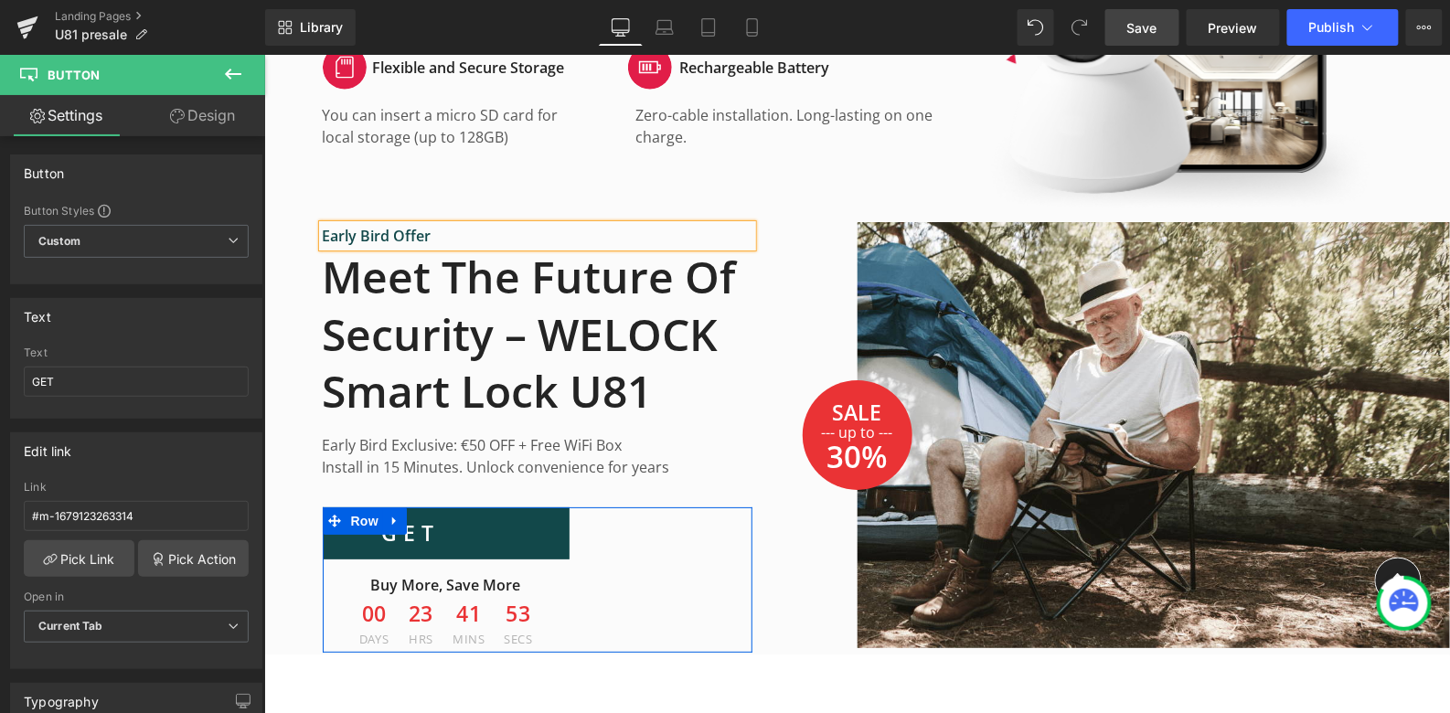
click at [640, 544] on div "GET Button Buy More, Save More Text Block 00 Days 23 Hrs 41 Mins 53 Secs Countd…" at bounding box center [537, 579] width 430 height 145
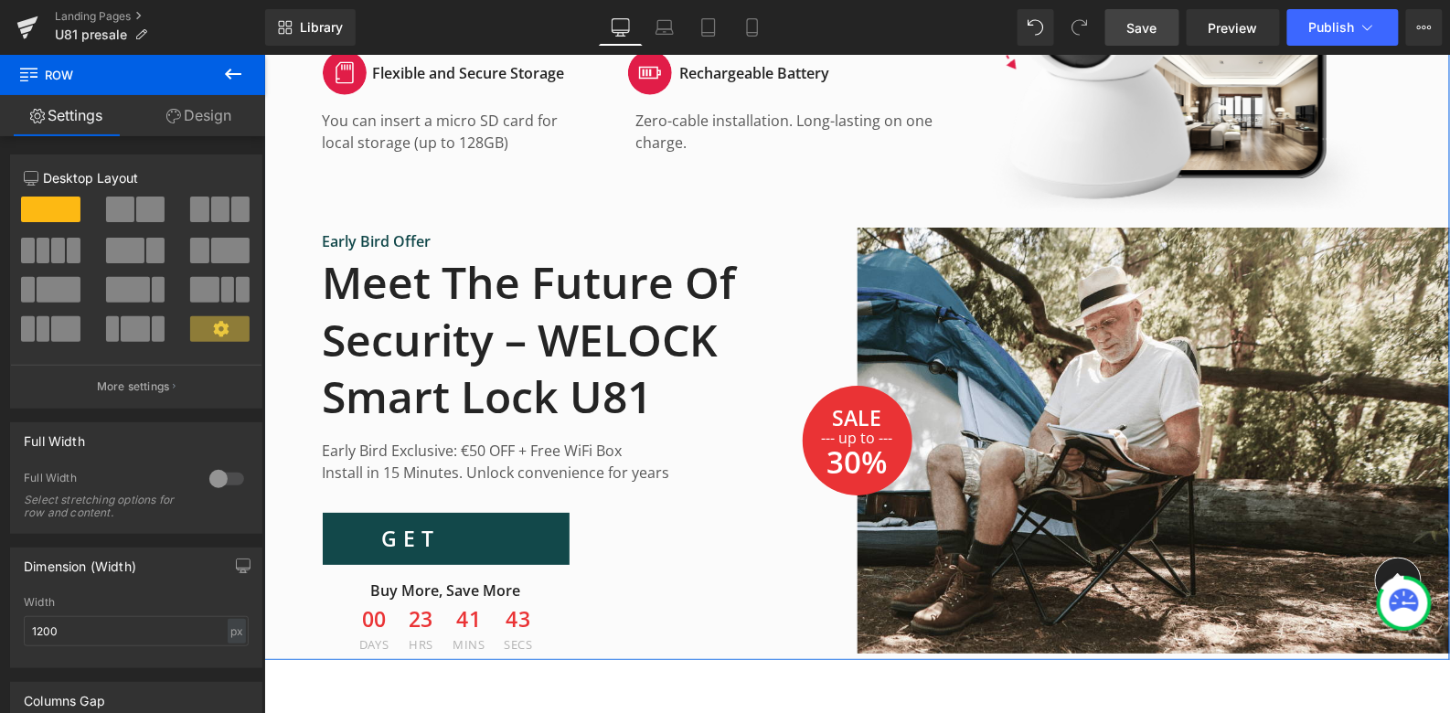
scroll to position [4114, 0]
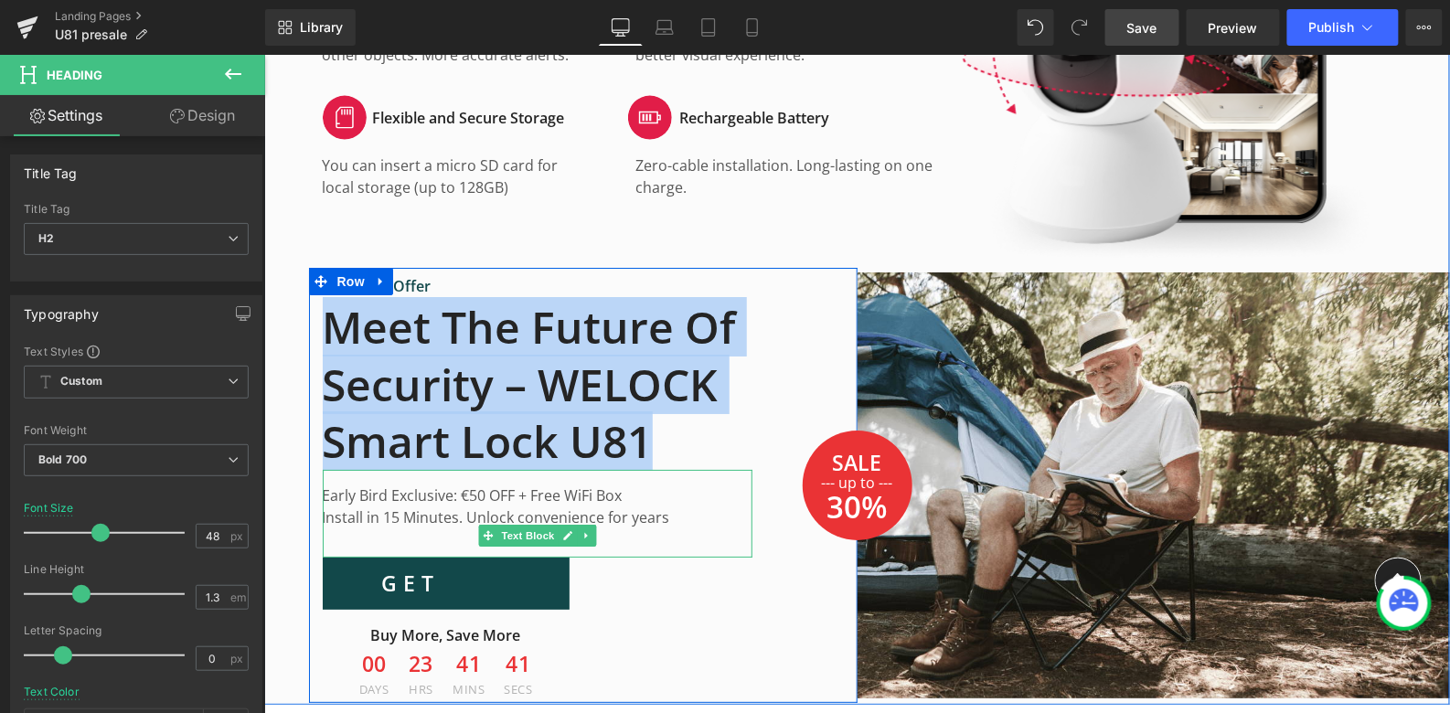
copy h2 "Meet the Future of Security – WELOCK Smart Lock U81"
drag, startPoint x: 329, startPoint y: 325, endPoint x: 725, endPoint y: 486, distance: 427.5
click at [725, 487] on div "Early Bird Offer Text Block Meet the Future of Security – WELOCK Smart Lock U81…" at bounding box center [536, 488] width 457 height 428
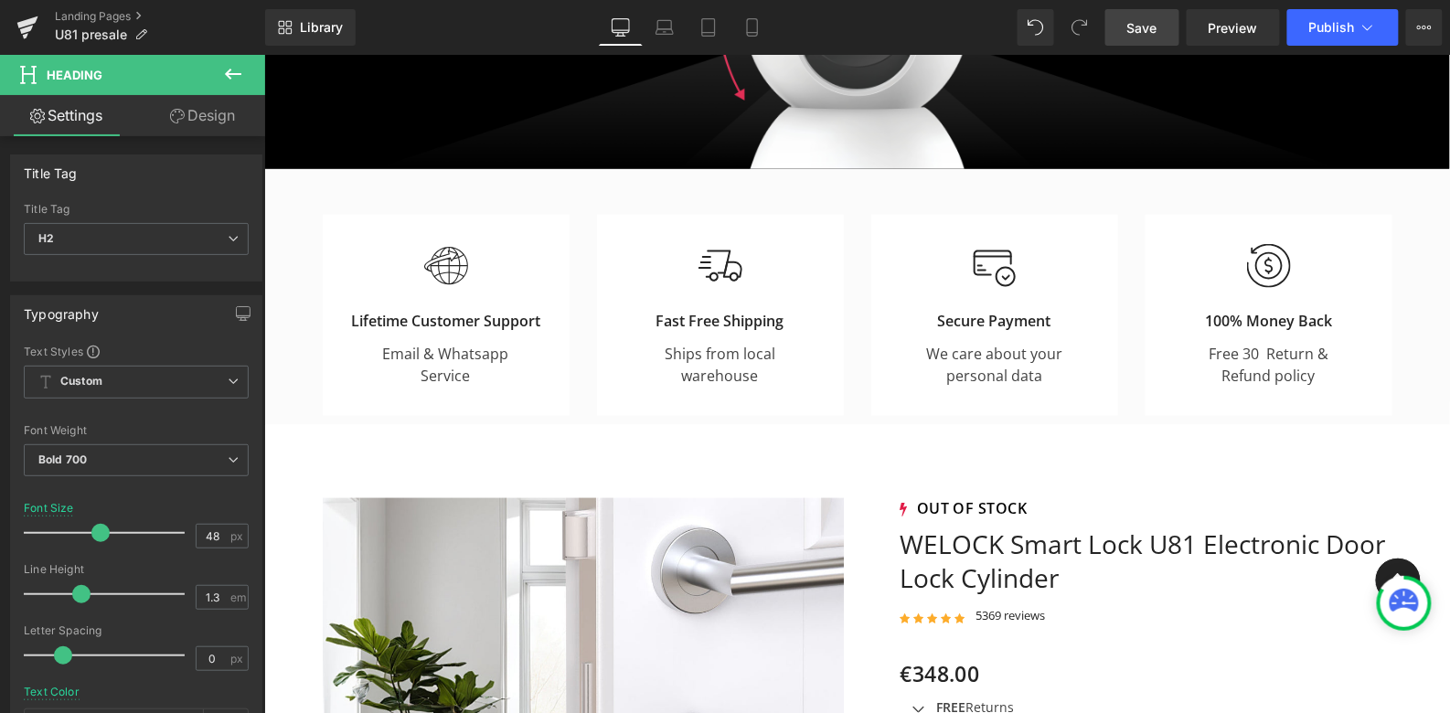
scroll to position [0, 0]
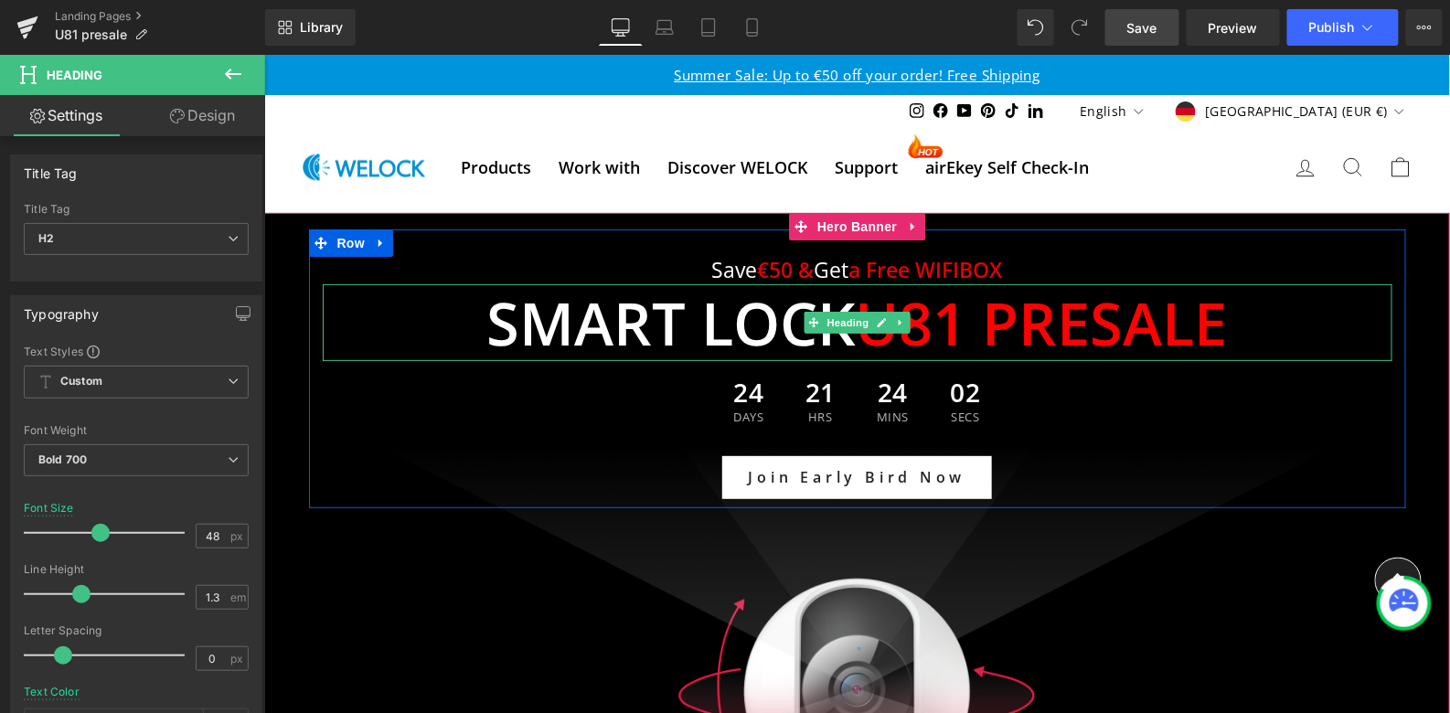
click at [745, 321] on span "art lock U81 presale" at bounding box center [900, 322] width 653 height 80
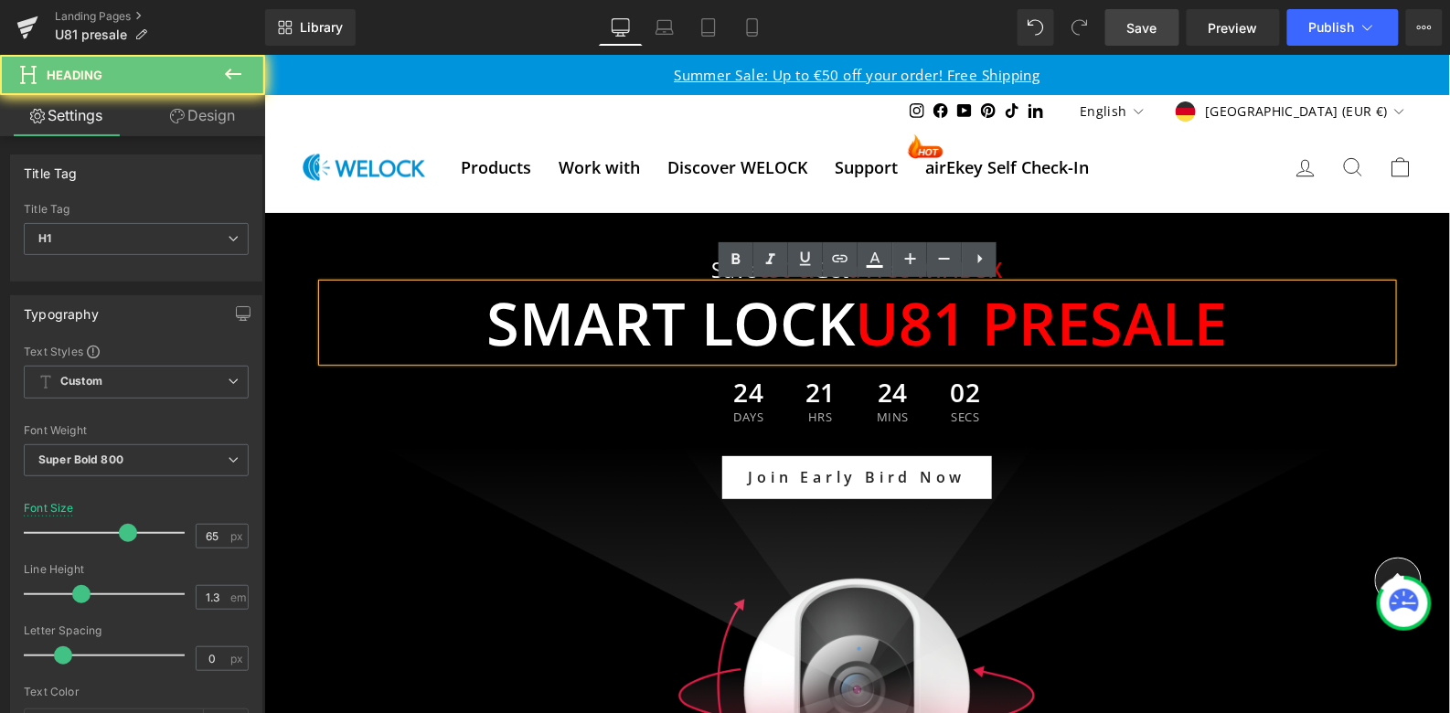
click at [1260, 314] on h1 "Sm art lock U81 presale" at bounding box center [857, 323] width 1070 height 78
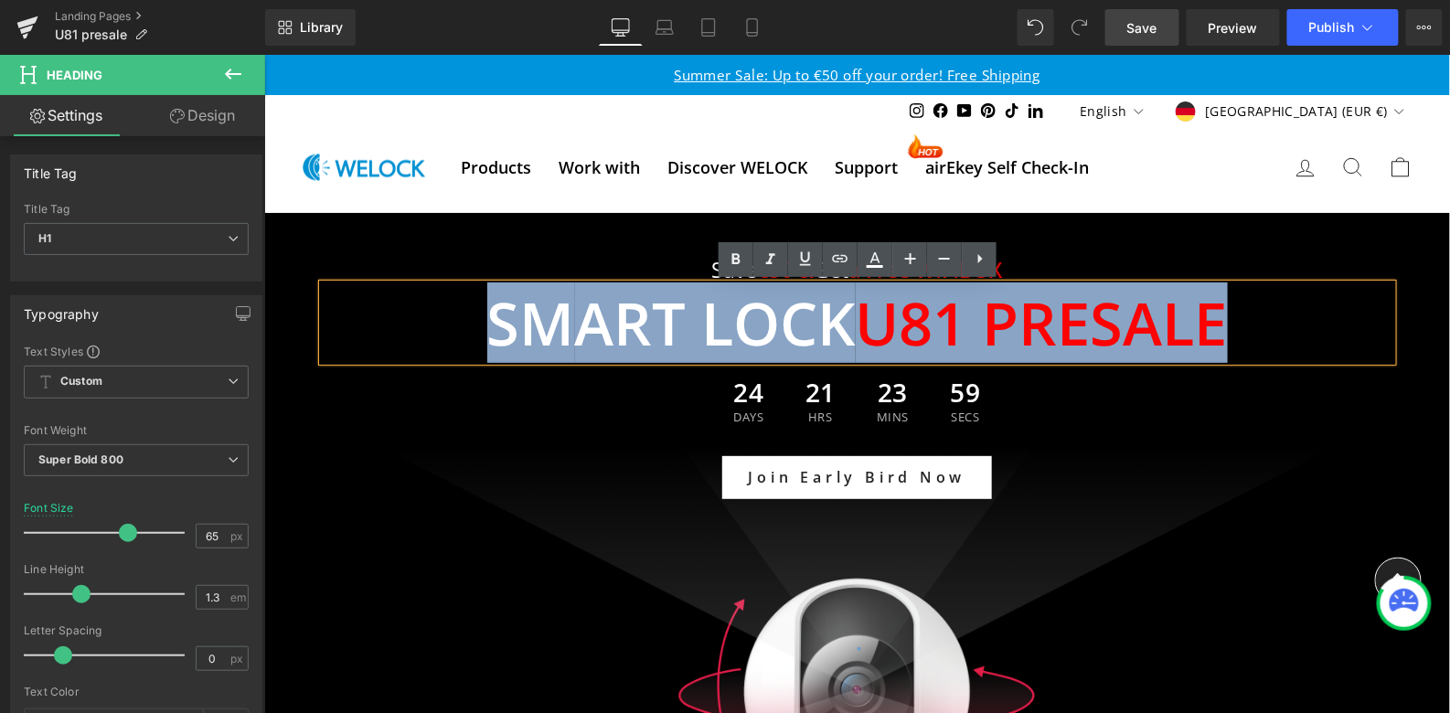
paste div
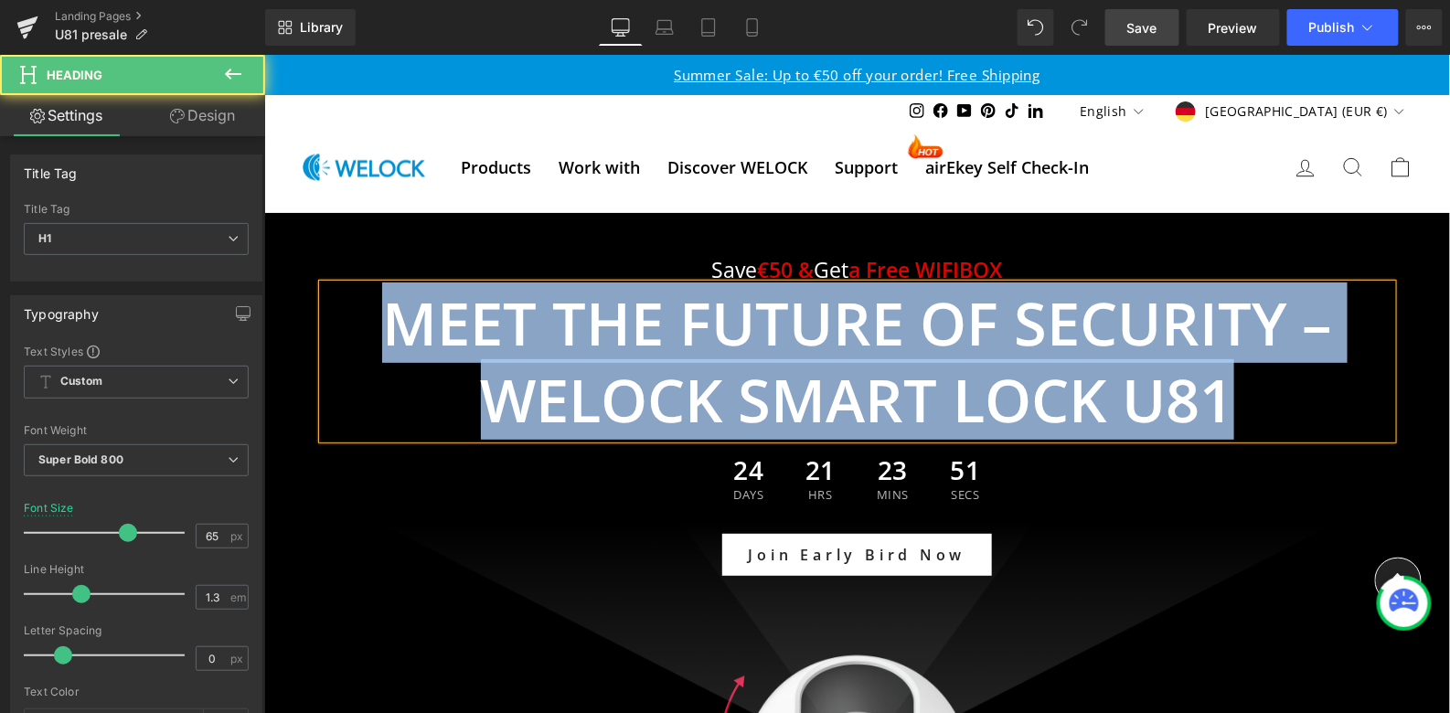
click at [411, 377] on h1 "Meet the Future of Security – WELOCK Smart Lock U81" at bounding box center [857, 361] width 1070 height 155
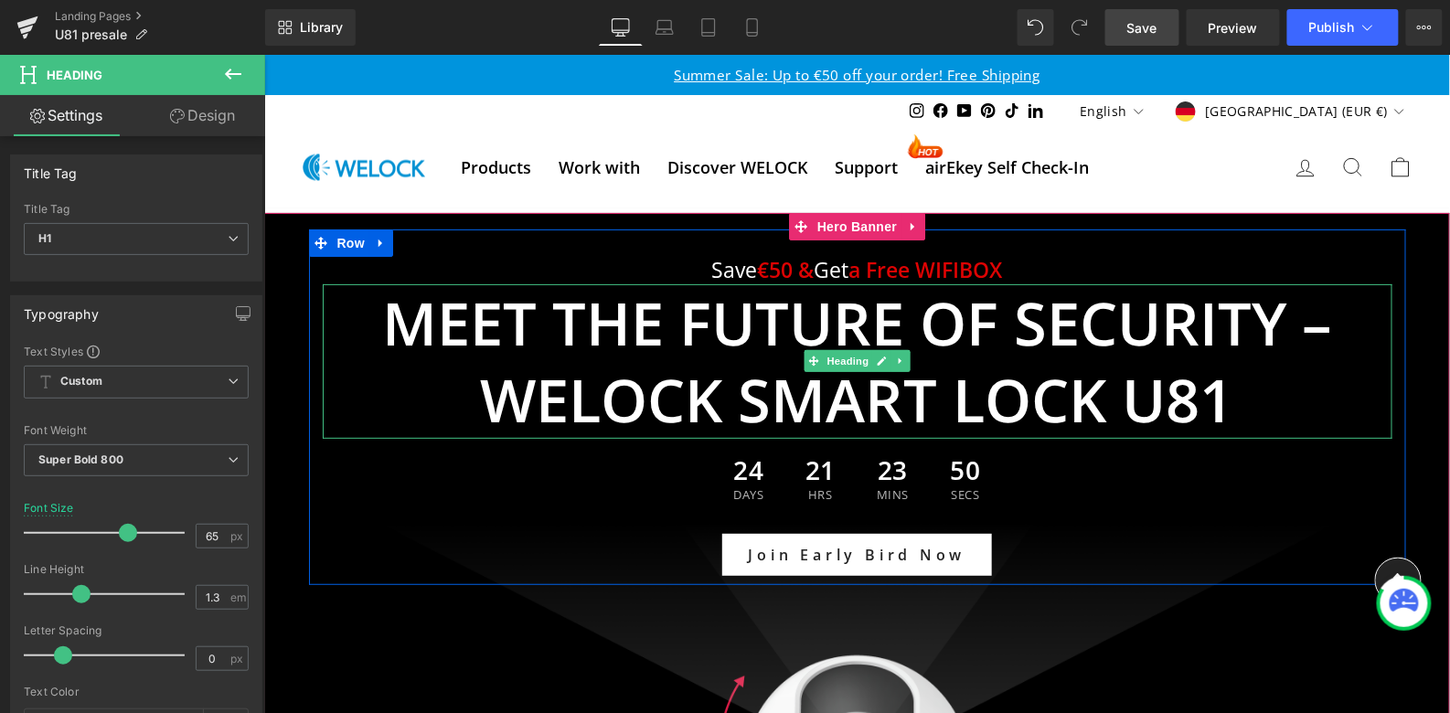
click at [433, 350] on h1 "Meet the Future of Security – WELOCK Smart Lock U81" at bounding box center [857, 361] width 1070 height 155
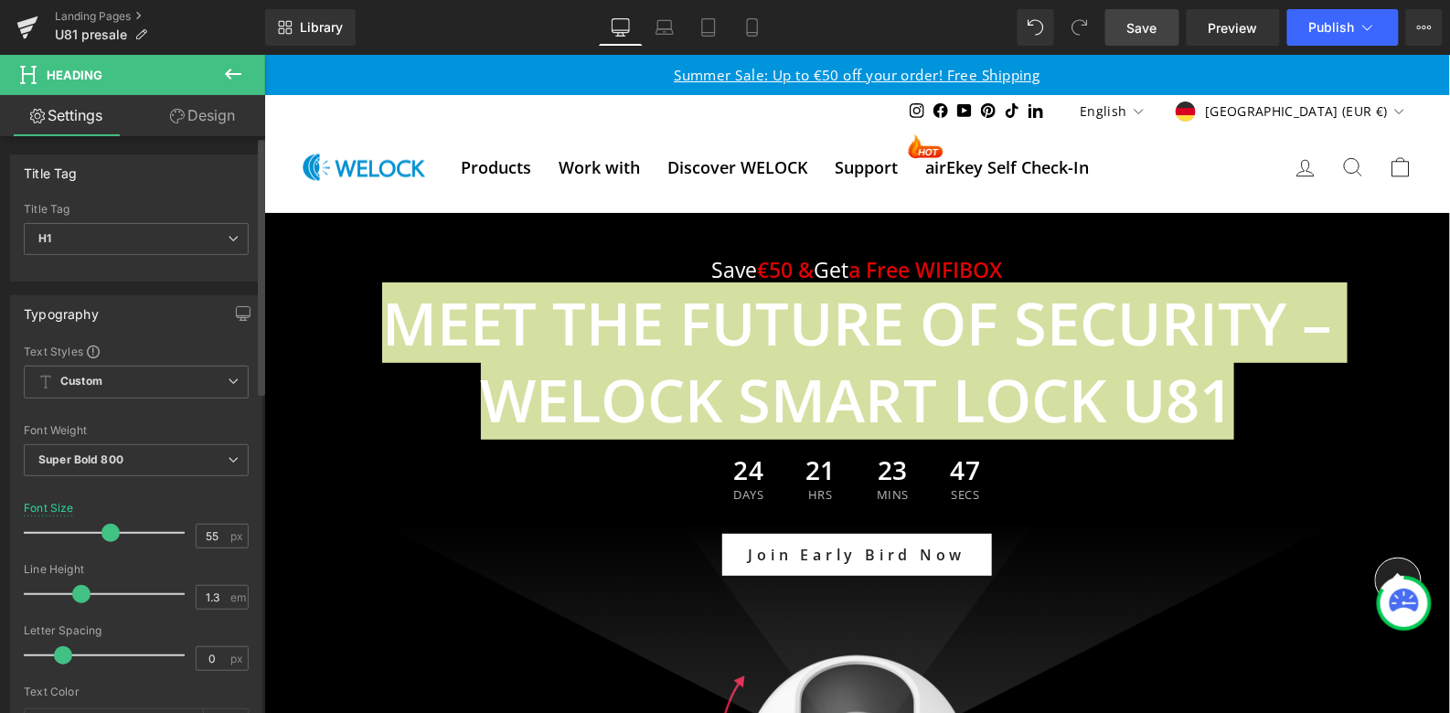
drag, startPoint x: 123, startPoint y: 529, endPoint x: 105, endPoint y: 529, distance: 17.4
click at [105, 529] on span at bounding box center [111, 533] width 18 height 18
type input "52"
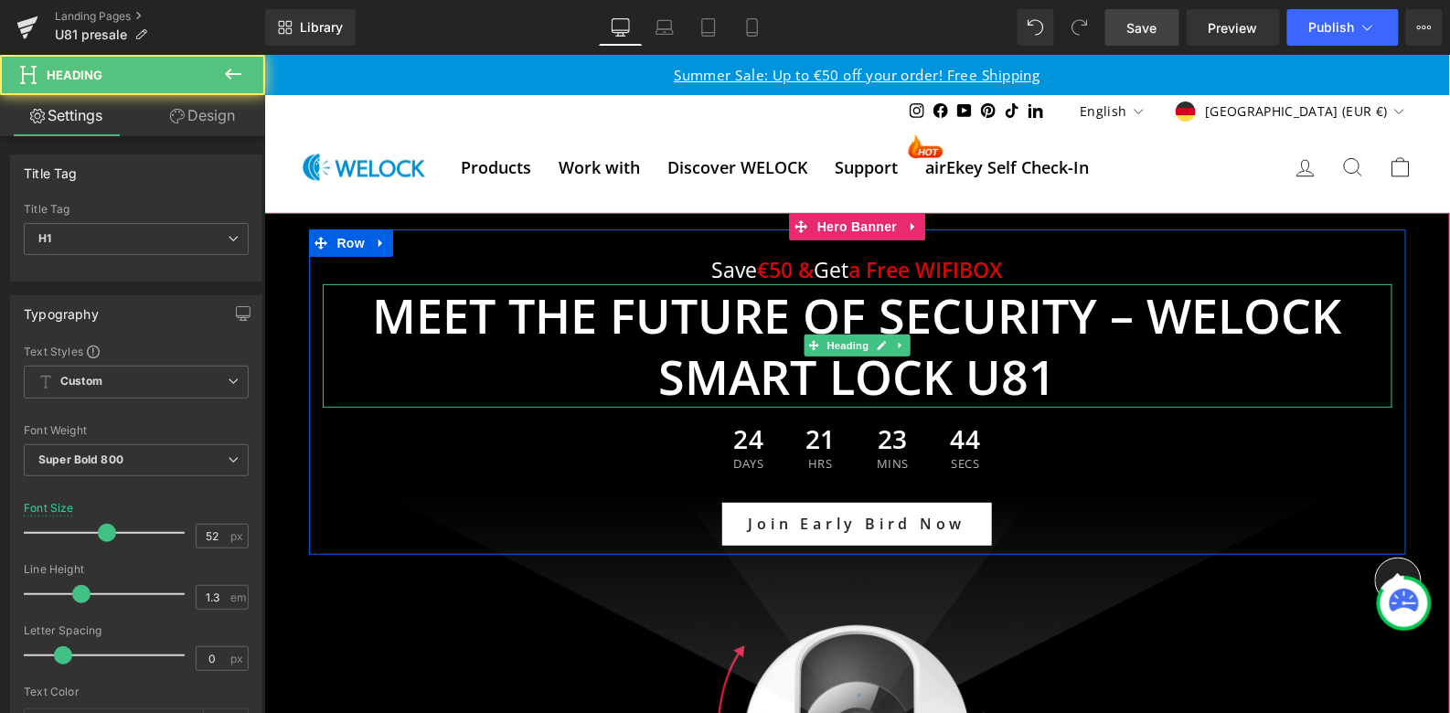
click at [1147, 318] on h1 "Meet the Future of Security – WELOCK Smart Lock U81" at bounding box center [857, 345] width 1070 height 123
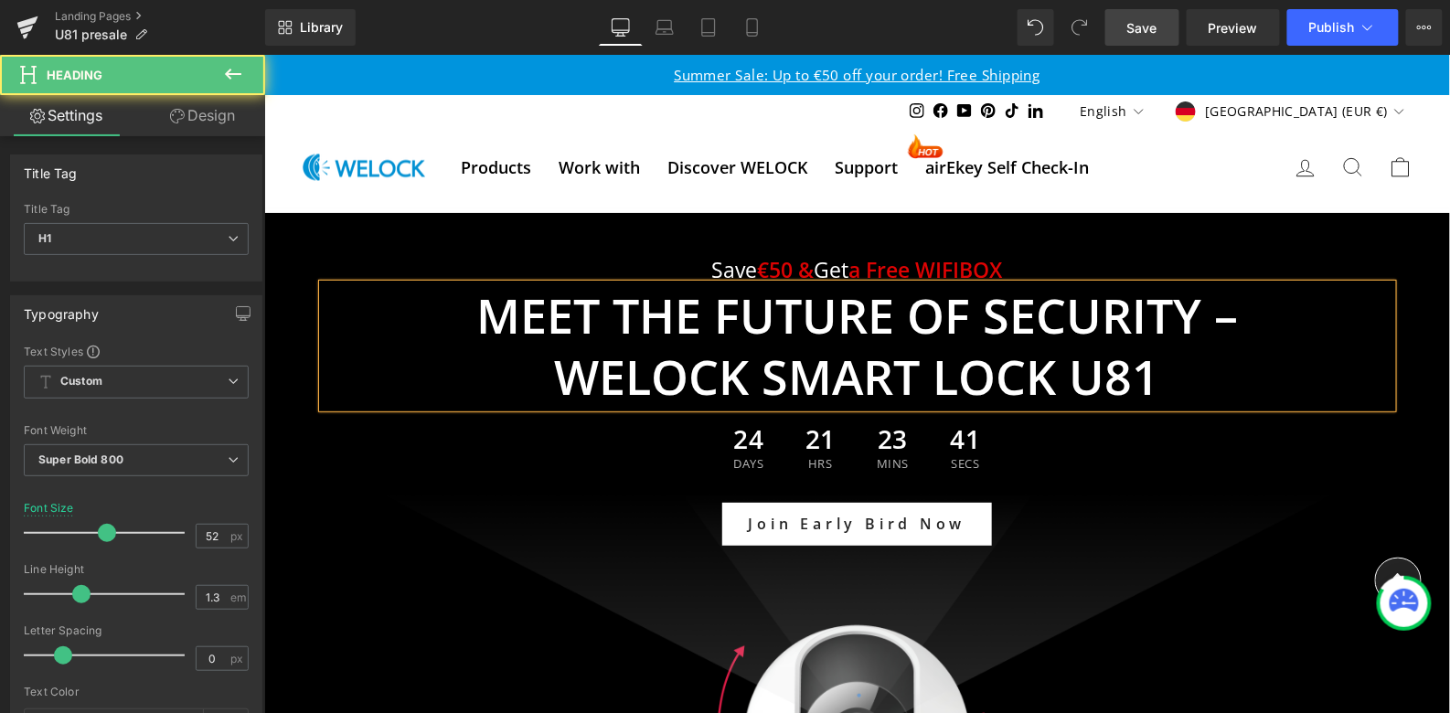
drag, startPoint x: 1211, startPoint y: 316, endPoint x: 1237, endPoint y: 316, distance: 26.5
click at [1237, 316] on h1 "Meet the Future of Security –" at bounding box center [857, 315] width 1070 height 62
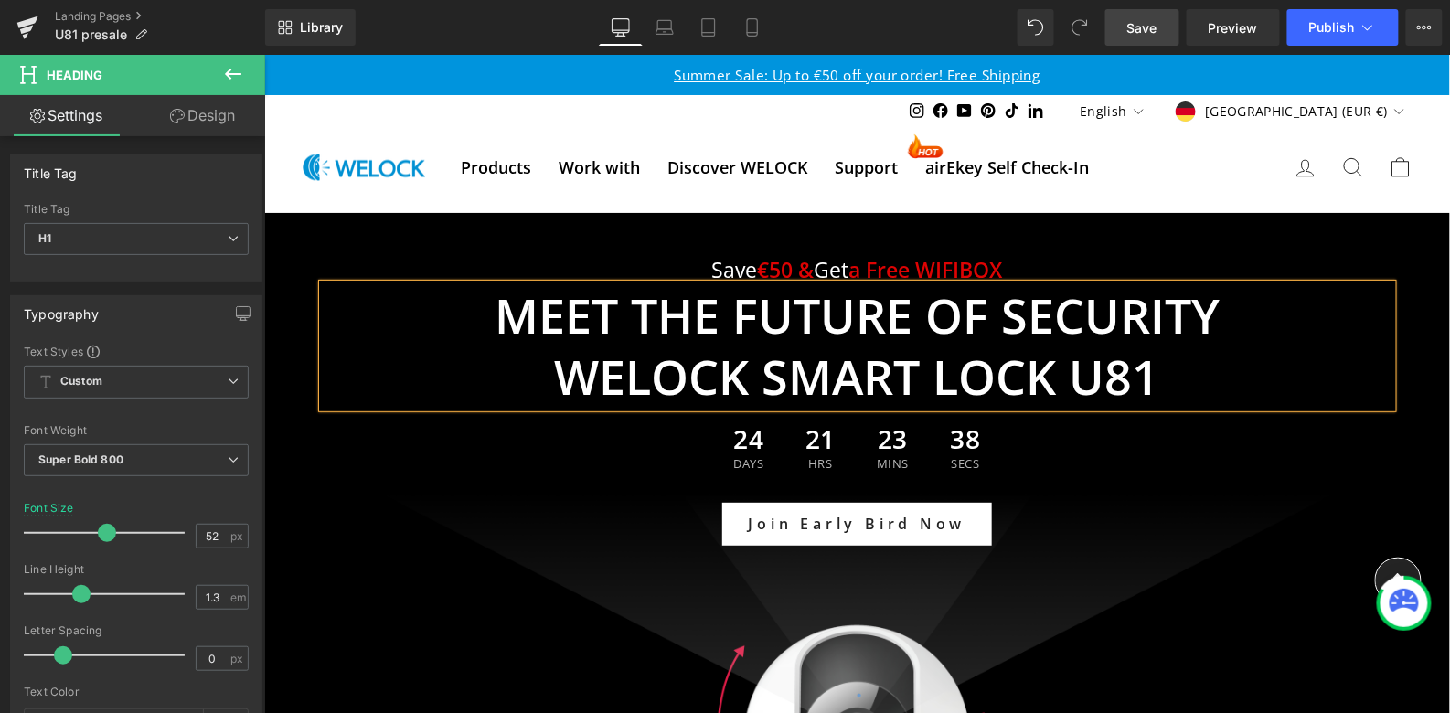
click at [763, 426] on span "24" at bounding box center [748, 441] width 30 height 32
click at [739, 473] on div "24 Days" at bounding box center [748, 447] width 67 height 80
click at [1082, 233] on div "Save €50 & Get a Free WIFIBOX Text Block Meet the Future of Security WELOCK Sma…" at bounding box center [856, 392] width 1097 height 326
click at [1015, 444] on div "24 Days 21 Hrs 23 Mins 38 Secs" at bounding box center [857, 447] width 1070 height 80
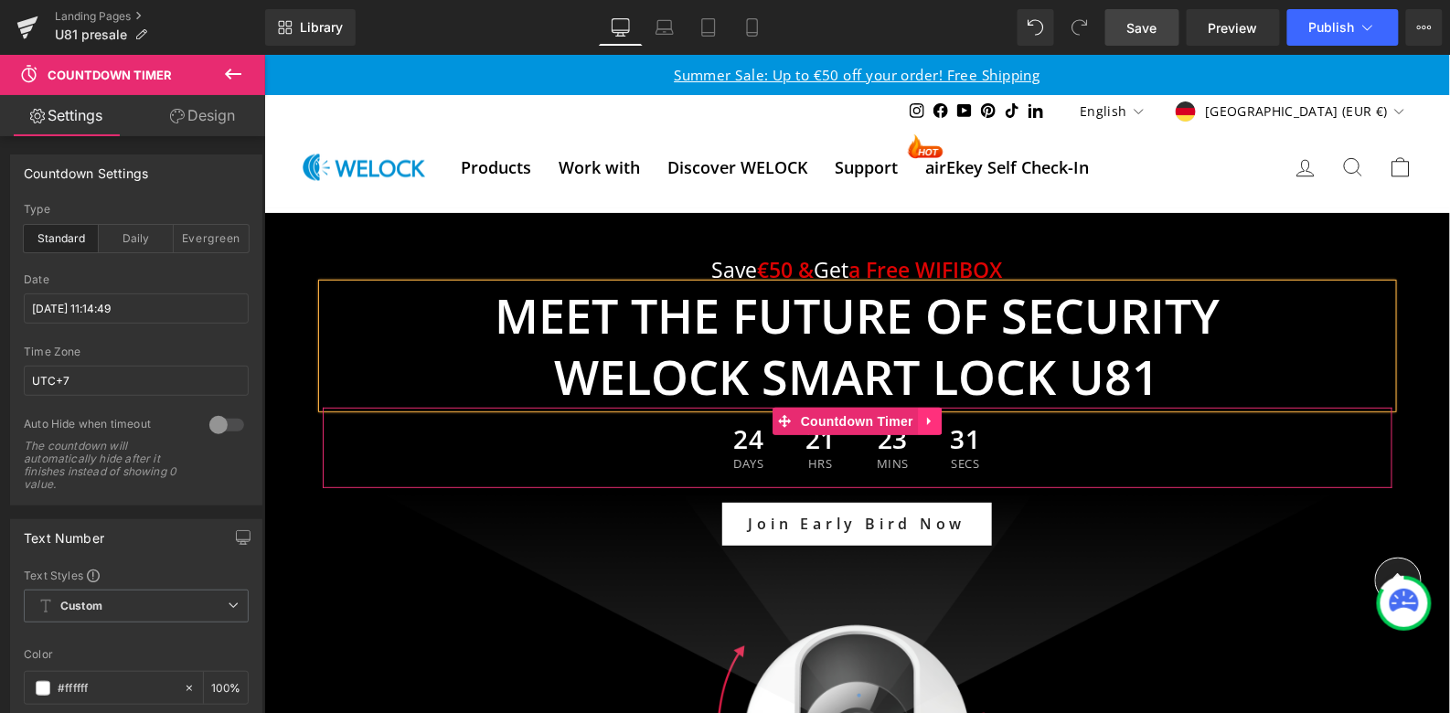
click at [930, 422] on icon at bounding box center [929, 420] width 13 height 14
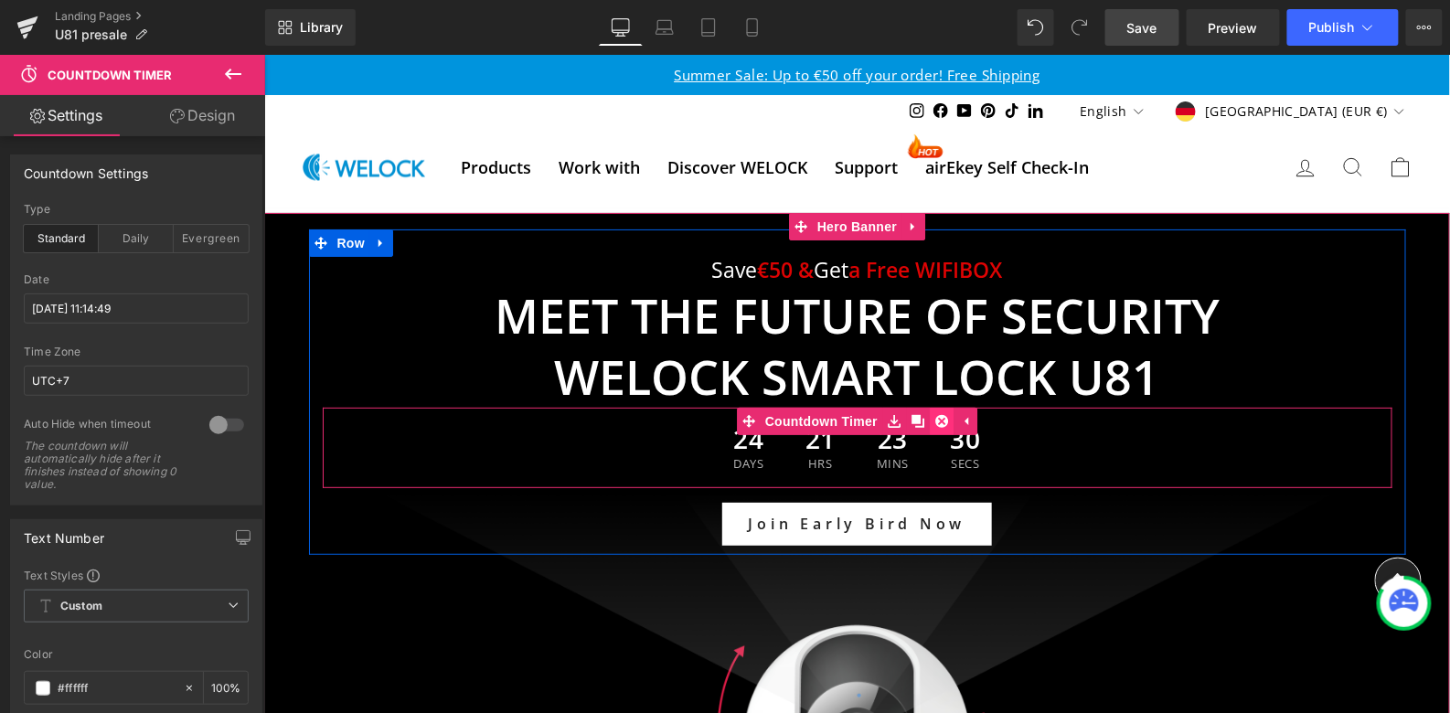
click at [940, 419] on icon at bounding box center [941, 420] width 13 height 14
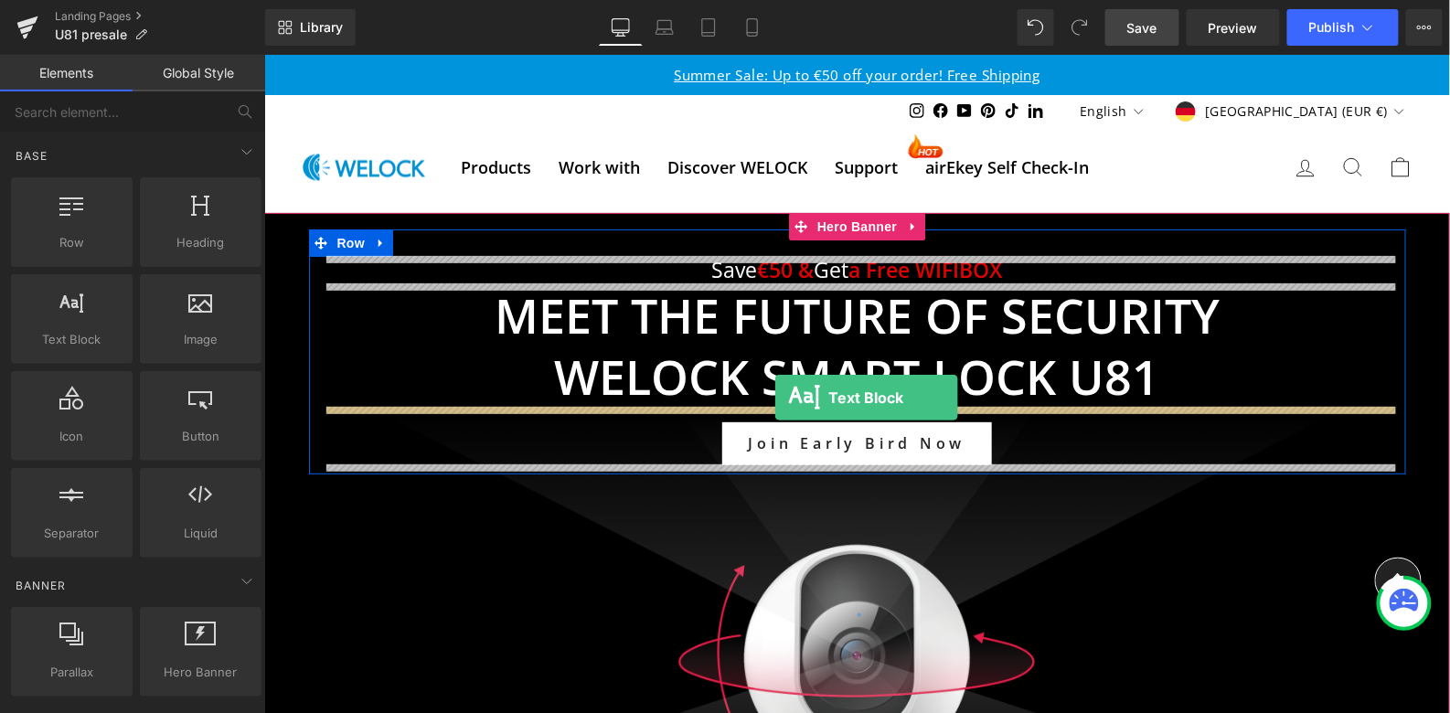
drag, startPoint x: 369, startPoint y: 371, endPoint x: 774, endPoint y: 397, distance: 405.9
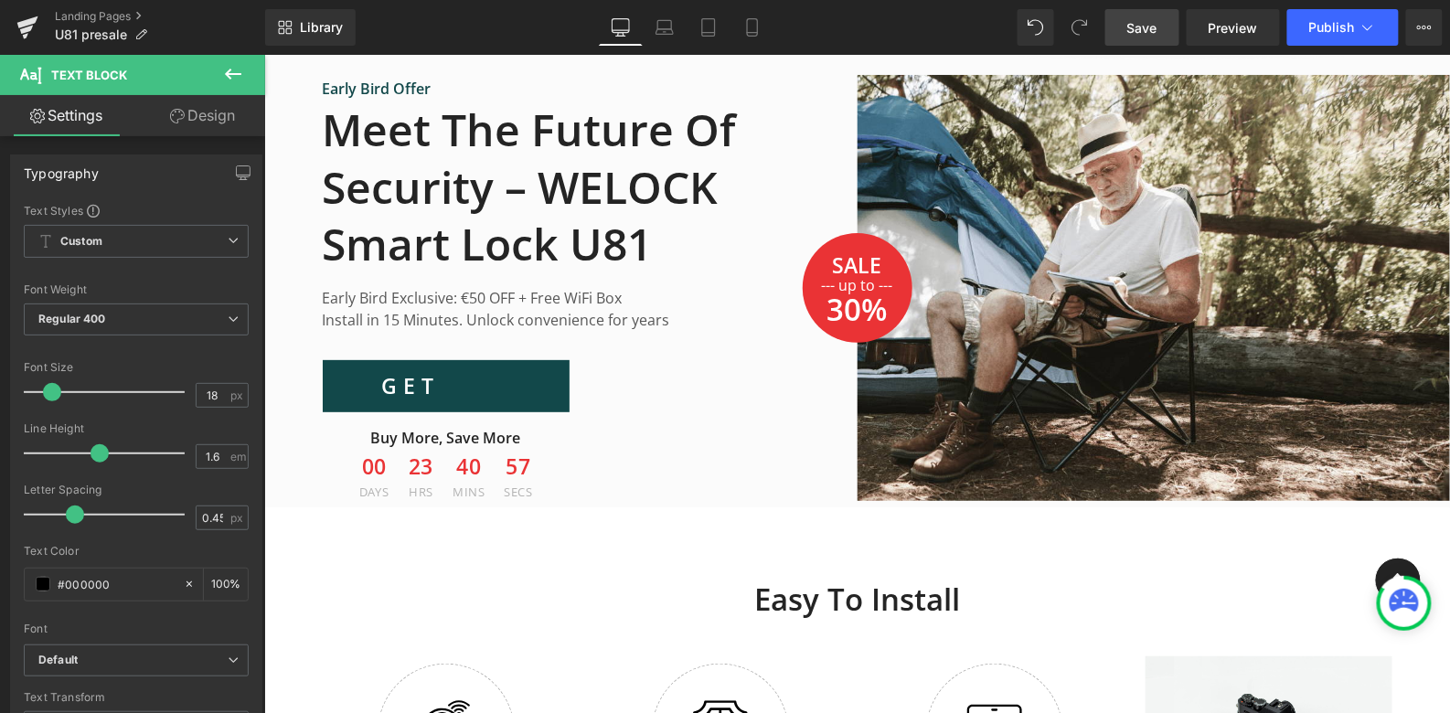
scroll to position [4394, 0]
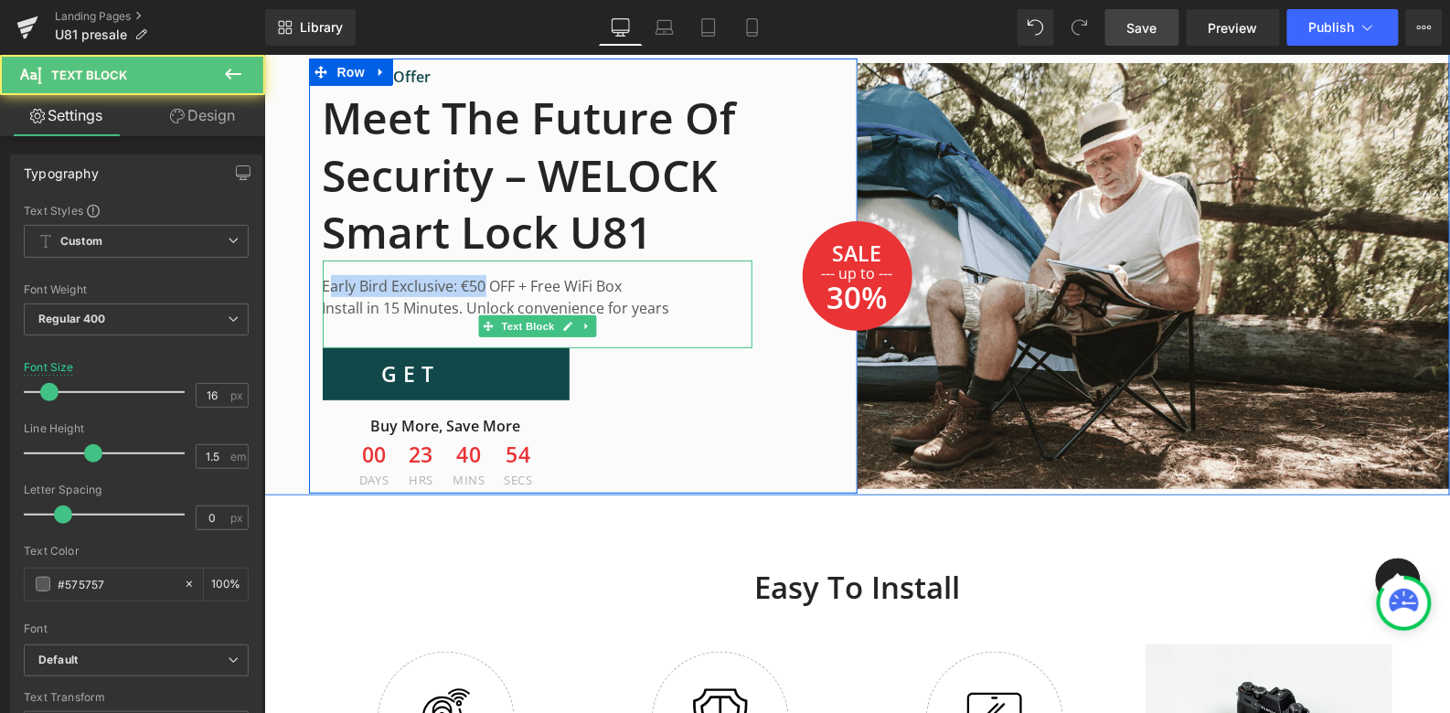
drag, startPoint x: 326, startPoint y: 282, endPoint x: 501, endPoint y: 277, distance: 174.7
click at [498, 277] on p "Early Bird Exclusive: €50 OFF + Free WiFi Box" at bounding box center [537, 285] width 430 height 22
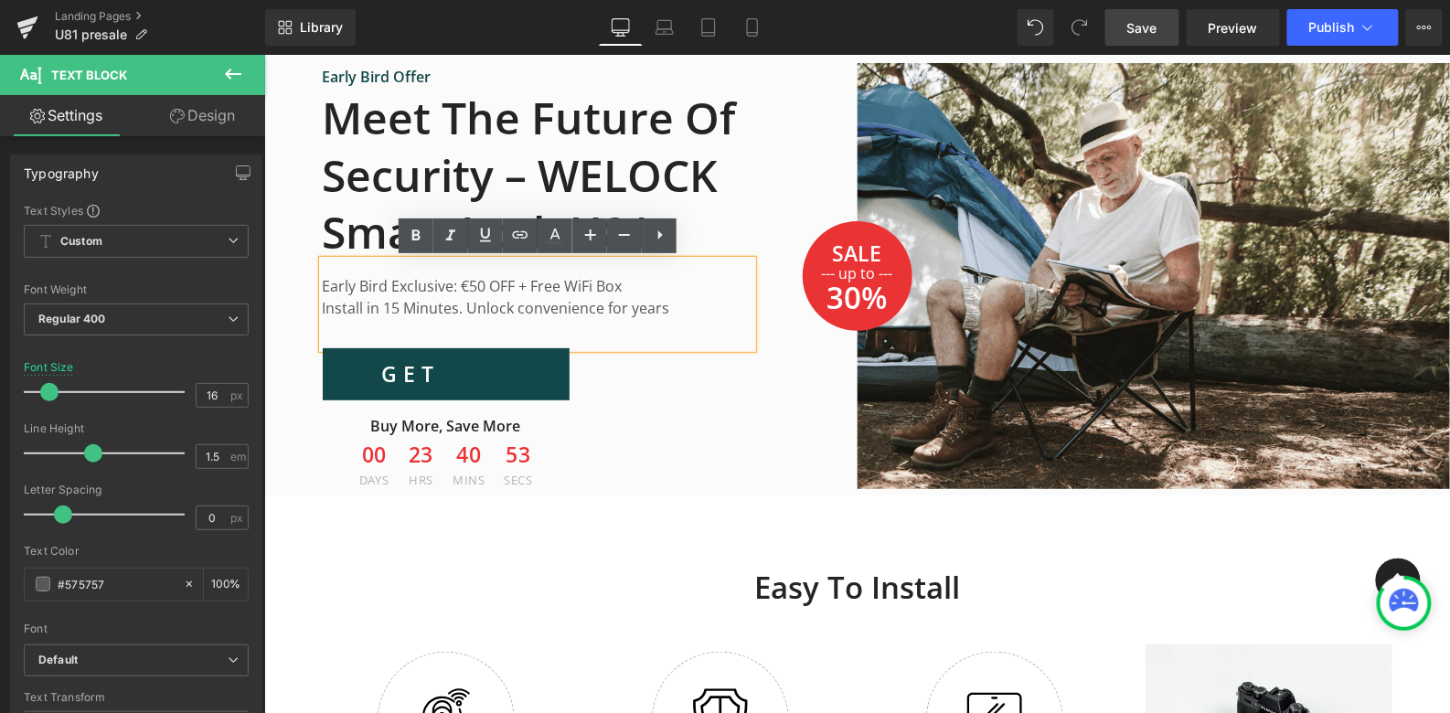
click at [673, 305] on p "Install in 15 Minutes. Unlock convenience for years" at bounding box center [537, 307] width 430 height 22
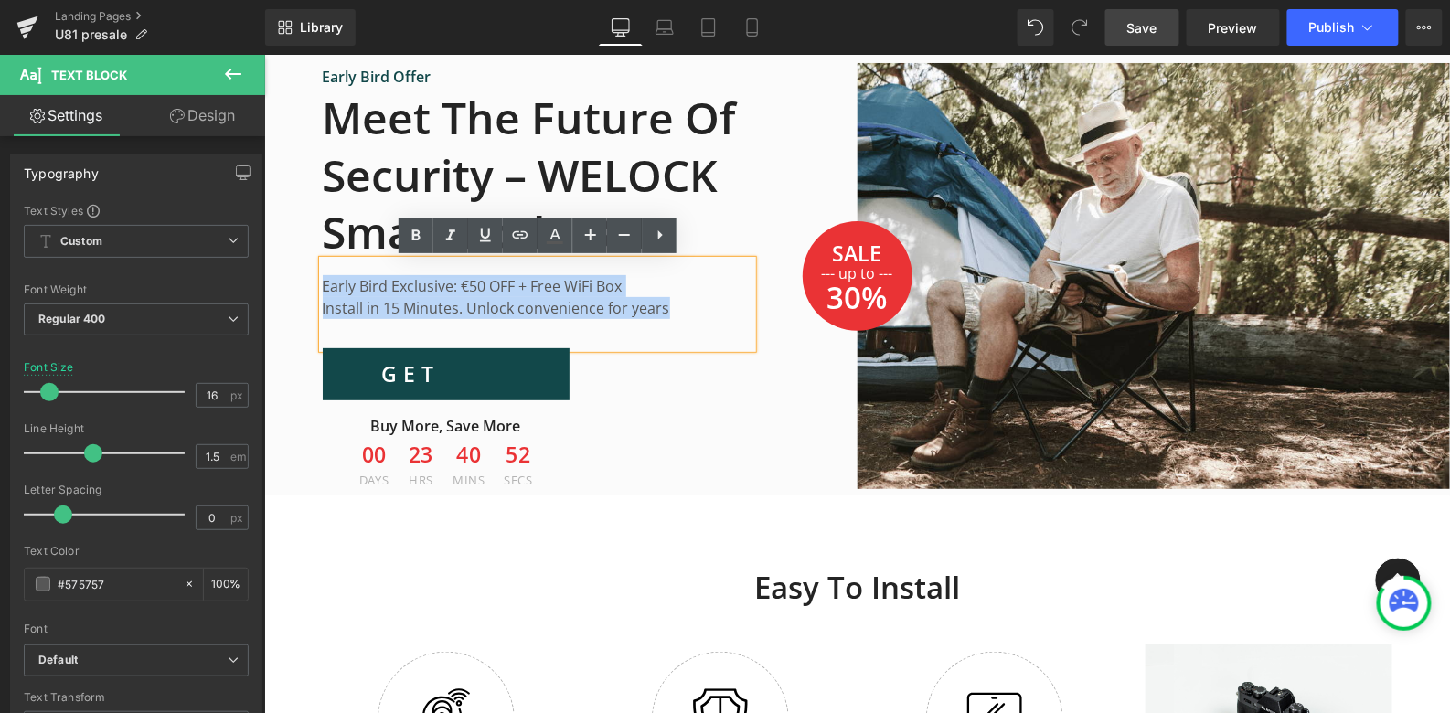
drag, startPoint x: 669, startPoint y: 307, endPoint x: 313, endPoint y: 276, distance: 357.1
click at [311, 275] on div "Early Bird Offer Text Block Meet the Future of Security – WELOCK Smart Lock U81…" at bounding box center [536, 279] width 457 height 428
copy div "Early Bird Exclusive: €50 OFF + Free WiFi Box Install in 15 Minutes. Unlock con…"
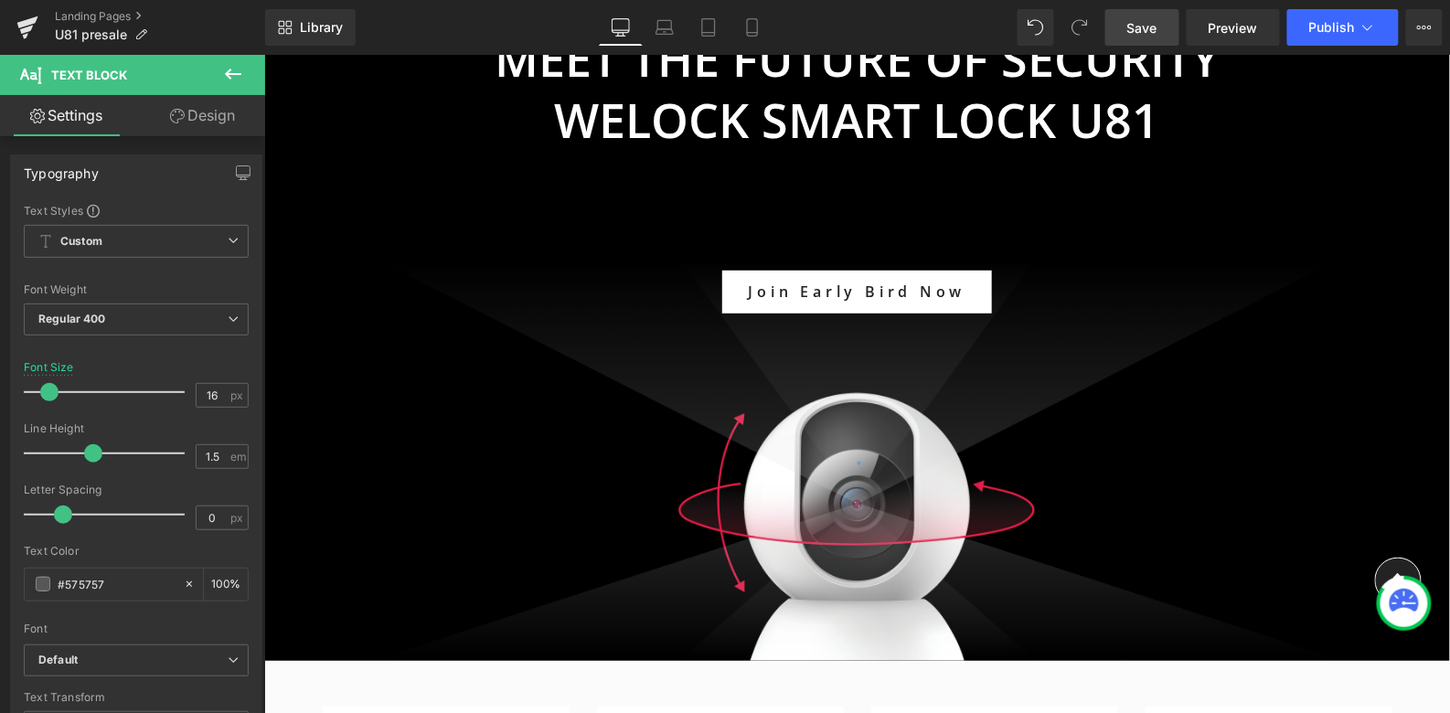
scroll to position [0, 0]
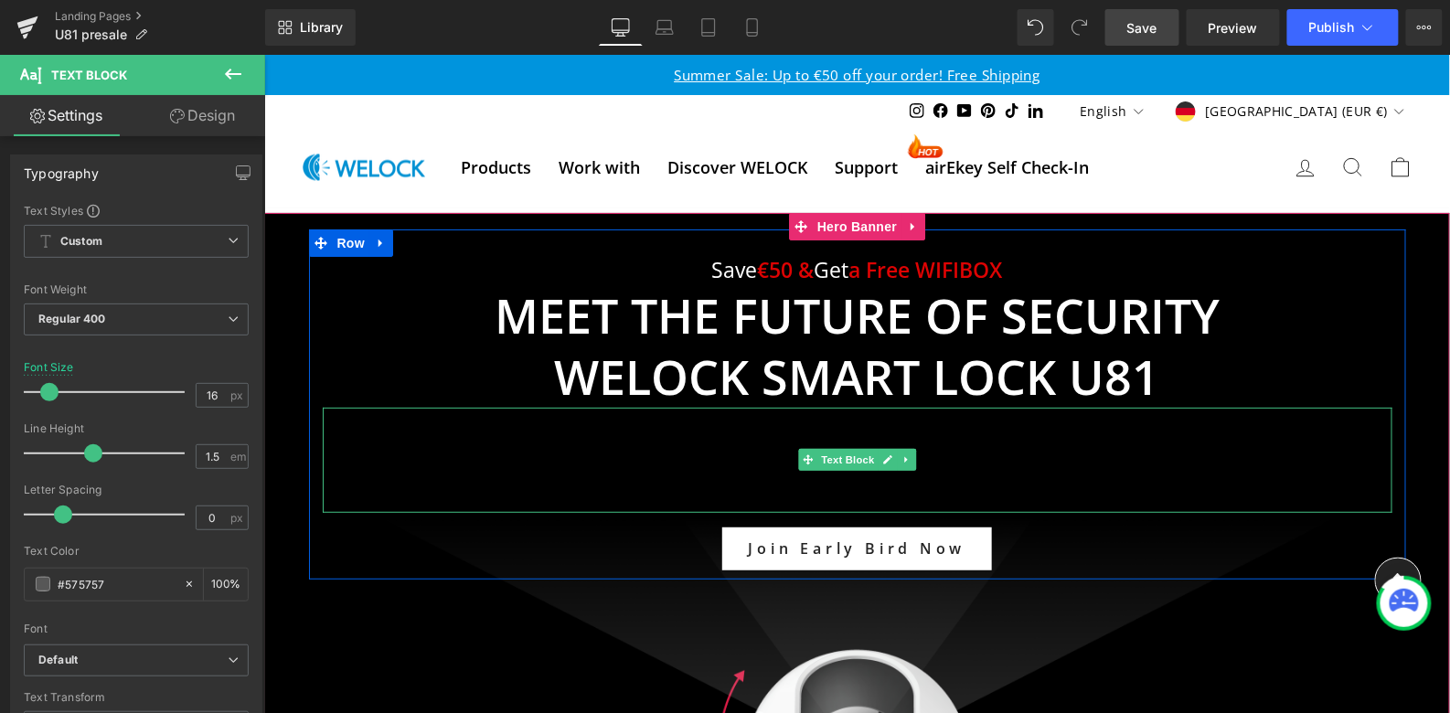
click at [791, 458] on p "Lorem ipsum dolor sit amet, consectetur adipiscing elit, sed do eiusmod tempor …" at bounding box center [857, 459] width 1070 height 105
click at [969, 454] on p "Lorem ipsum dolor sit amet, consectetur adipiscing elit, sed do eiusmod tempor …" at bounding box center [857, 459] width 1070 height 105
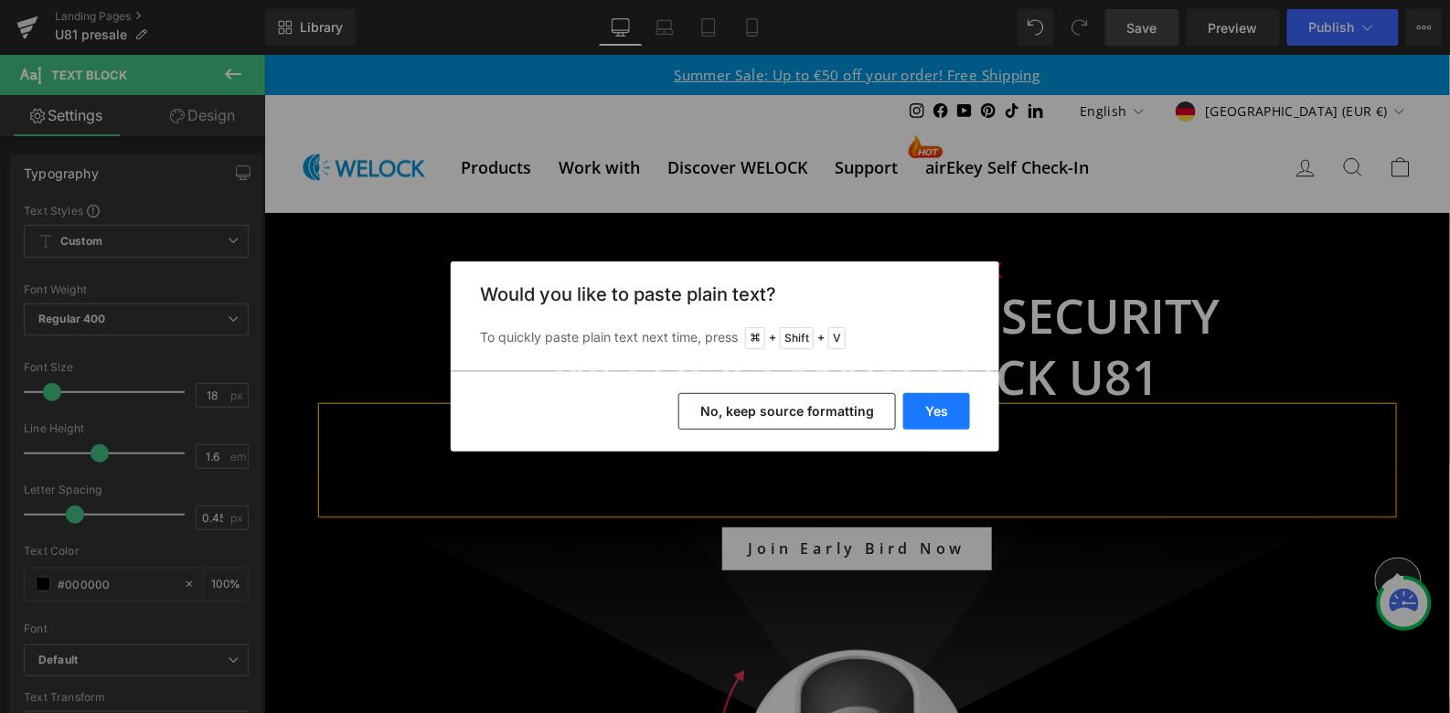
click at [939, 424] on button "Yes" at bounding box center [937, 411] width 67 height 37
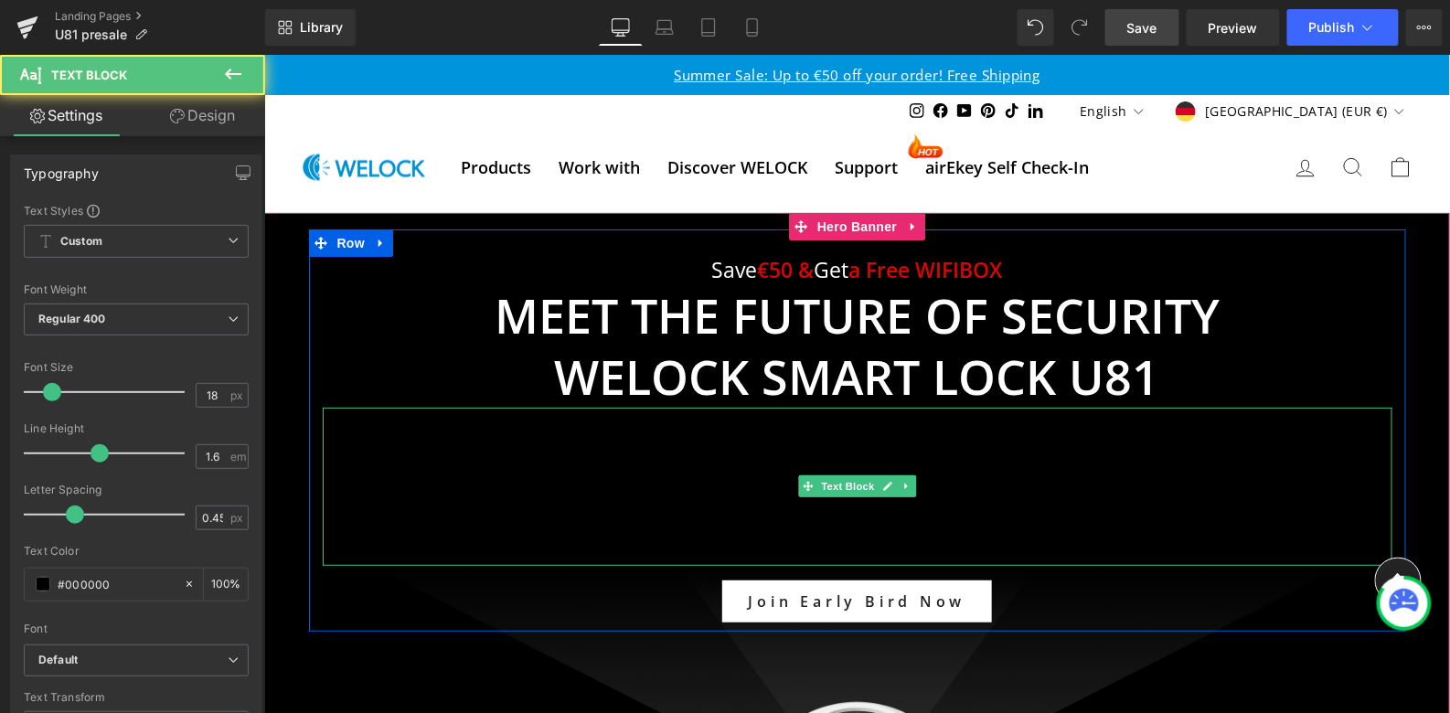
click at [856, 447] on p "Lorem ipsum dolor sit amet, consectetur adipiscing elit, sed do eiusmod tempor …" at bounding box center [857, 433] width 1070 height 53
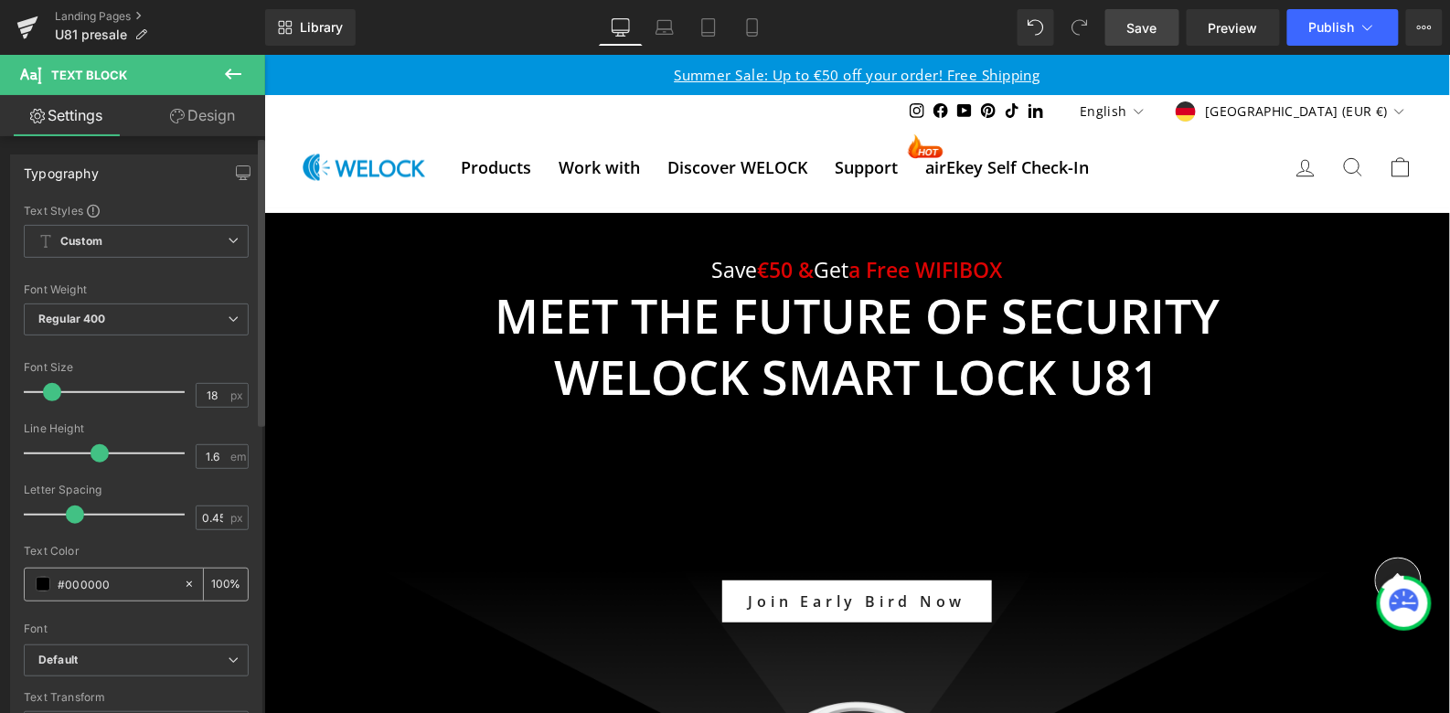
click at [37, 584] on span at bounding box center [43, 584] width 15 height 15
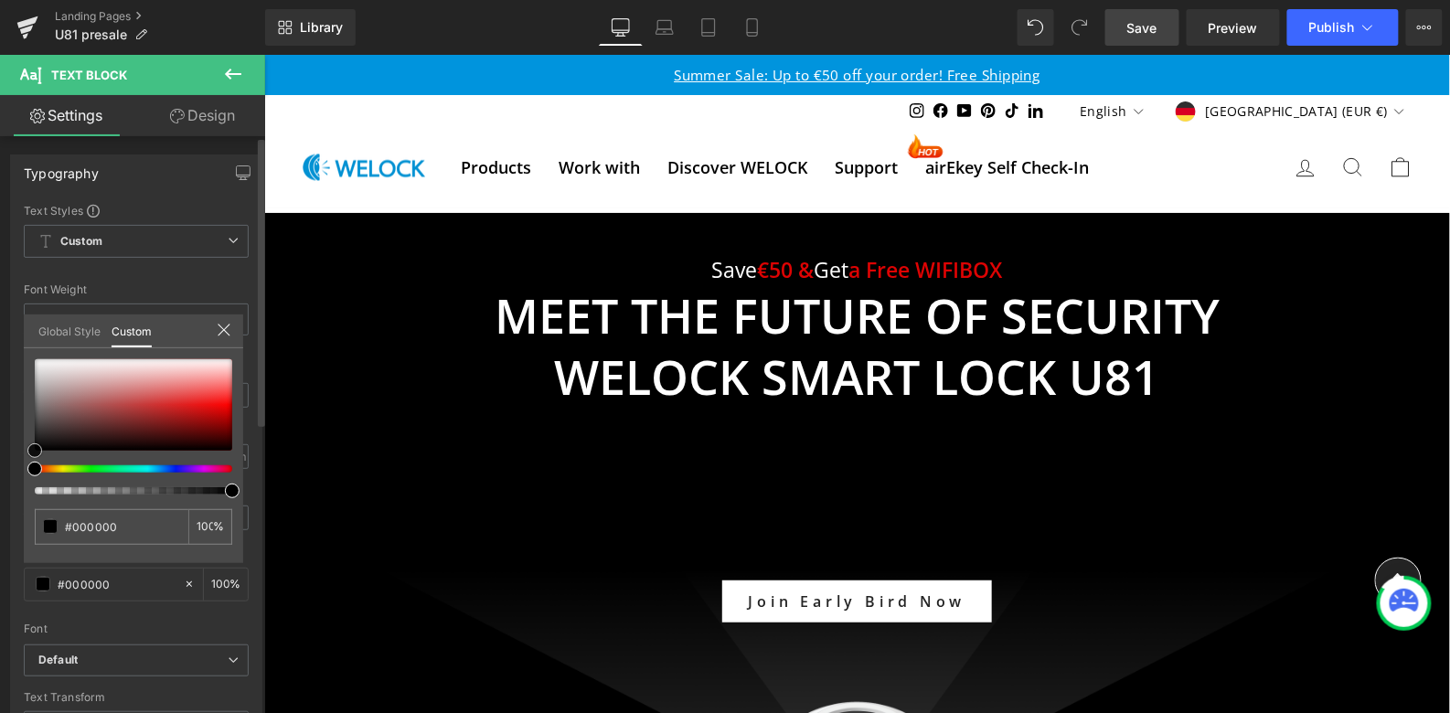
click at [40, 363] on div at bounding box center [134, 404] width 198 height 91
type input "#f2f1f1"
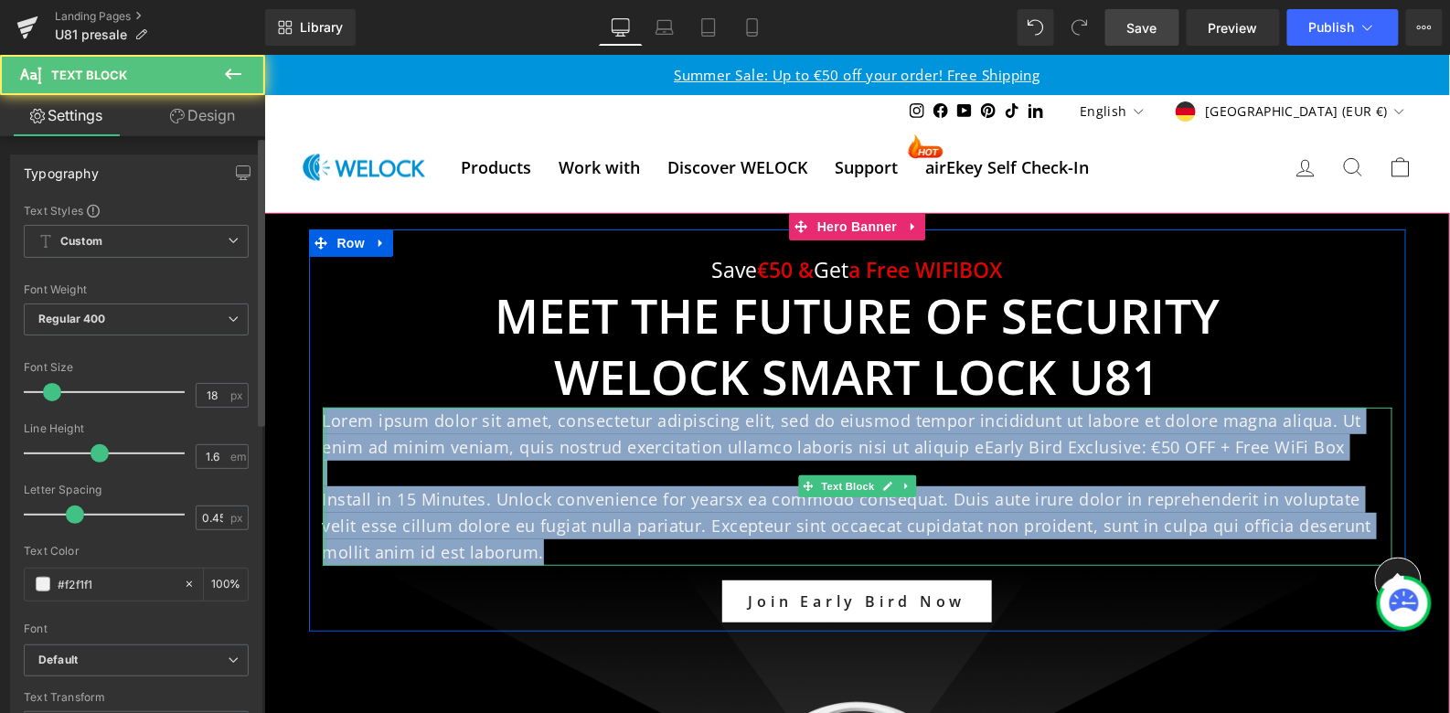
drag, startPoint x: 496, startPoint y: 551, endPoint x: 323, endPoint y: 420, distance: 216.7
click at [323, 420] on div "Lorem ipsum dolor sit amet, consectetur adipiscing elit, sed do eiusmod tempor …" at bounding box center [857, 486] width 1070 height 158
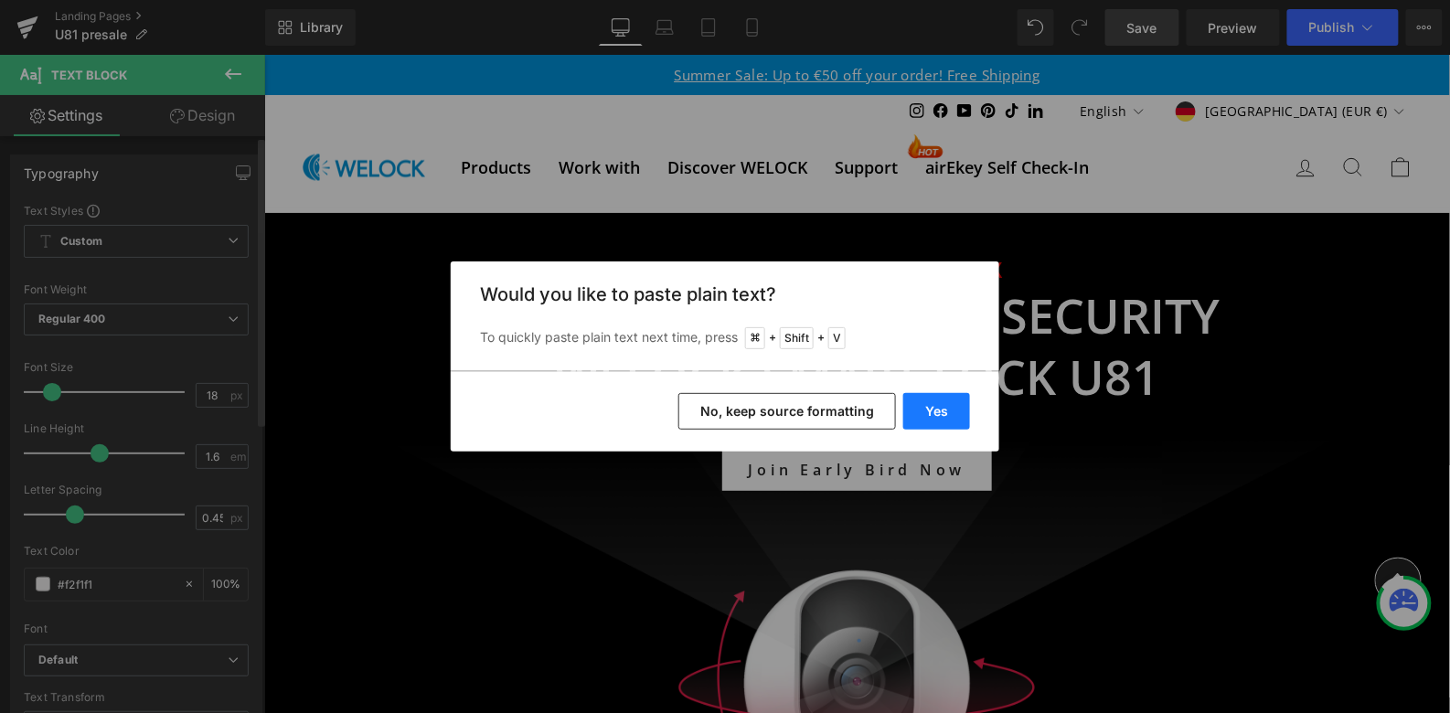
click at [941, 405] on button "Yes" at bounding box center [937, 411] width 67 height 37
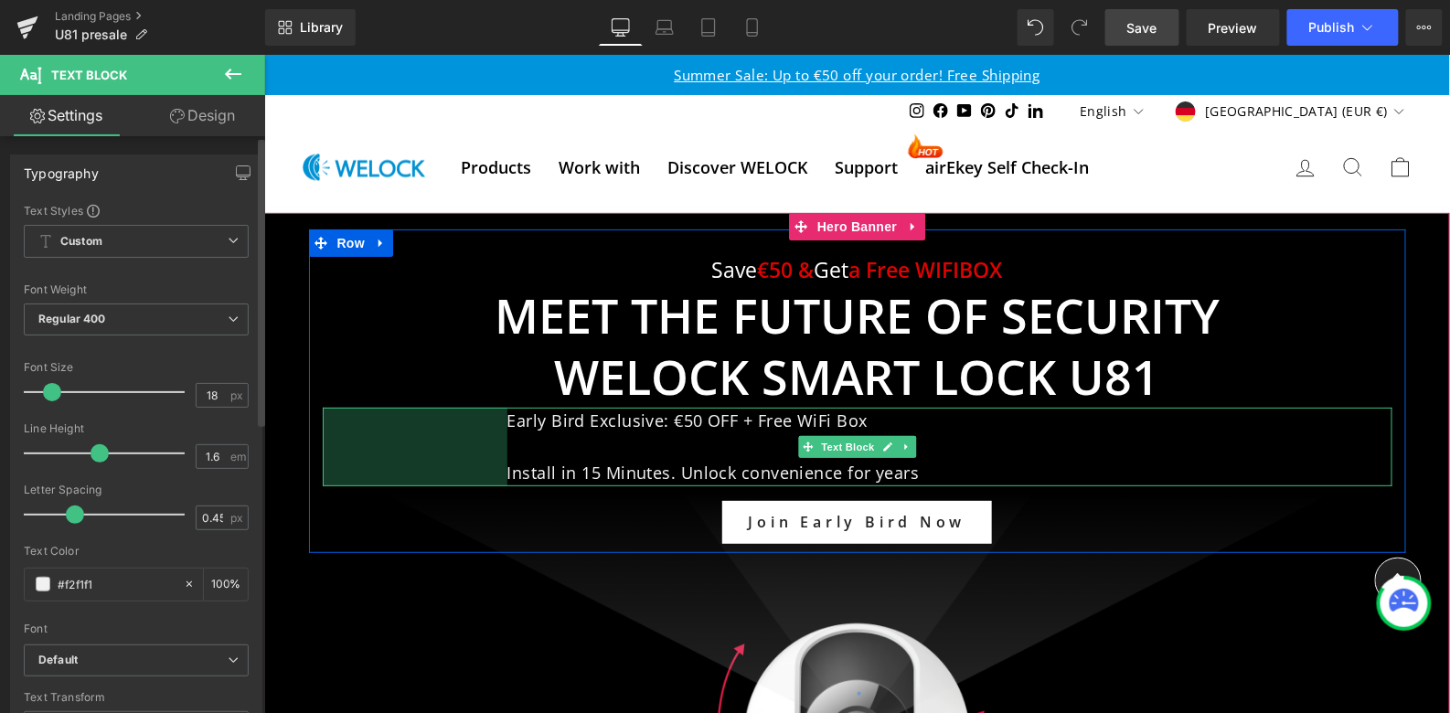
drag, startPoint x: 323, startPoint y: 415, endPoint x: 516, endPoint y: 427, distance: 193.3
click at [516, 427] on div "Early Bird Exclusive: €50 OFF + Free WiFi Box Install in 15 Minutes. Unlock con…" at bounding box center [857, 446] width 1070 height 79
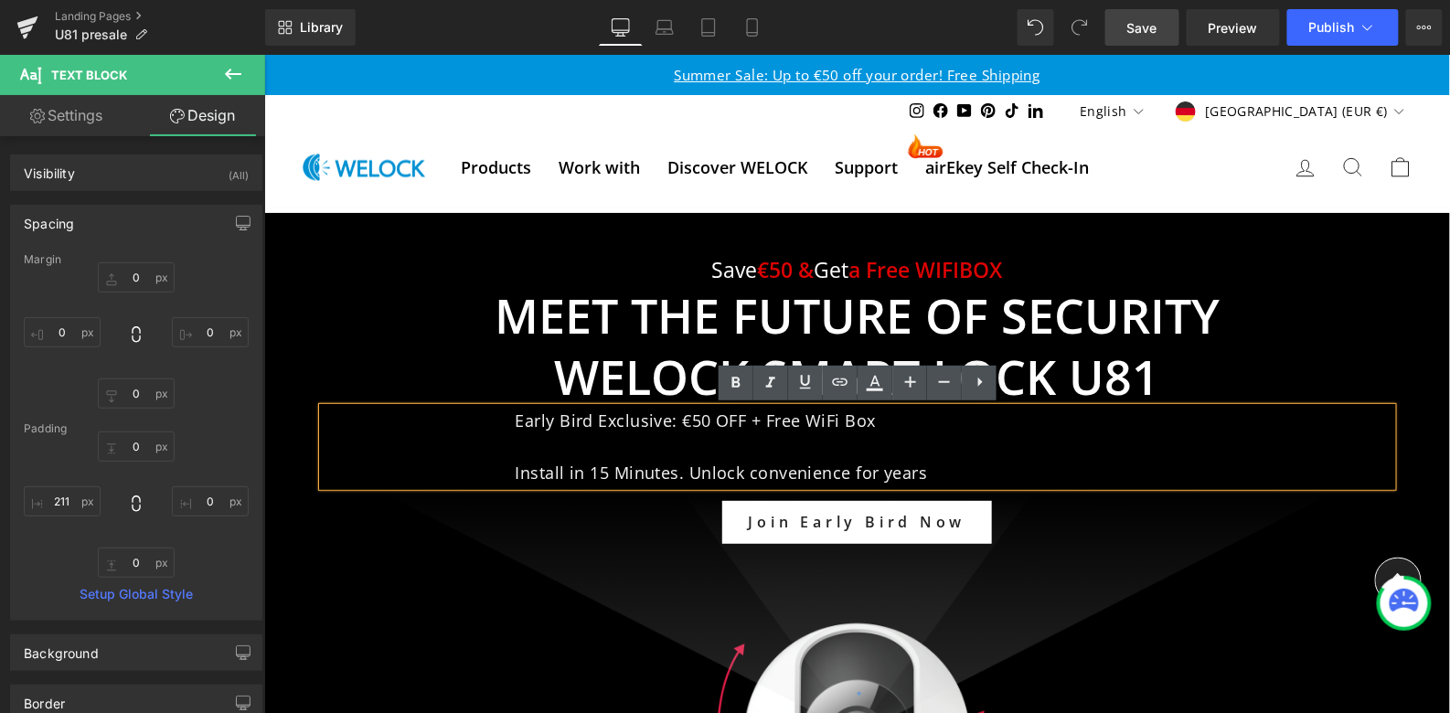
click at [1048, 408] on p "Early Bird Exclusive: €50 OFF + Free WiFi Box" at bounding box center [953, 420] width 877 height 27
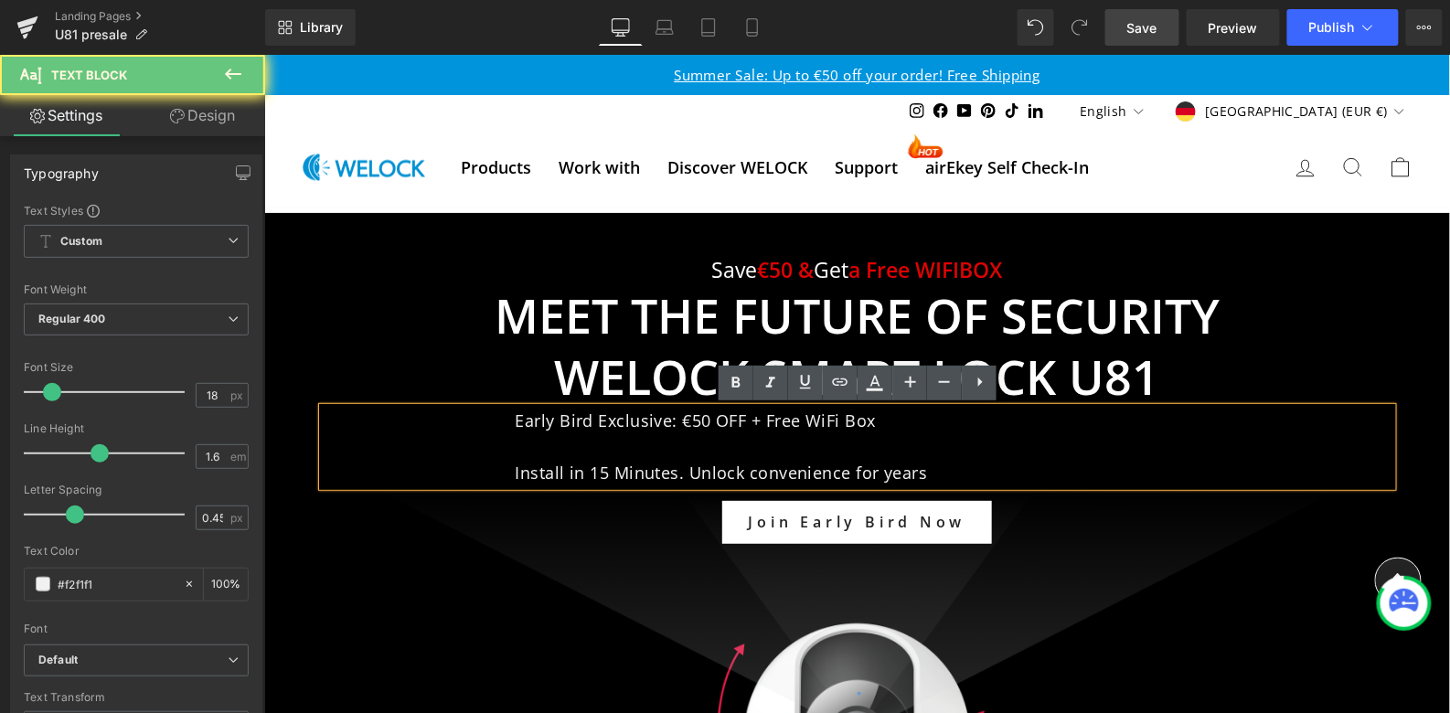
click at [786, 441] on p at bounding box center [953, 446] width 877 height 27
click at [522, 444] on p at bounding box center [953, 446] width 877 height 27
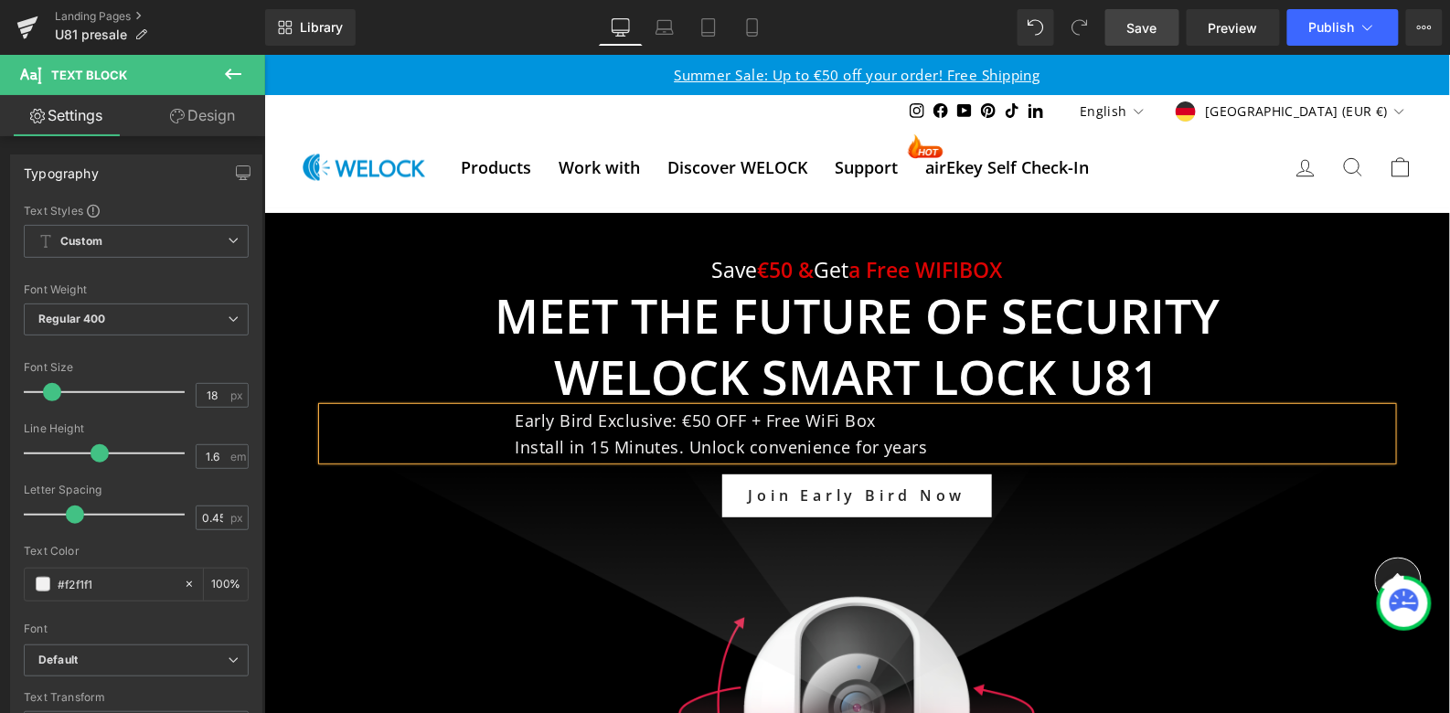
click at [539, 422] on p "Early Bird Exclusive: €50 OFF + Free WiFi Box" at bounding box center [953, 420] width 877 height 27
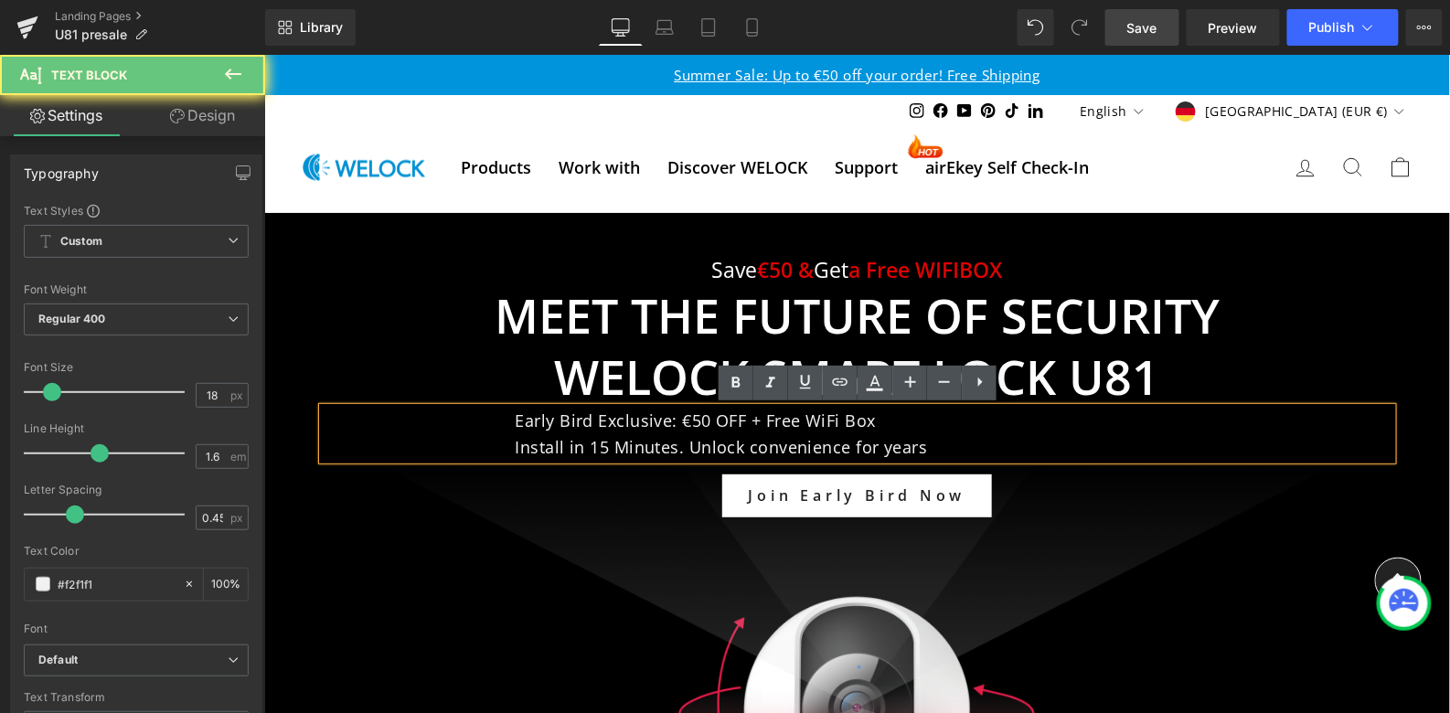
click at [504, 426] on div "Early Bird Exclusive: €50 OFF + Free WiFi Box Install in 15 Minutes. Unlock con…" at bounding box center [857, 433] width 1070 height 53
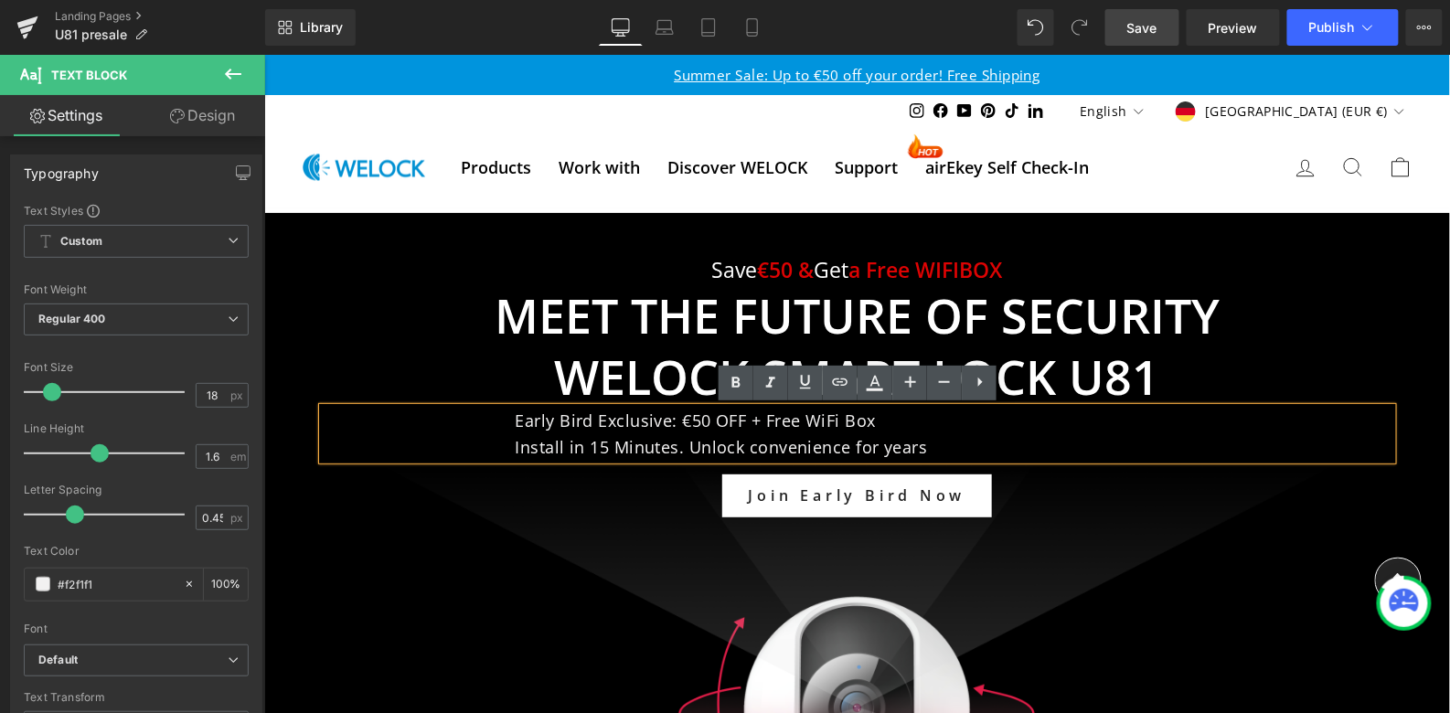
click at [591, 434] on p "Install in 15 Minutes. Unlock convenience for years" at bounding box center [953, 446] width 877 height 27
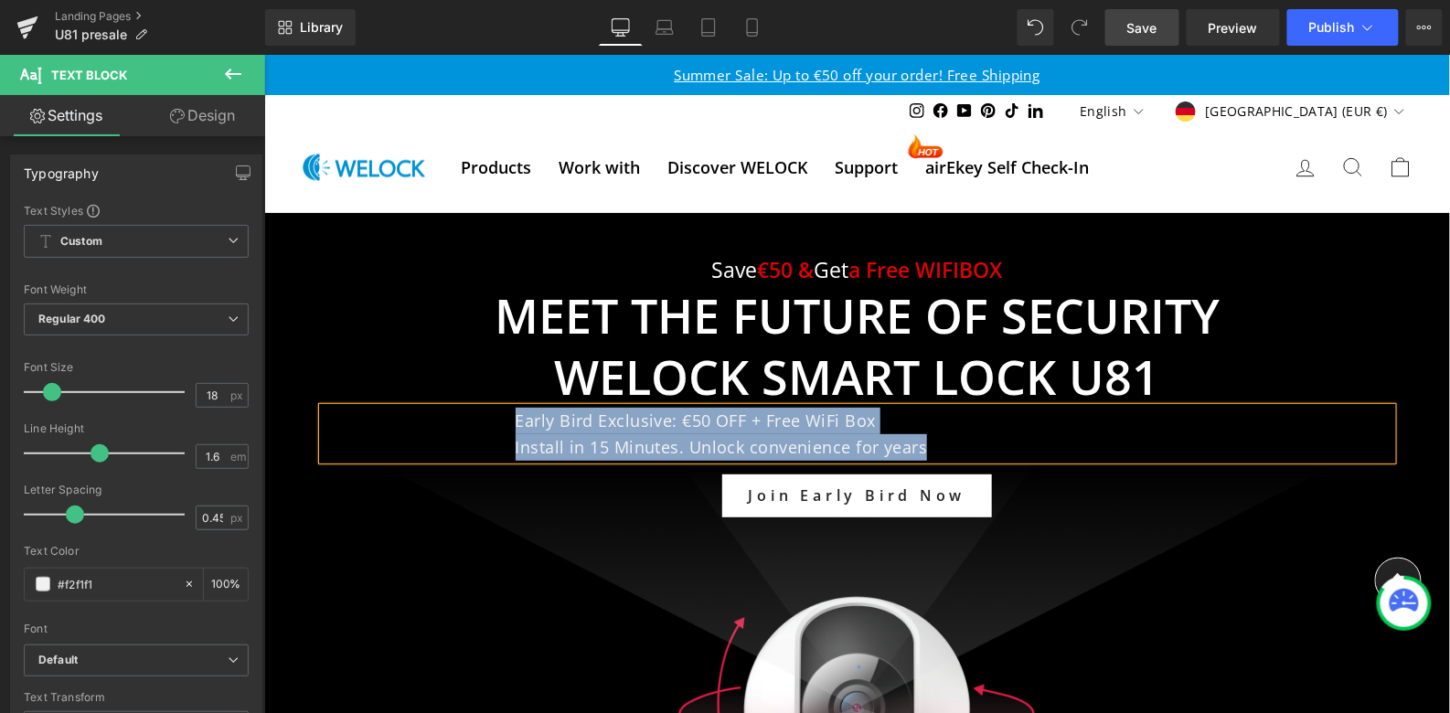
click at [477, 444] on div "Early Bird Exclusive: €50 OFF + Free WiFi Box Install in 15 Minutes. Unlock con…" at bounding box center [857, 433] width 1070 height 53
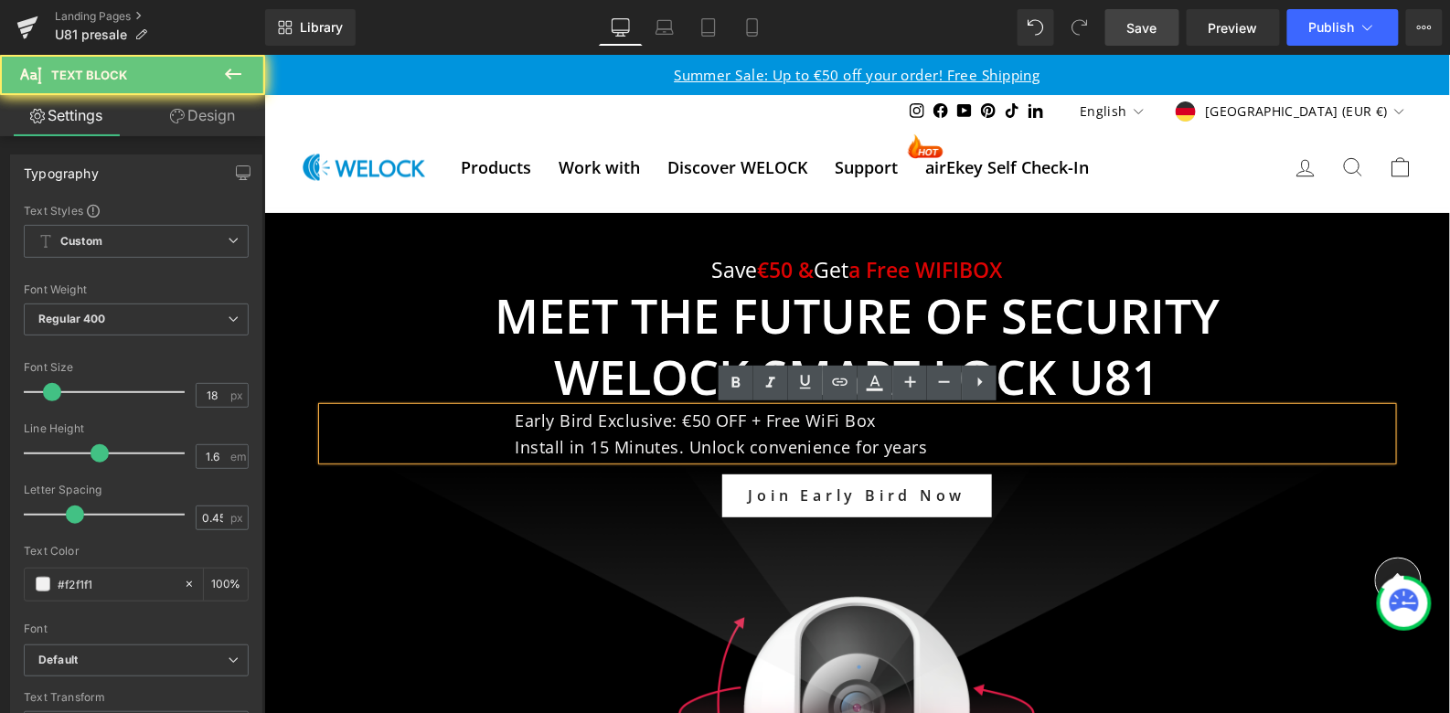
click at [1098, 439] on p "Install in 15 Minutes. Unlock convenience for years" at bounding box center [953, 446] width 877 height 27
click at [731, 425] on p "Early Bird Exclusive: €50 OFF + Free WiFi Box" at bounding box center [953, 420] width 877 height 27
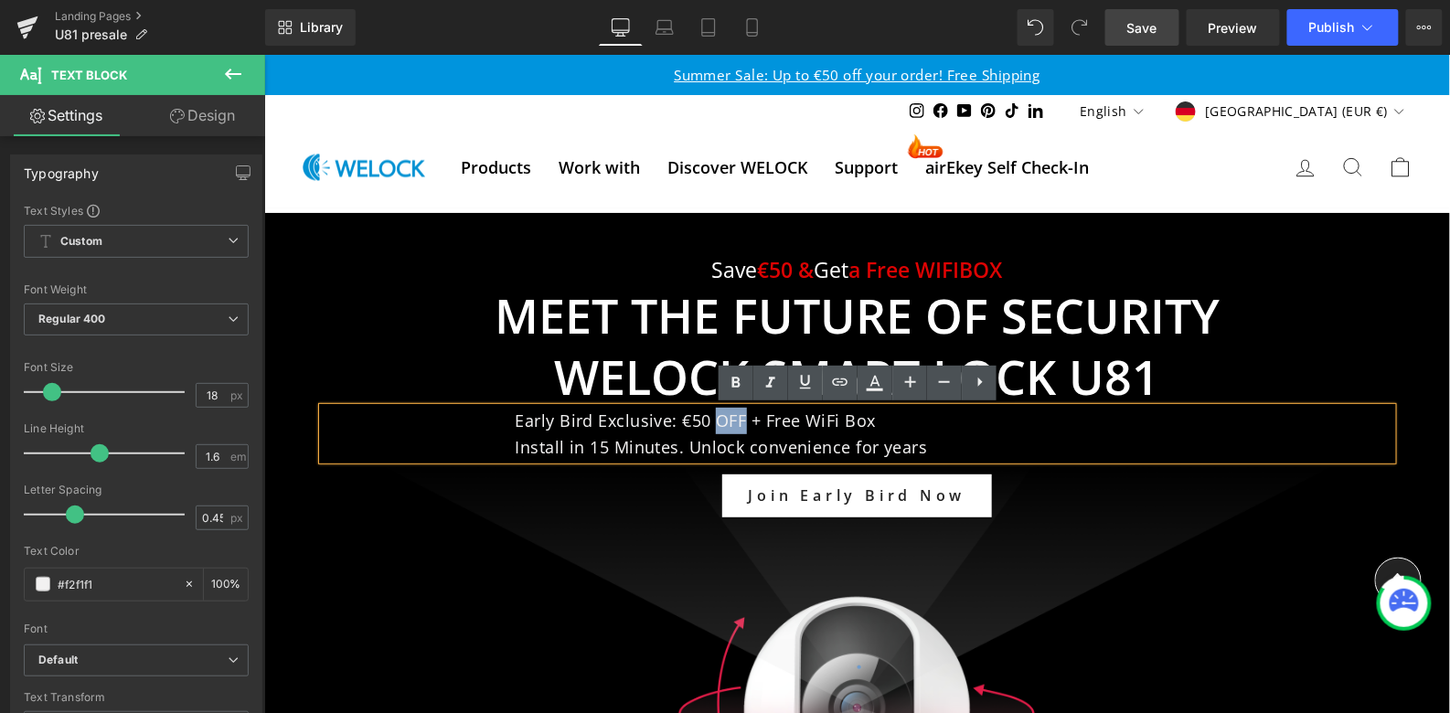
click at [560, 567] on div at bounding box center [856, 538] width 1186 height 652
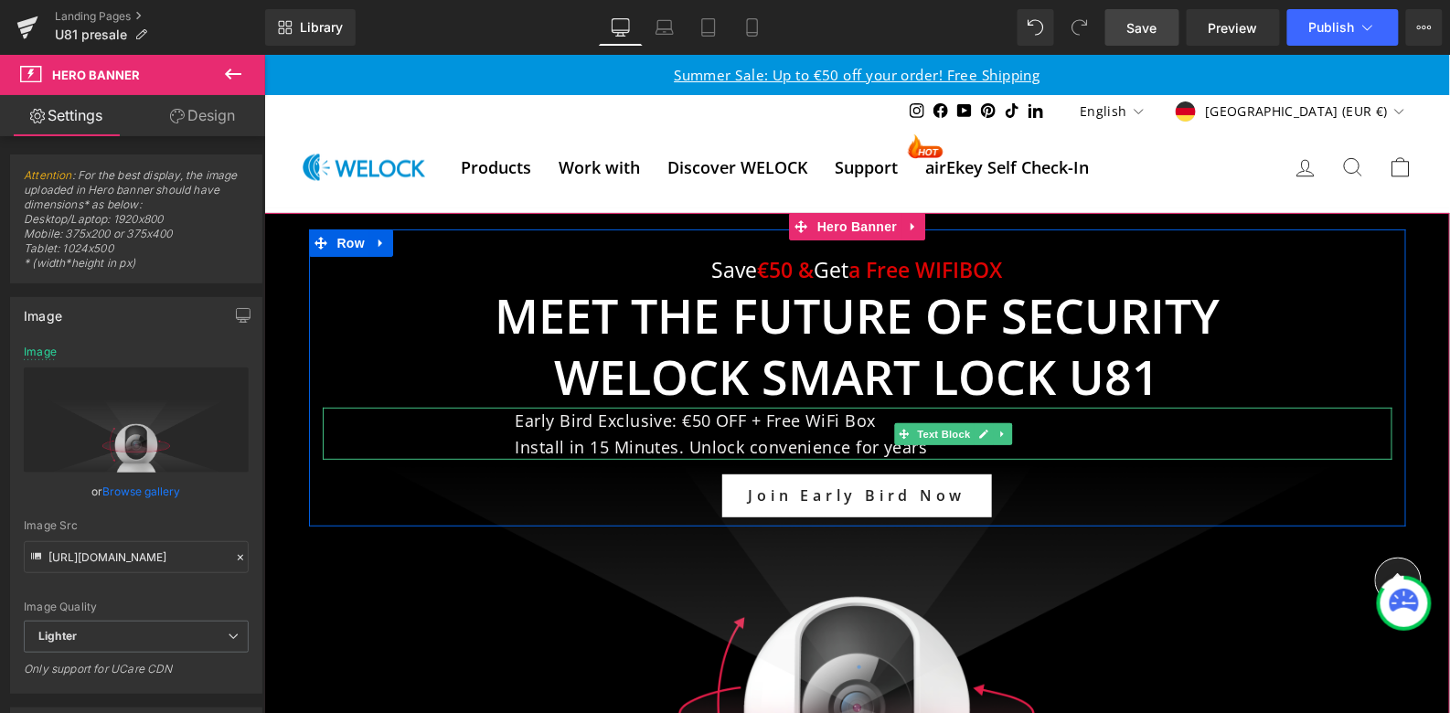
click at [635, 432] on p "Early Bird Exclusive: €50 OFF + Free WiFi Box" at bounding box center [953, 420] width 877 height 27
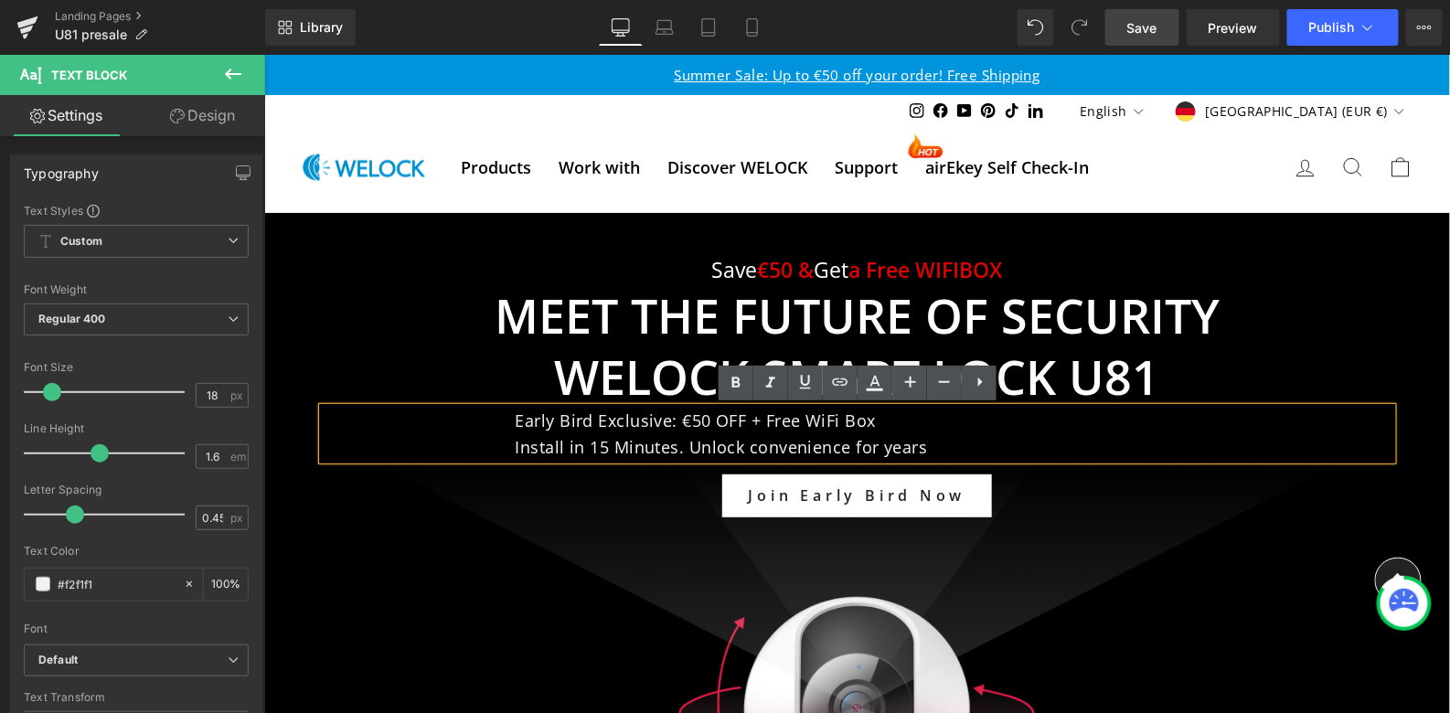
drag, startPoint x: 433, startPoint y: 438, endPoint x: 460, endPoint y: 436, distance: 27.5
click at [445, 438] on div "Save €50 & Get a Free WIFIBOX Text Block Meet the Future of Security WELOCK Sma…" at bounding box center [856, 386] width 1097 height 261
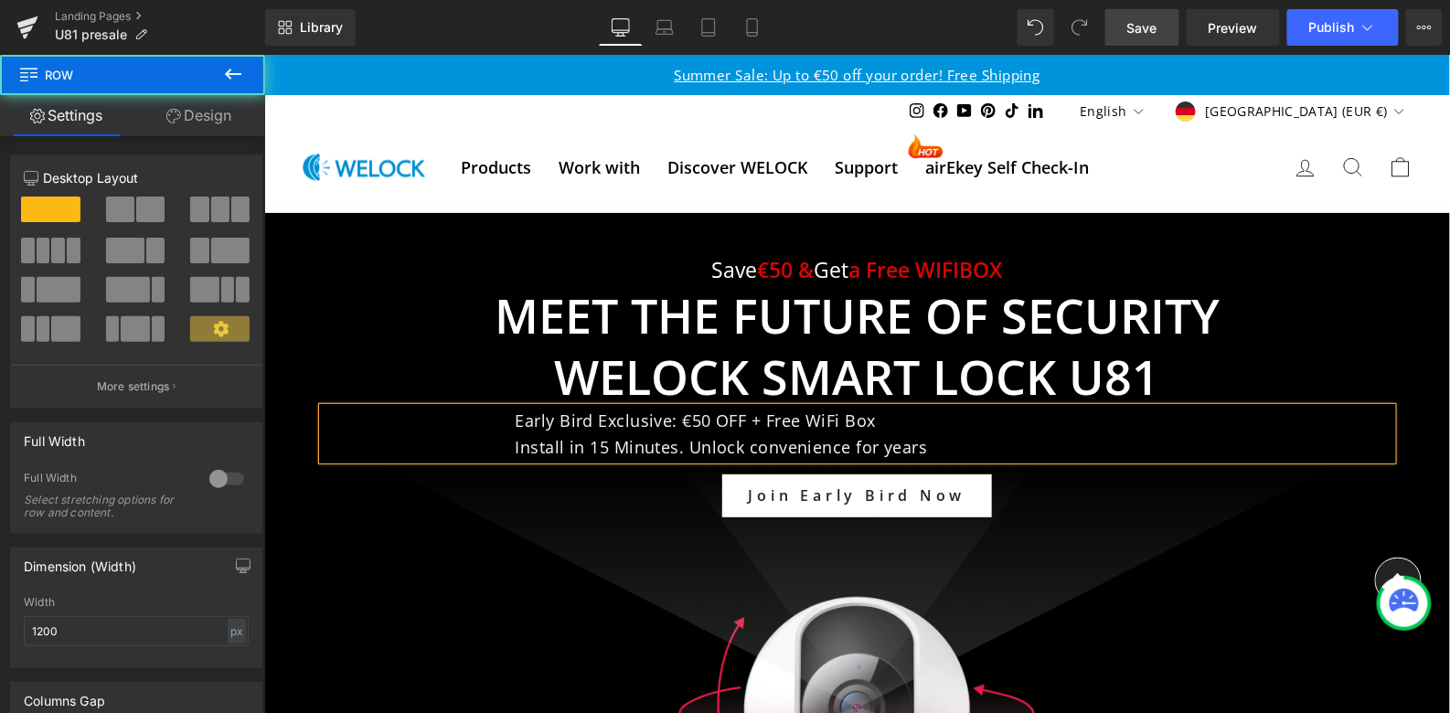
click at [562, 444] on p "Install in 15 Minutes. Unlock convenience for years" at bounding box center [953, 446] width 877 height 27
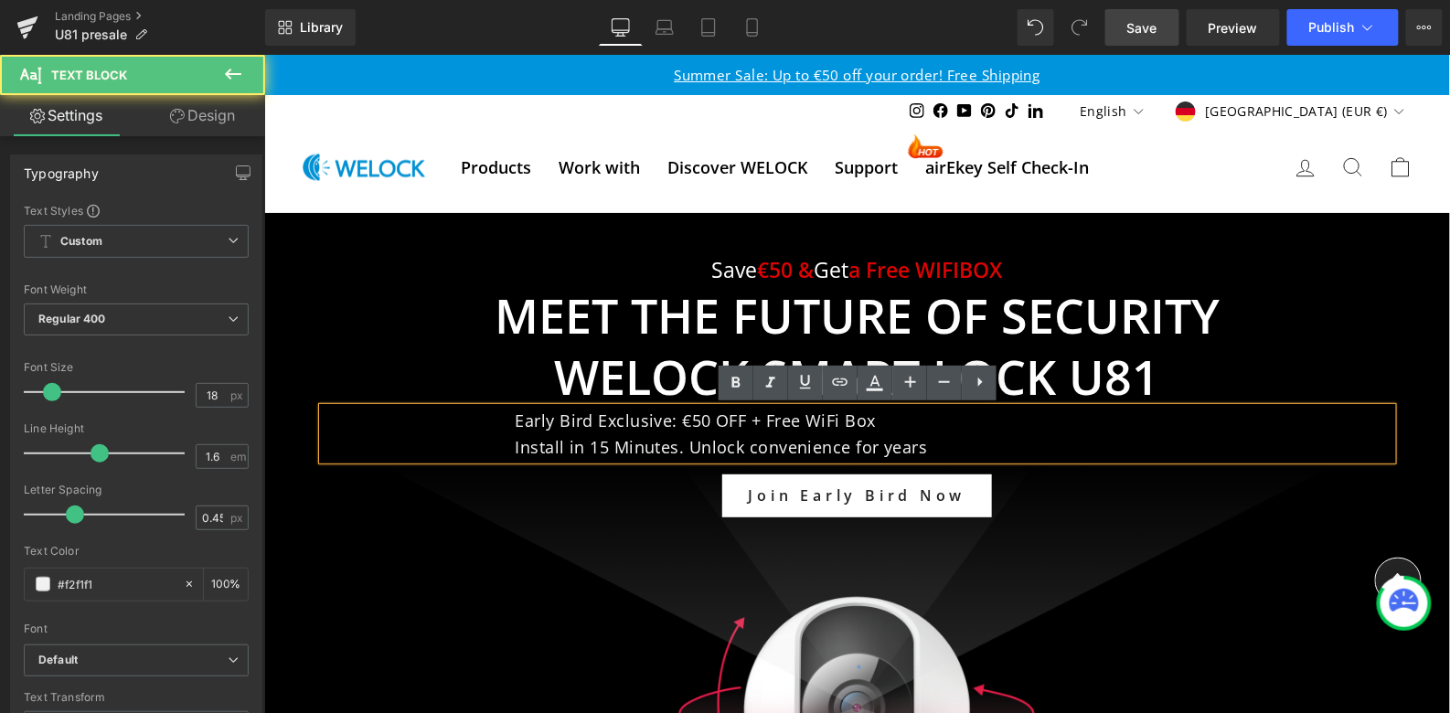
click at [838, 431] on p "Early Bird Exclusive: €50 OFF + Free WiFi Box" at bounding box center [953, 420] width 877 height 27
click at [516, 423] on p "Early Bird Exclusive: €50 OFF + Free WiFi Box" at bounding box center [953, 420] width 877 height 27
click at [515, 446] on p "Install in 15 Minutes. Unlock convenience for years" at bounding box center [953, 446] width 877 height 27
click at [514, 424] on div "Early Bird Exclusive: €50 OFF + Free WiFi Box Install in 15 Minutes. Unlock con…" at bounding box center [857, 433] width 1070 height 53
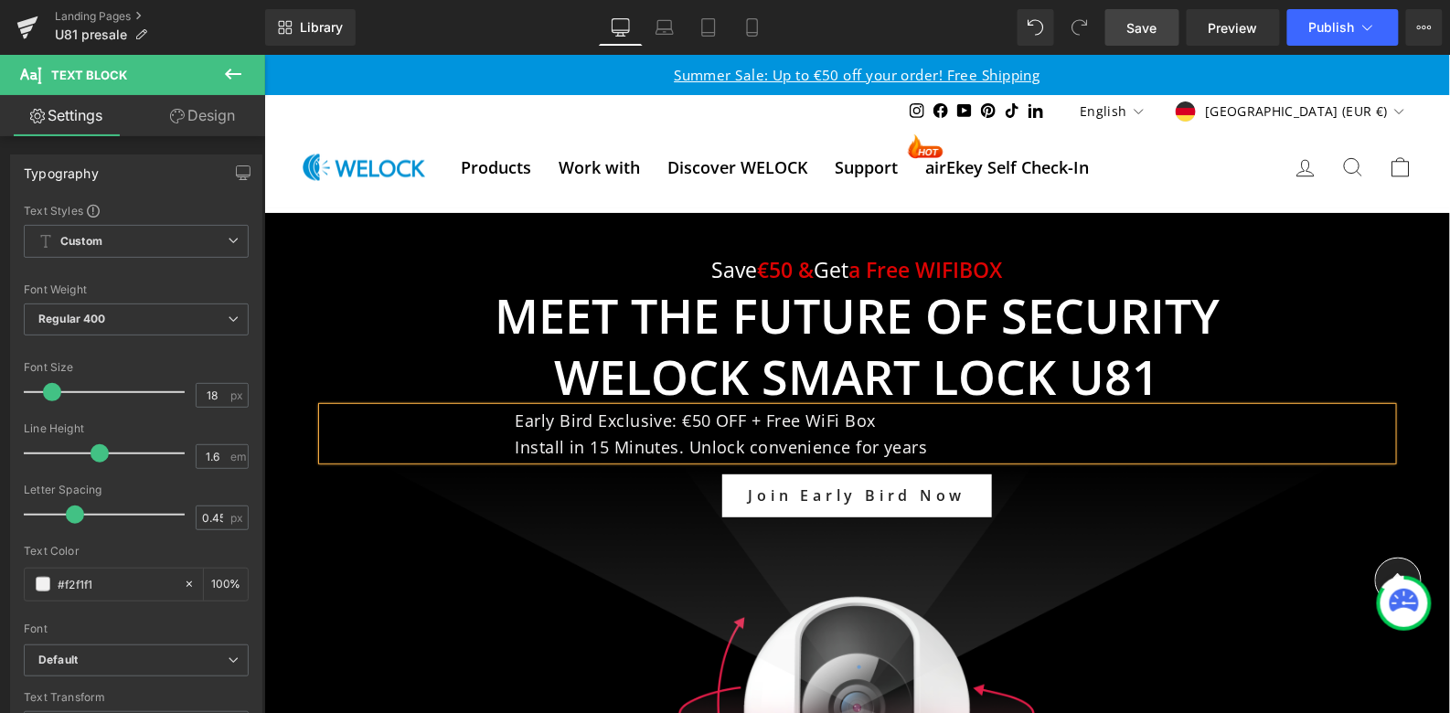
click at [530, 446] on p "Install in 15 Minutes. Unlock convenience for years" at bounding box center [953, 446] width 877 height 27
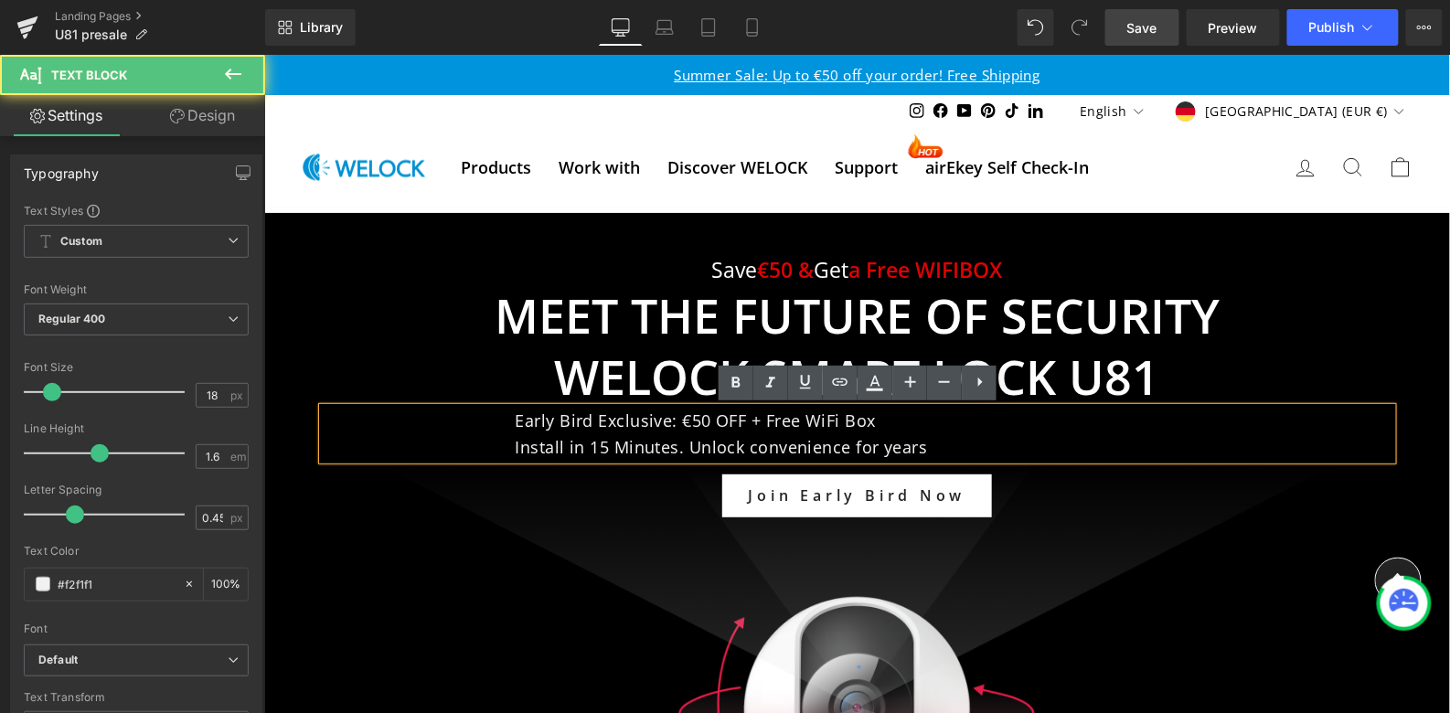
drag, startPoint x: 919, startPoint y: 415, endPoint x: 528, endPoint y: 421, distance: 391.5
click at [528, 421] on p "Early Bird Exclusive: €50 OFF + Free WiFi Box" at bounding box center [953, 420] width 877 height 27
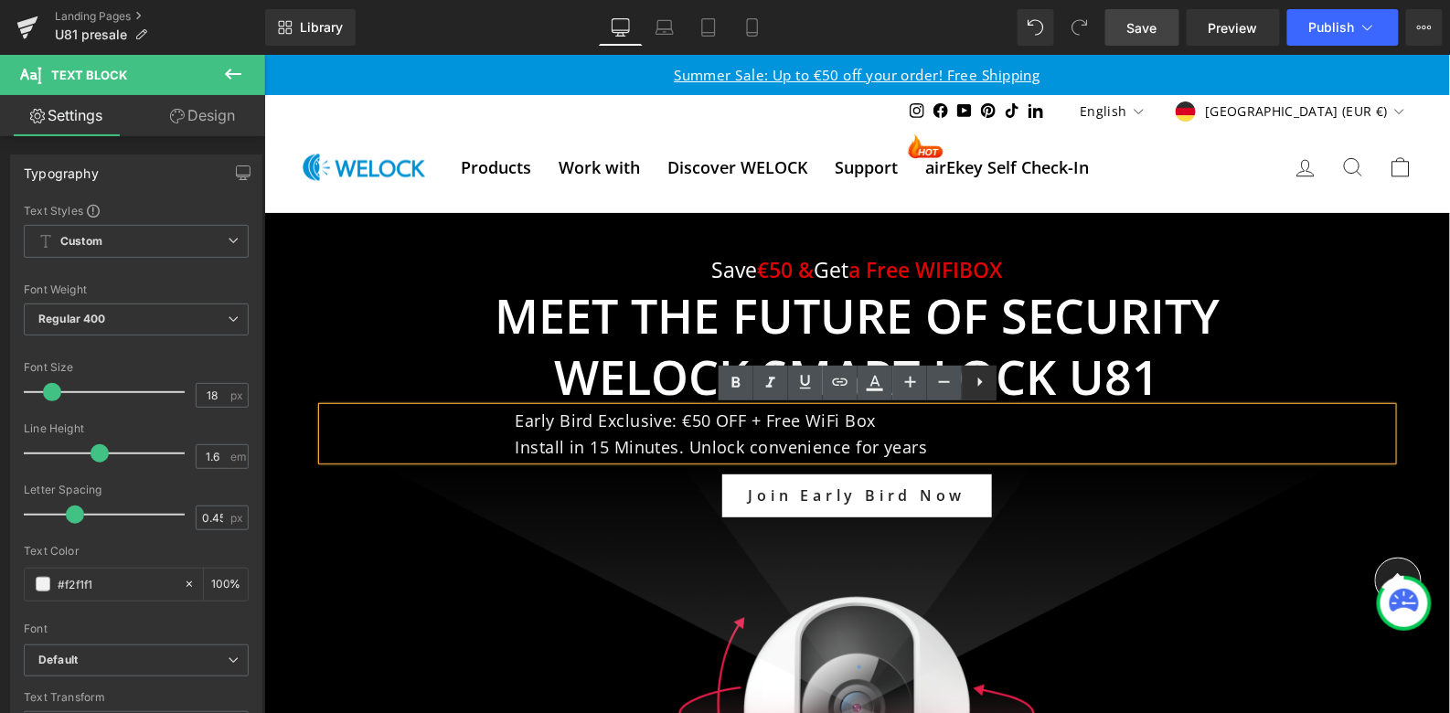
click at [1047, 474] on div "Join Early Bird Now Button" at bounding box center [857, 495] width 1070 height 43
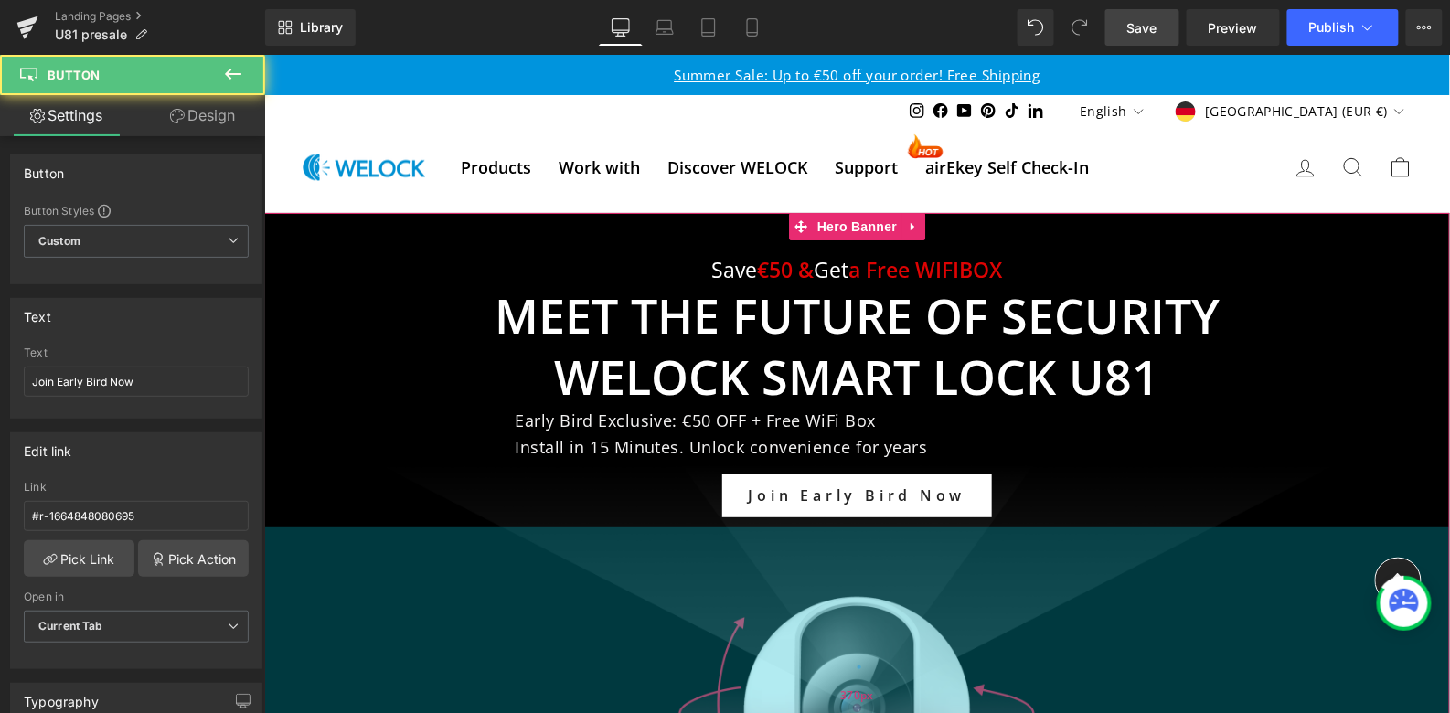
click at [1097, 572] on div "370px" at bounding box center [856, 695] width 1186 height 338
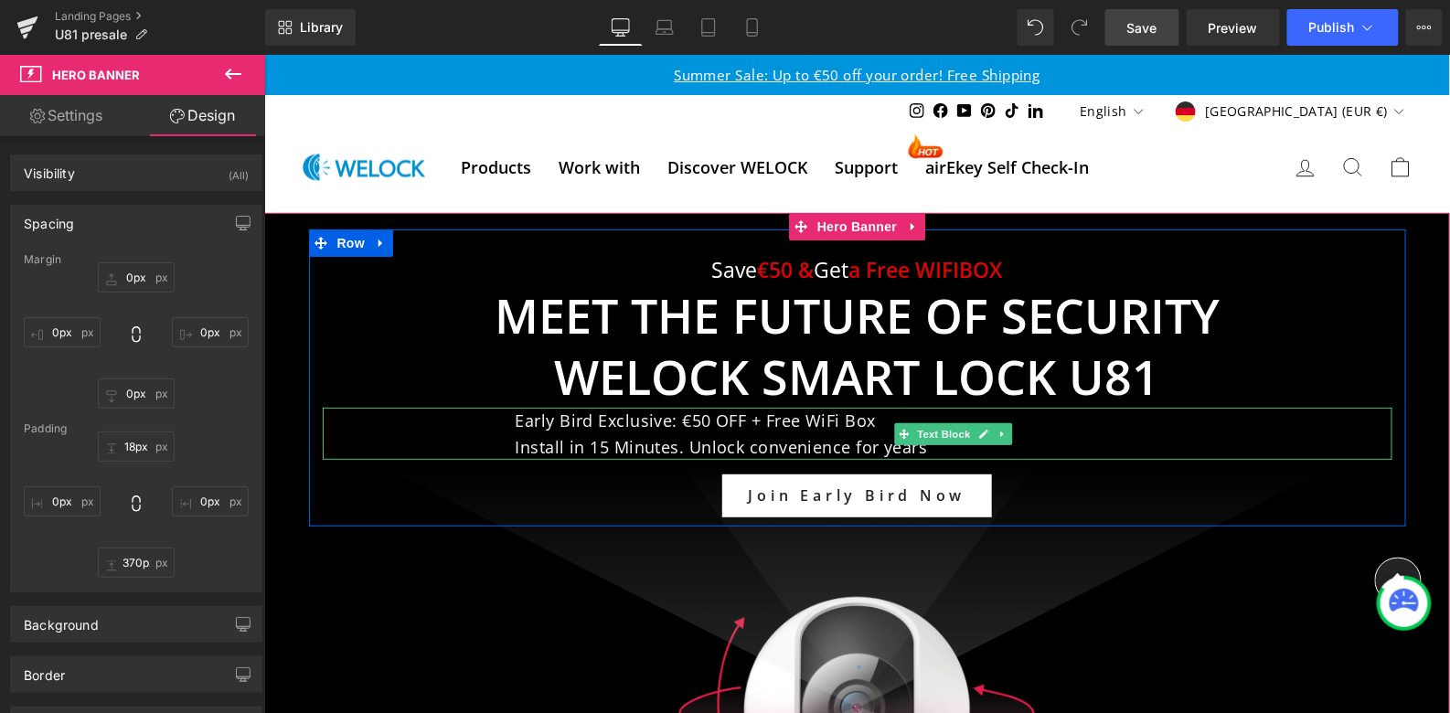
click at [833, 444] on p "Install in 15 Minutes. Unlock convenience for years" at bounding box center [953, 446] width 877 height 27
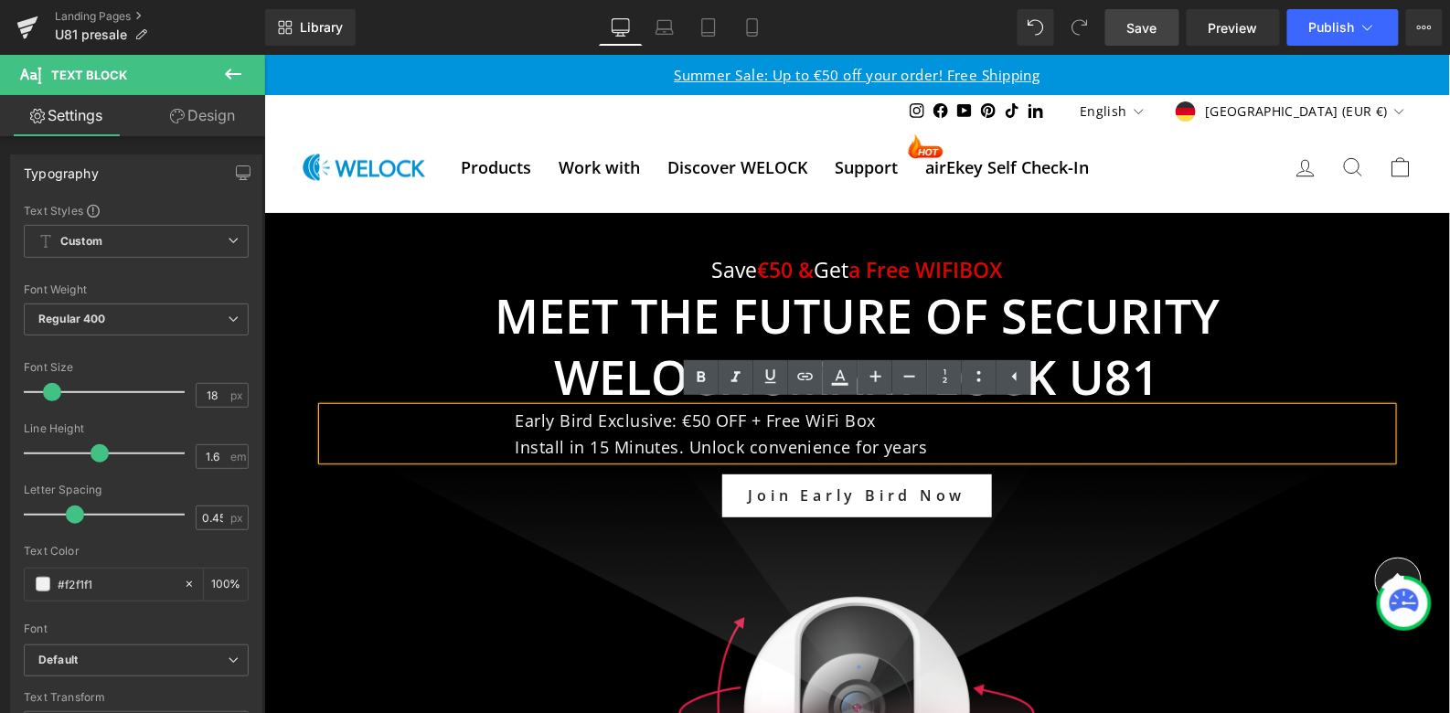
click at [489, 641] on div at bounding box center [856, 538] width 1186 height 652
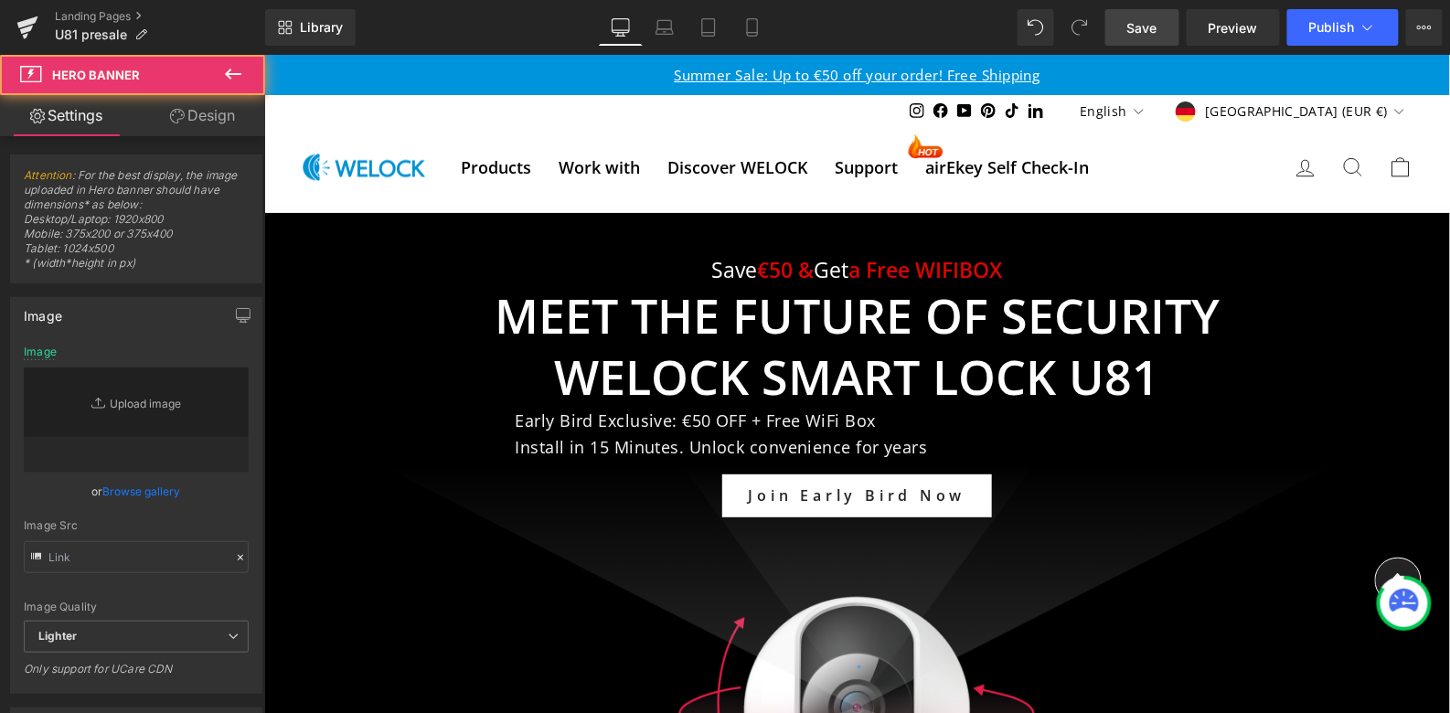
click at [646, 436] on p "Install in 15 Minutes. Unlock convenience for years" at bounding box center [953, 446] width 877 height 27
click at [722, 433] on p "Install in 15 Minutes. Unlock convenience for years" at bounding box center [953, 446] width 877 height 27
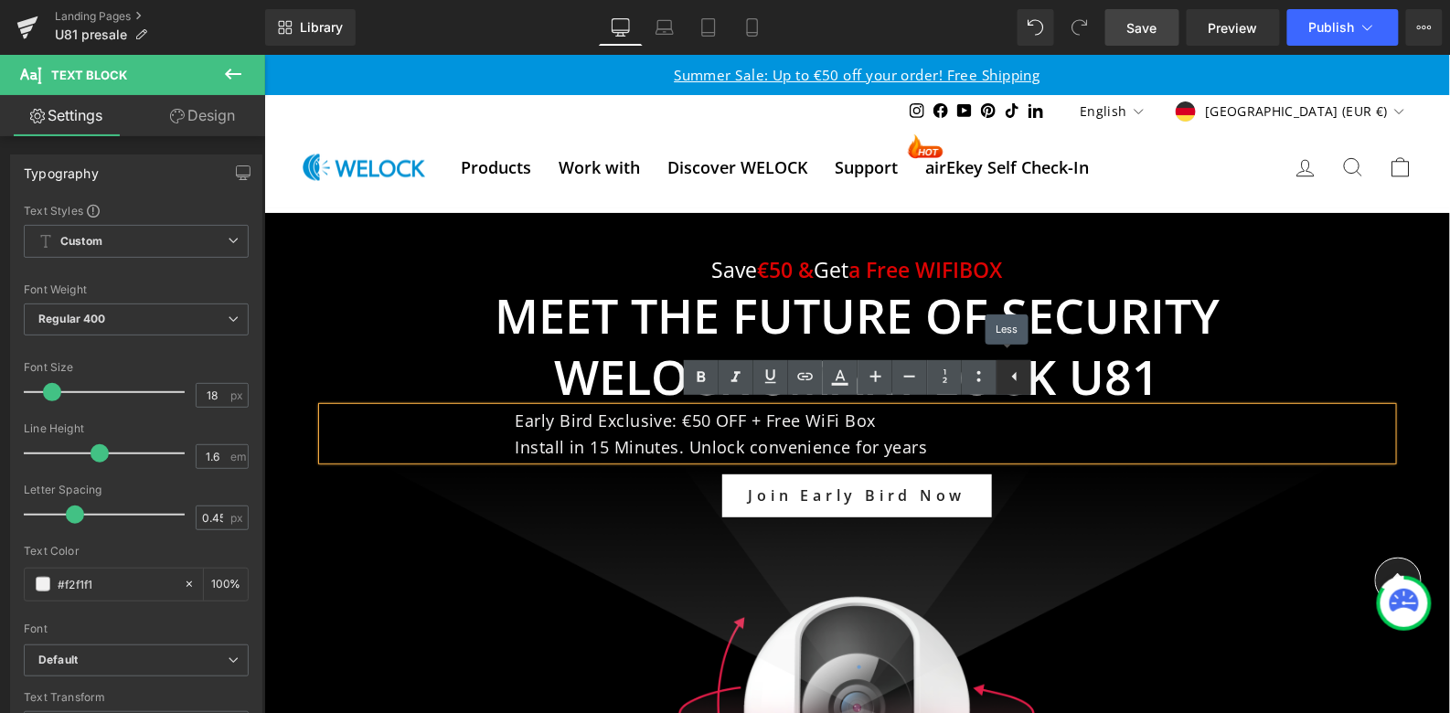
click at [0, 0] on icon at bounding box center [0, 0] width 0 height 0
click at [905, 433] on p "Install in 15 Minutes. Unlock convenience for years" at bounding box center [953, 446] width 877 height 27
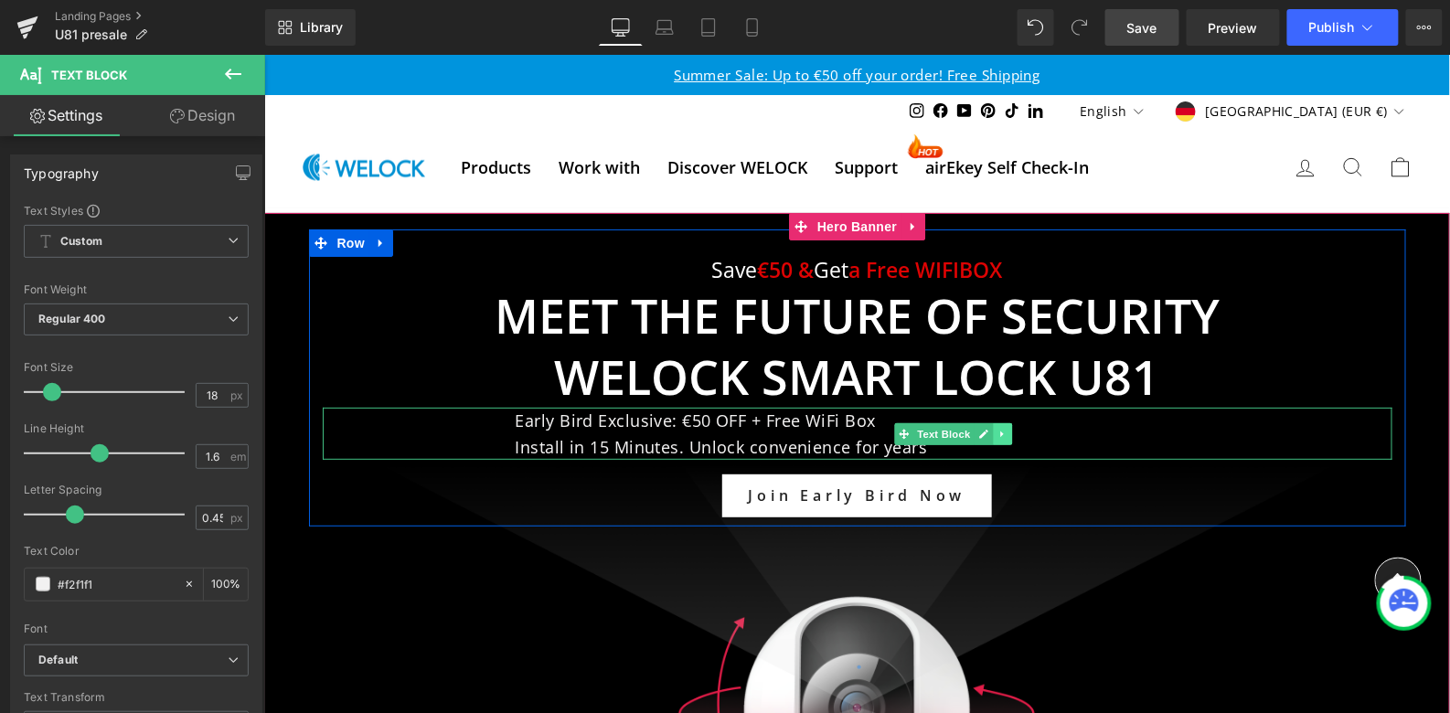
click at [1000, 430] on icon at bounding box center [1001, 433] width 3 height 6
click at [1008, 435] on icon at bounding box center [1012, 433] width 10 height 10
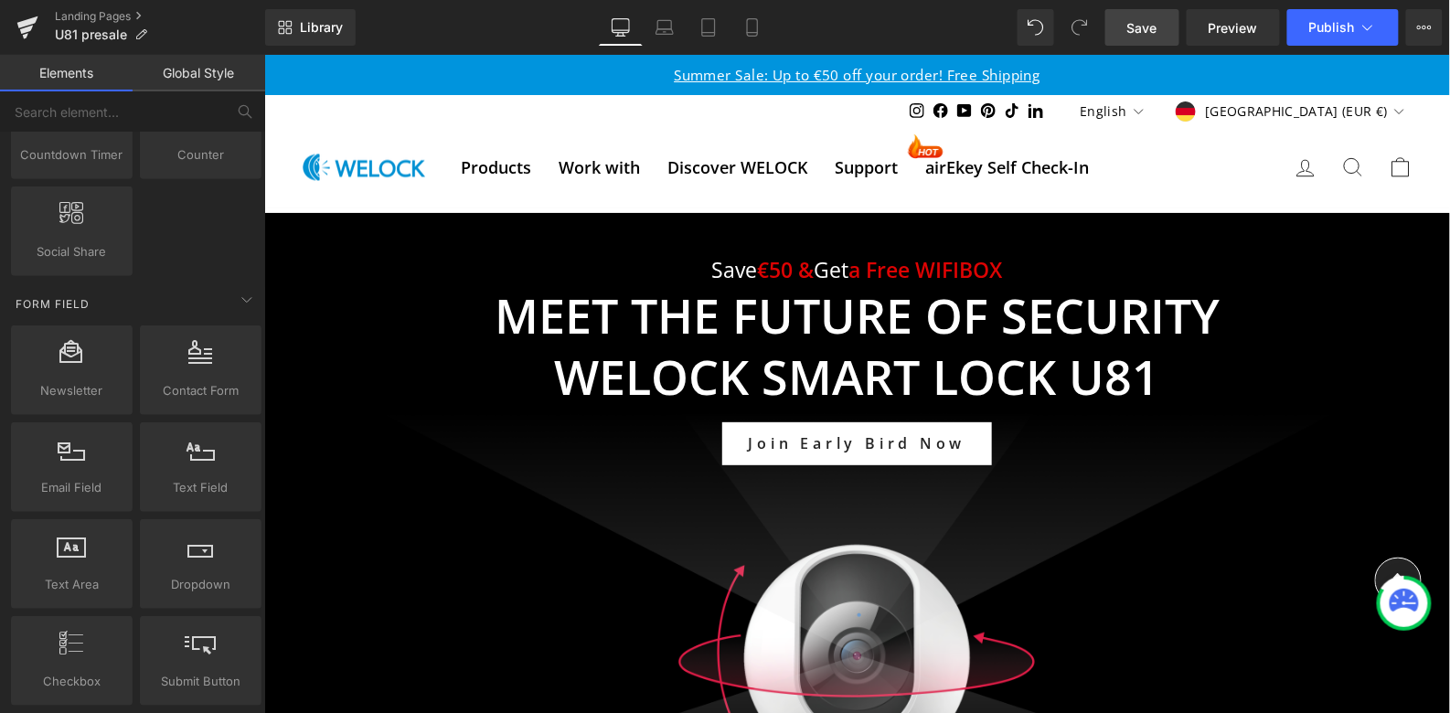
scroll to position [2461, 0]
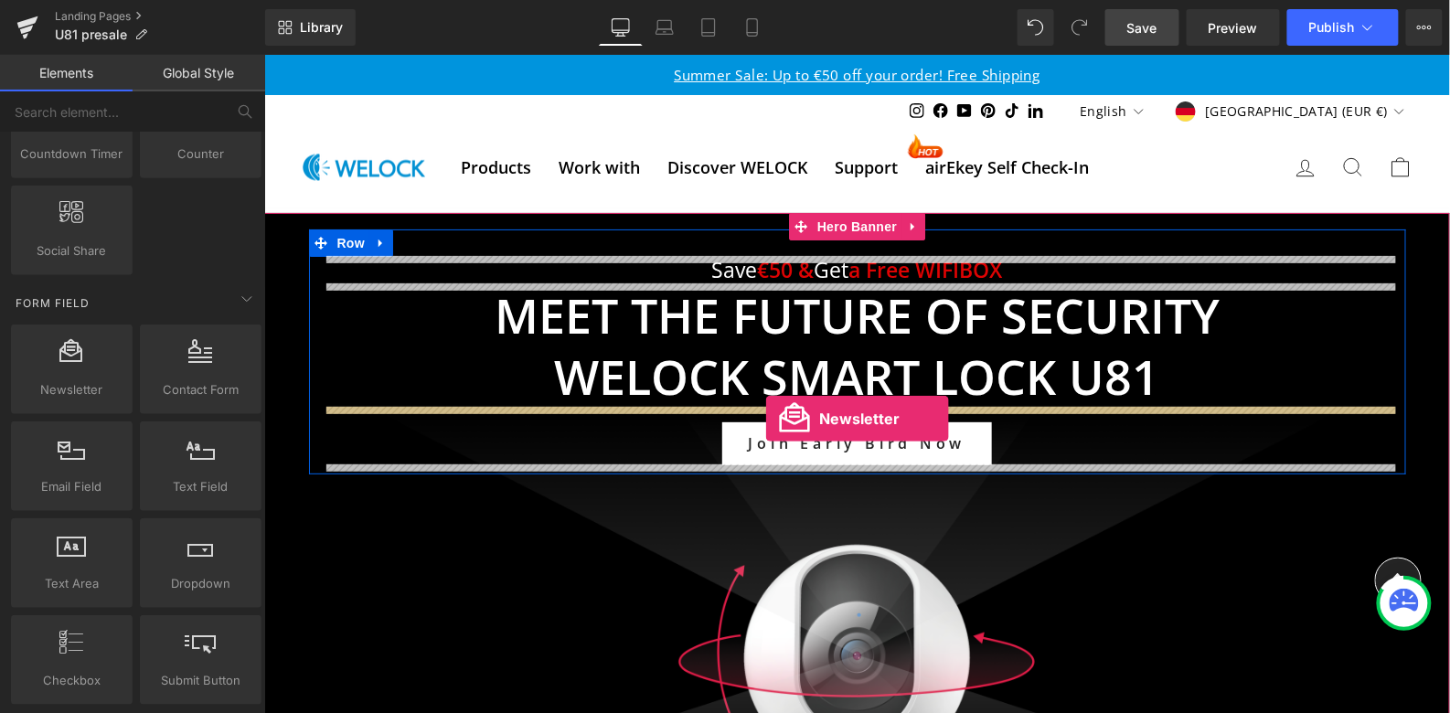
drag, startPoint x: 351, startPoint y: 408, endPoint x: 765, endPoint y: 418, distance: 413.5
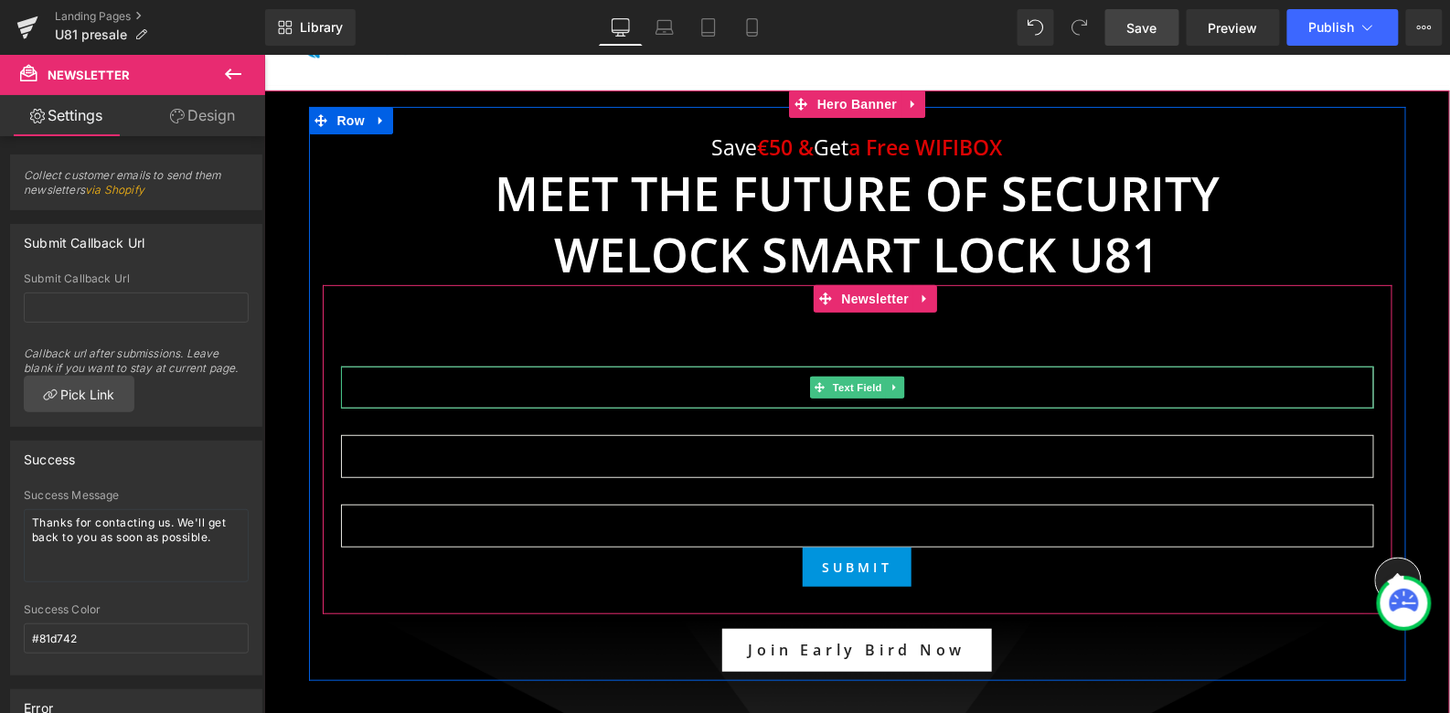
scroll to position [176, 0]
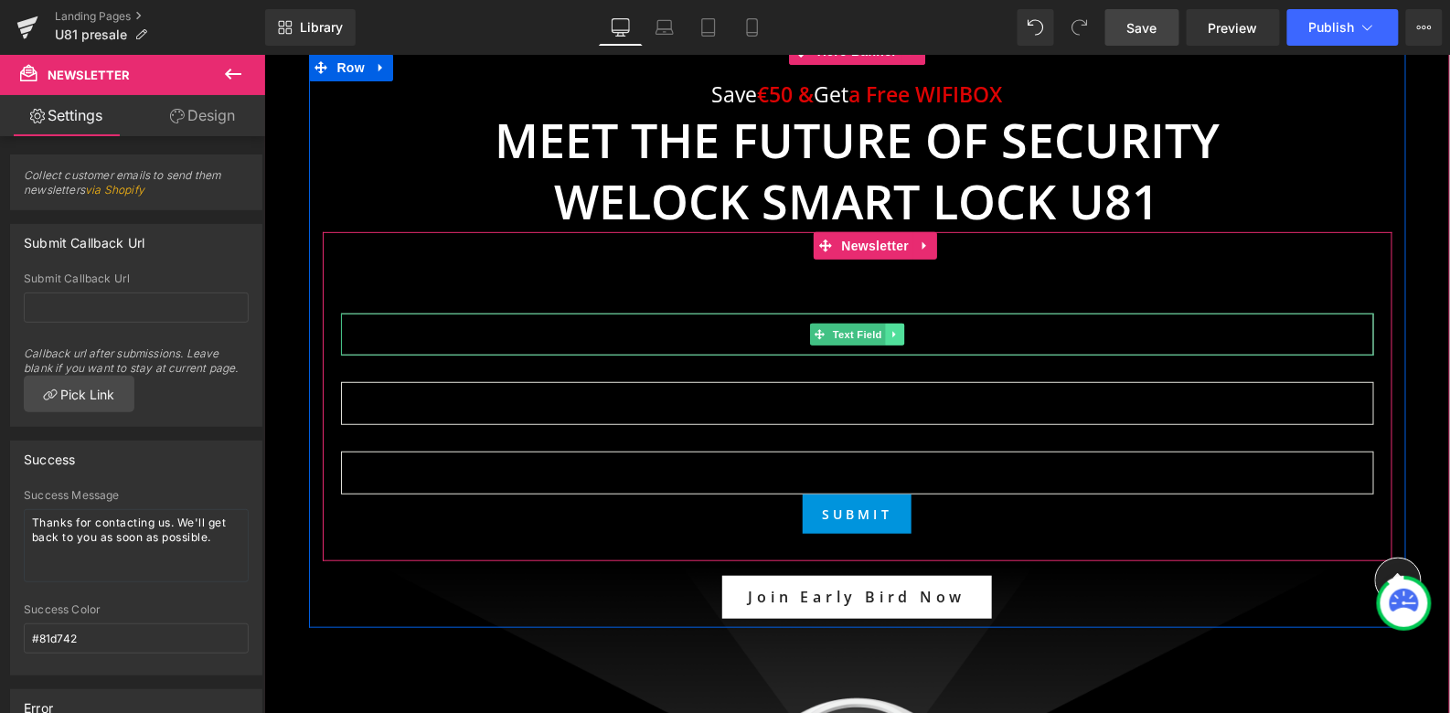
click at [900, 332] on link at bounding box center [893, 334] width 19 height 22
click at [904, 329] on icon at bounding box center [904, 333] width 10 height 10
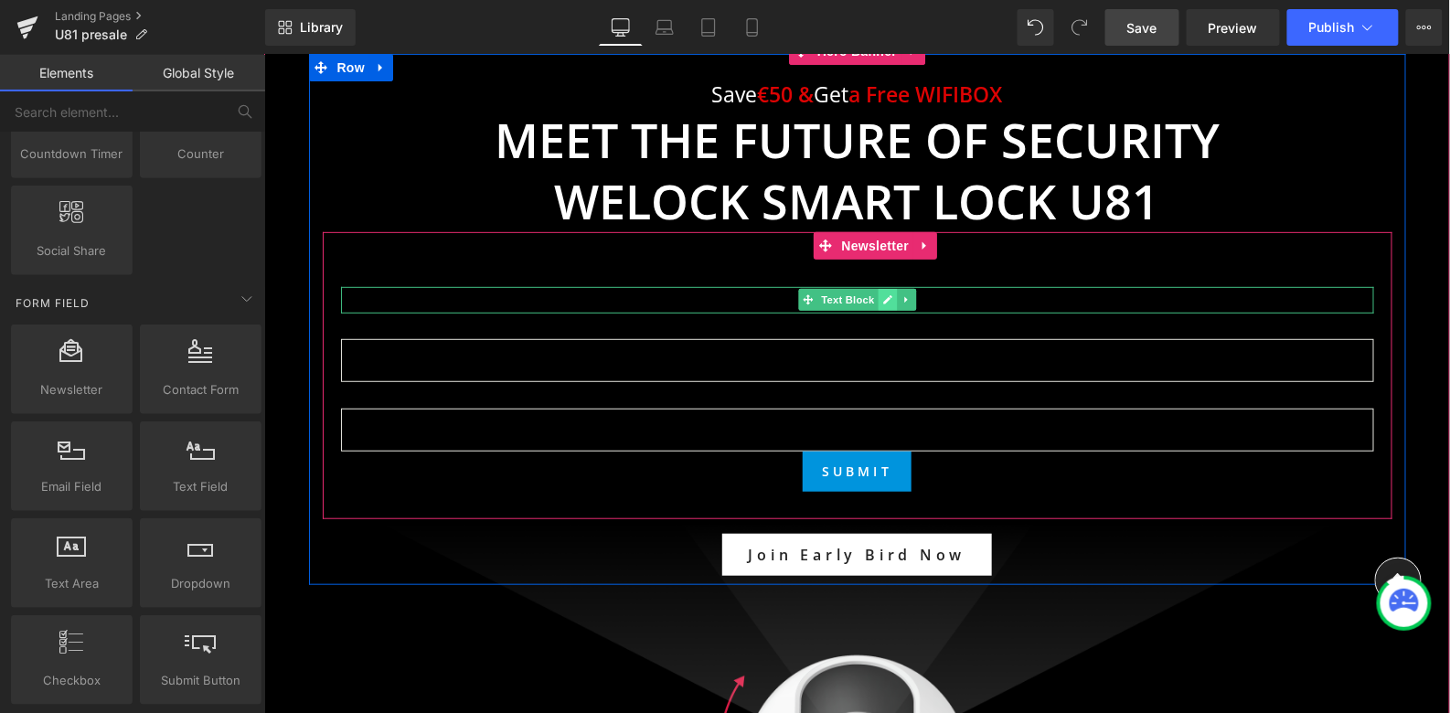
click at [887, 294] on icon at bounding box center [887, 299] width 10 height 11
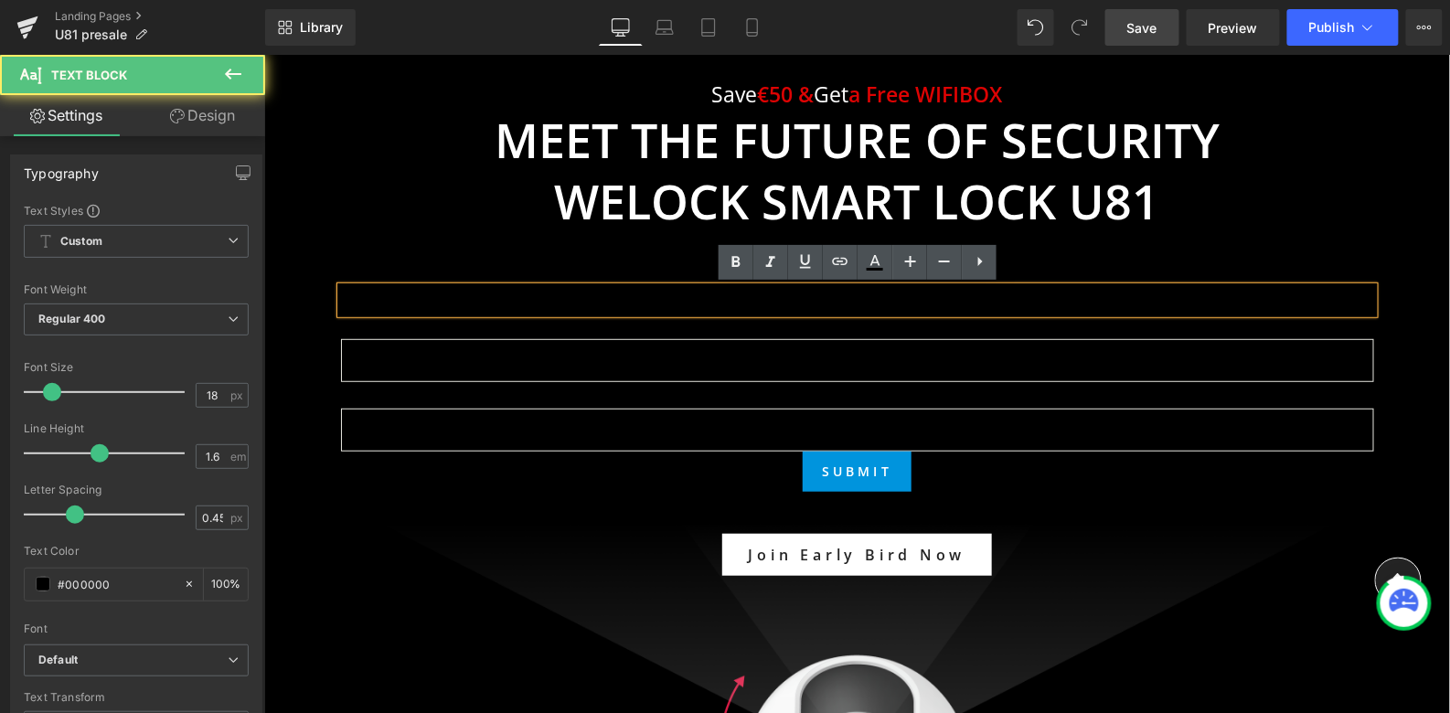
click at [818, 296] on p "First Name:" at bounding box center [856, 299] width 1033 height 27
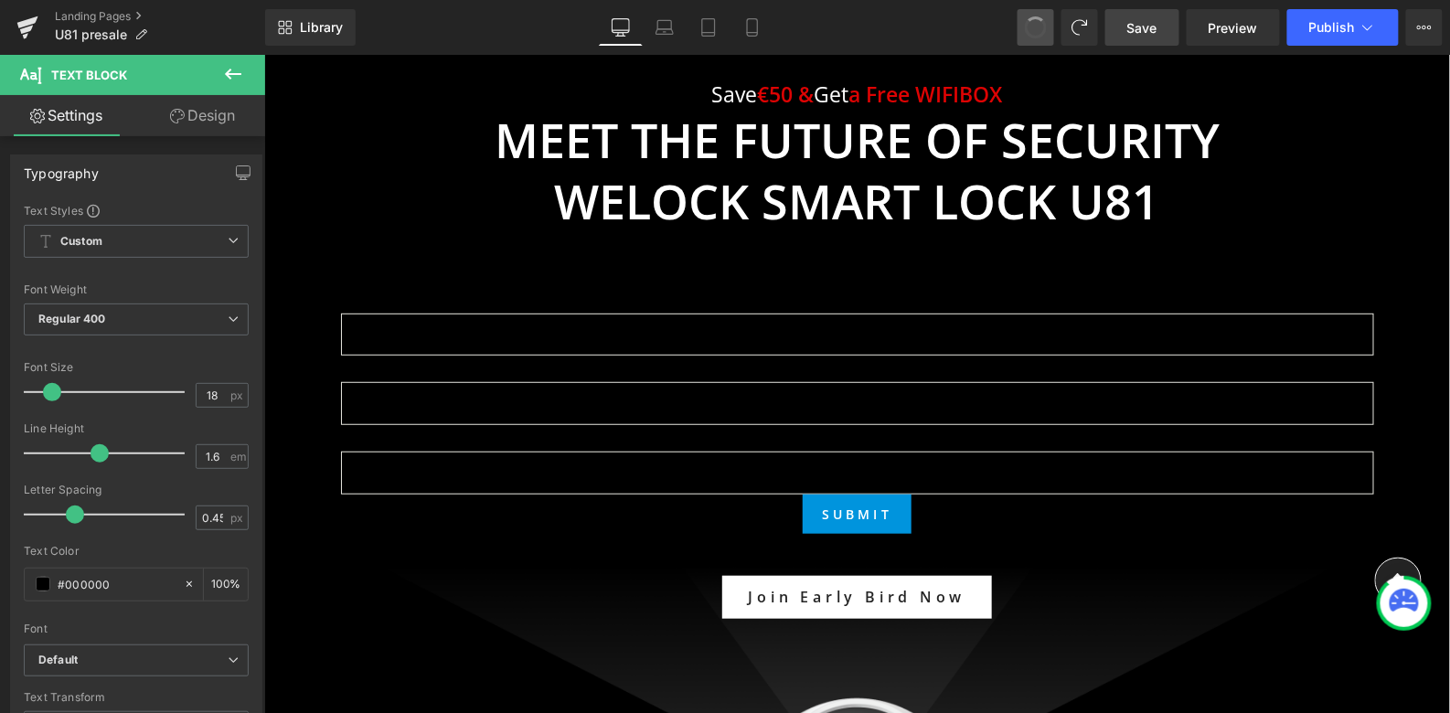
click at [1042, 21] on span at bounding box center [1036, 28] width 24 height 24
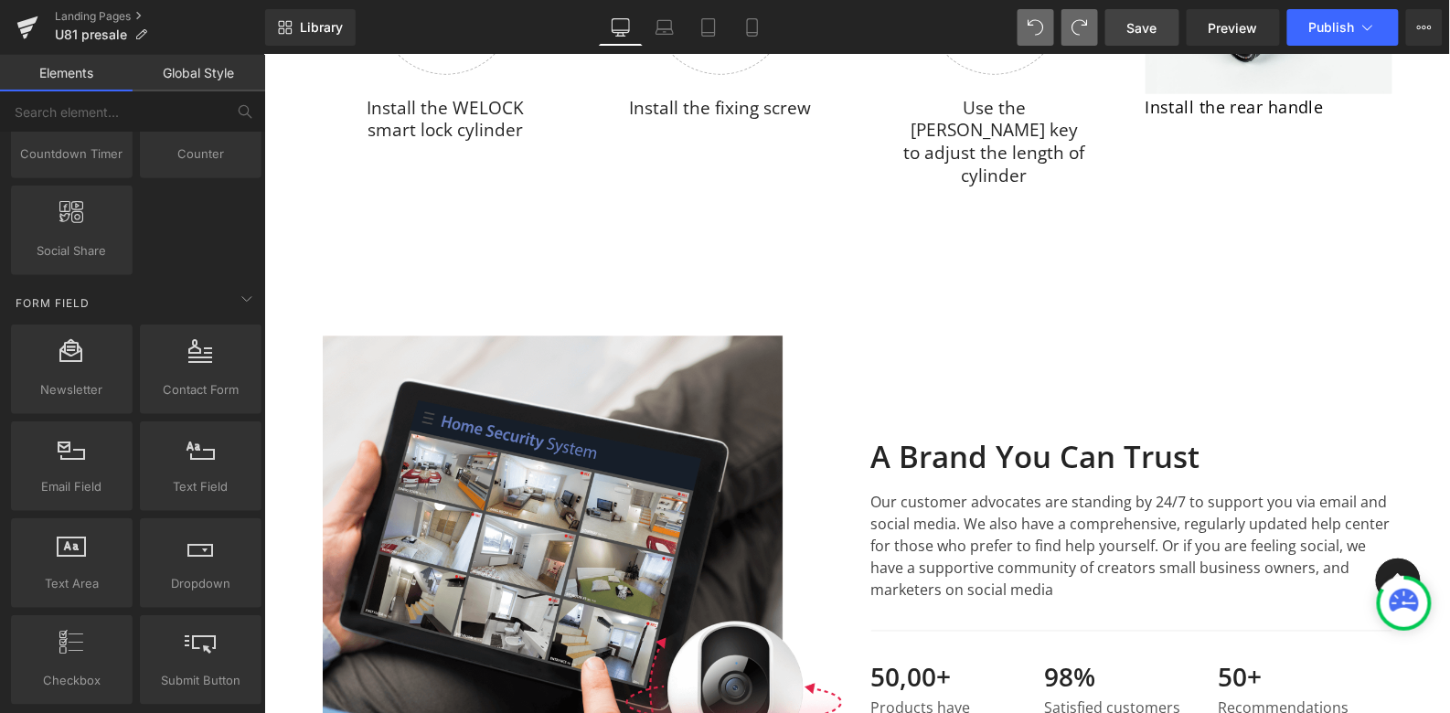
scroll to position [5332, 0]
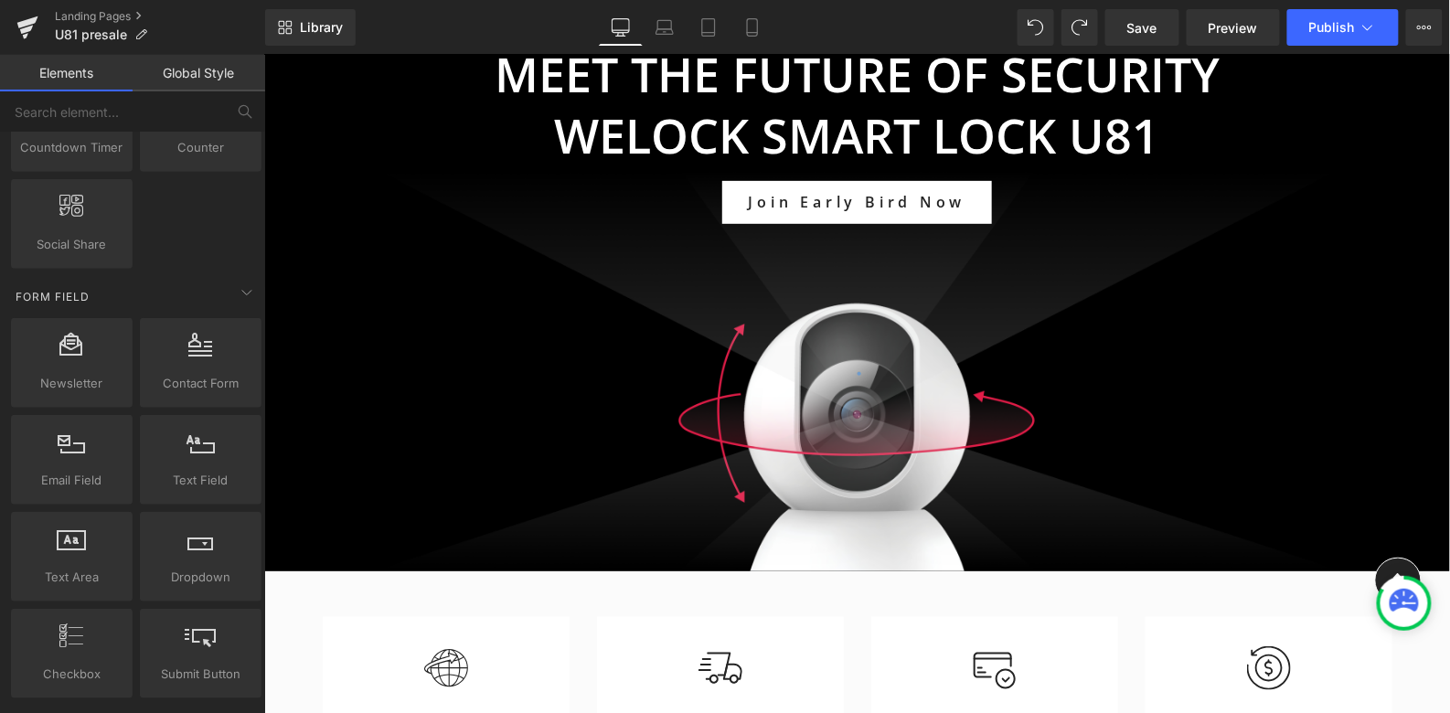
scroll to position [226, 0]
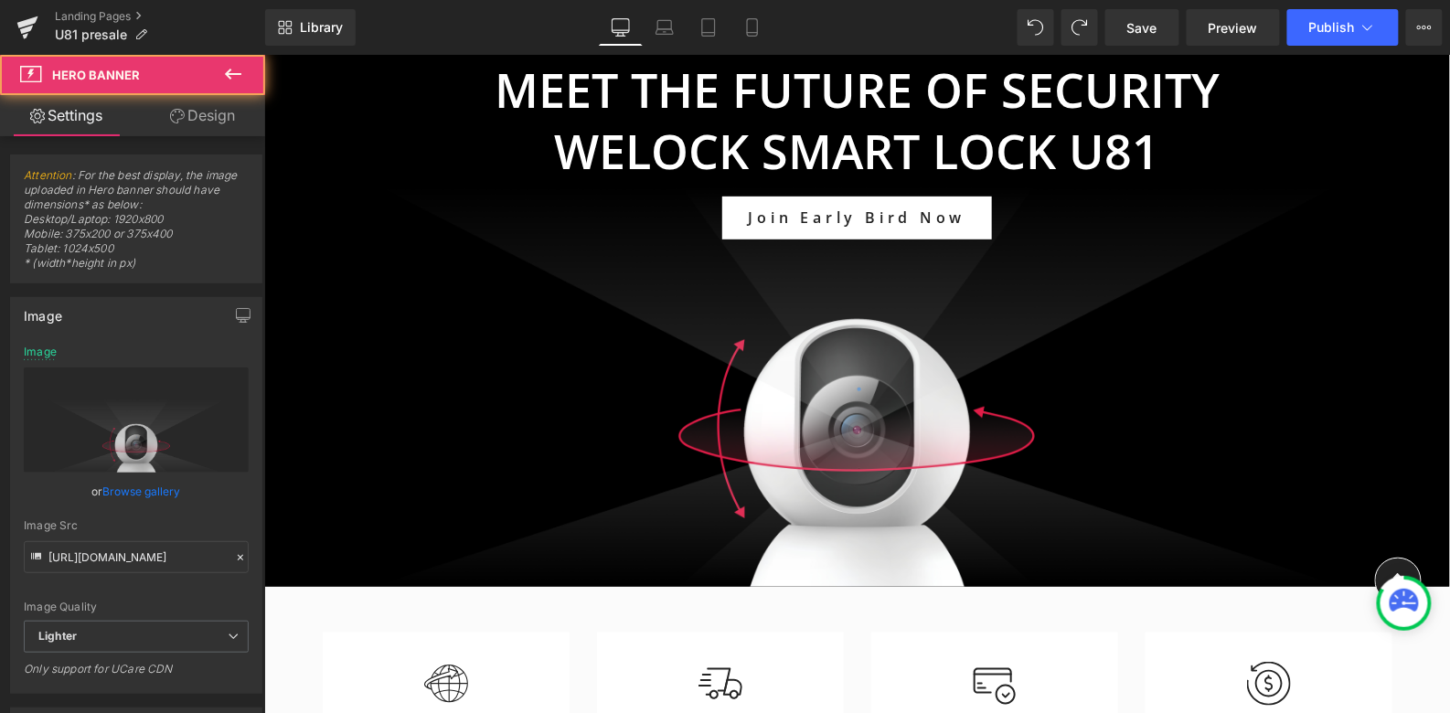
click at [827, 389] on div "Save €50 & Get a Free WIFIBOX Text Block Meet the Future of Security WELOCK Sma…" at bounding box center [856, 286] width 1186 height 600
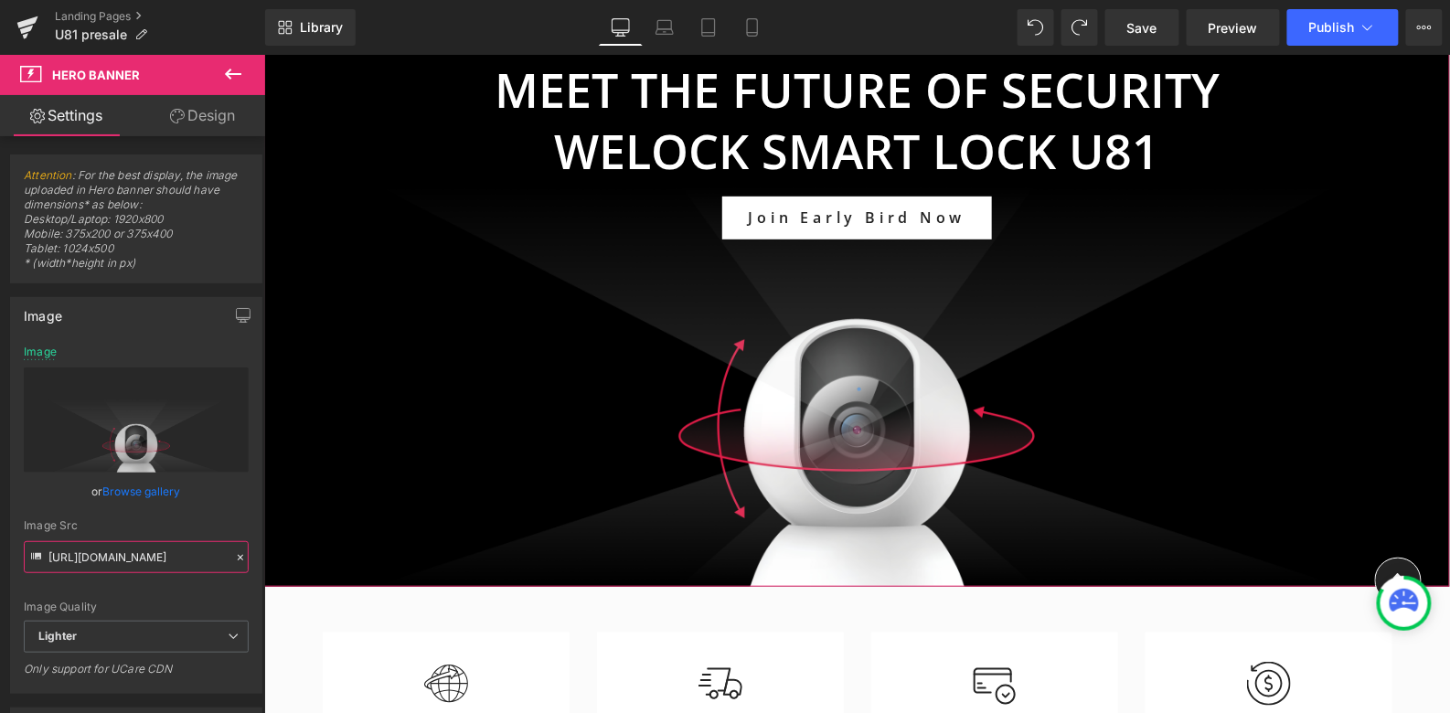
click at [175, 564] on input "[URL][DOMAIN_NAME]" at bounding box center [136, 557] width 225 height 32
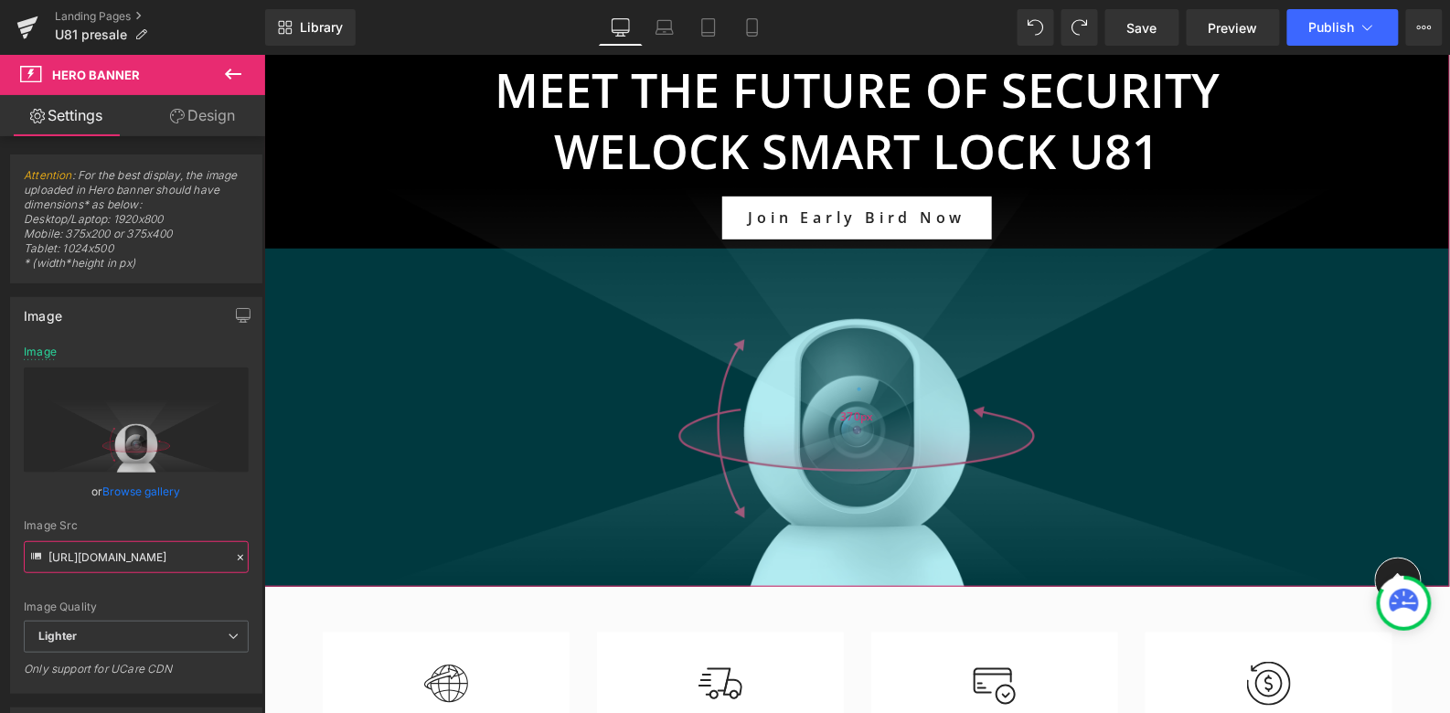
click at [669, 405] on div "370px" at bounding box center [856, 417] width 1186 height 338
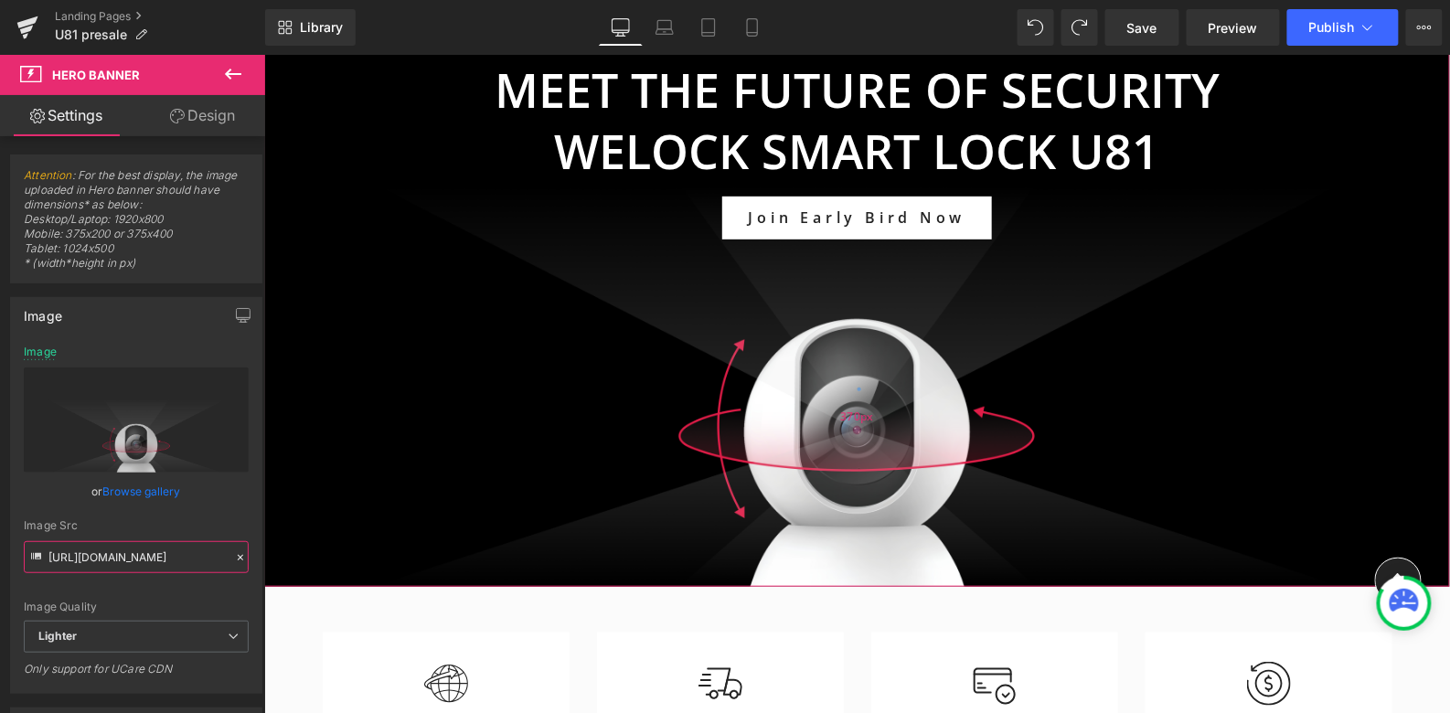
click at [661, 403] on div "370px" at bounding box center [856, 417] width 1186 height 338
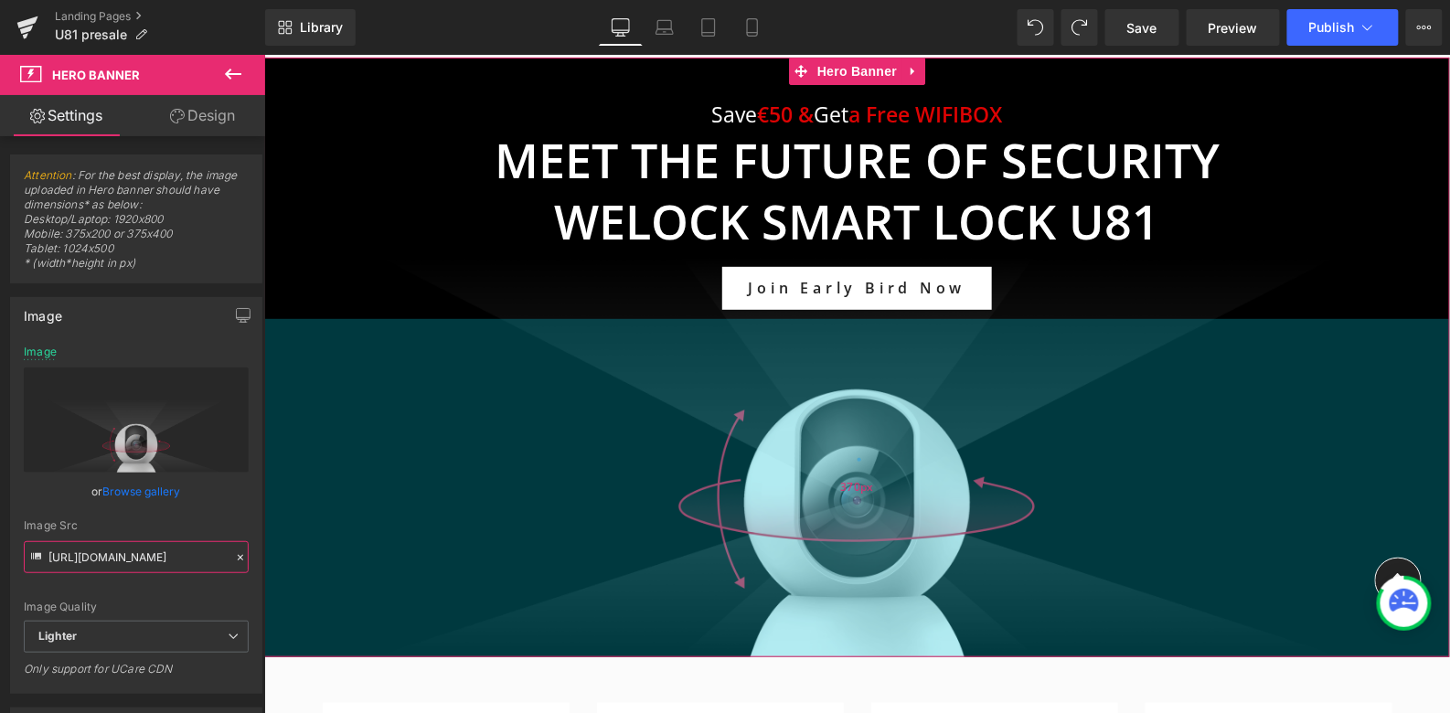
scroll to position [156, 0]
